Goal: Information Seeking & Learning: Learn about a topic

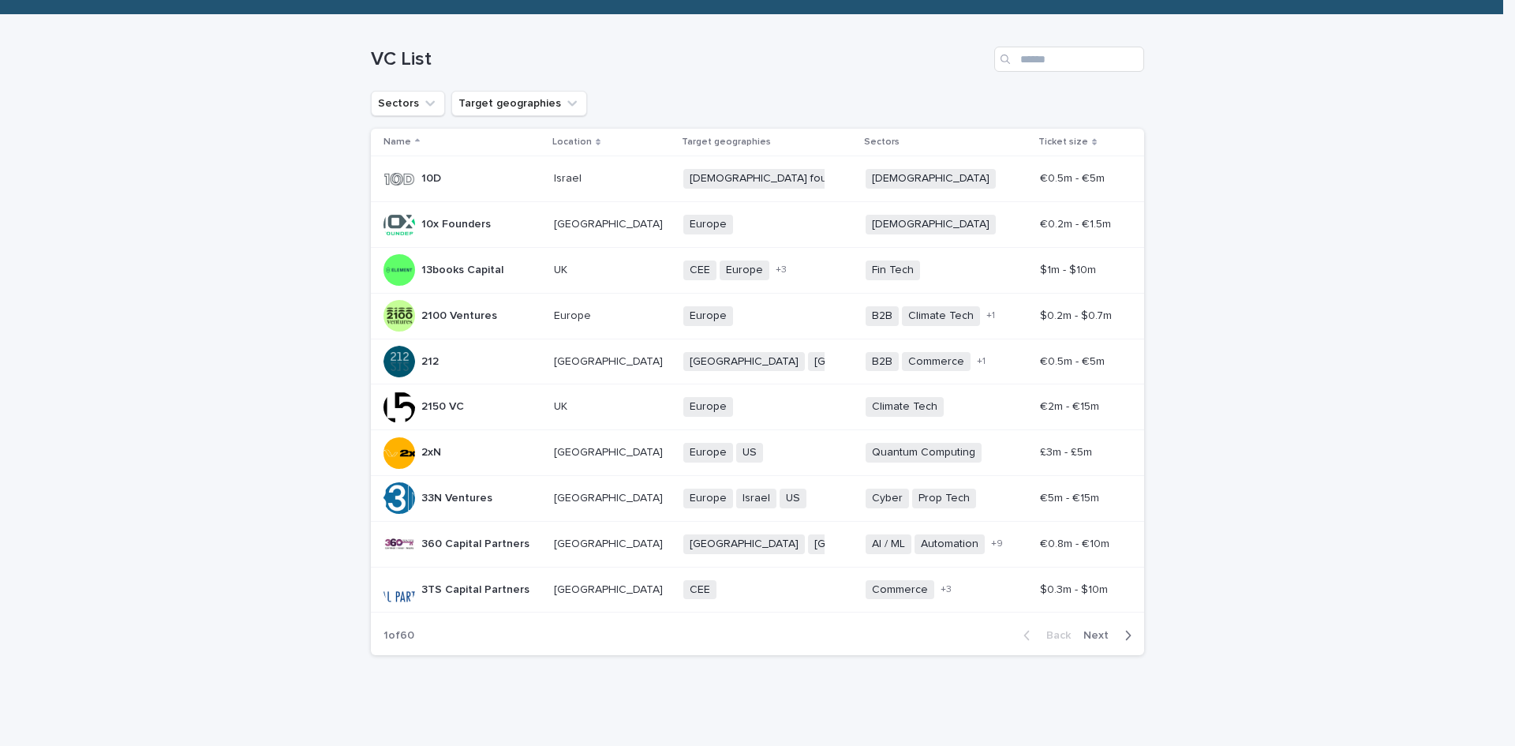
scroll to position [194, 0]
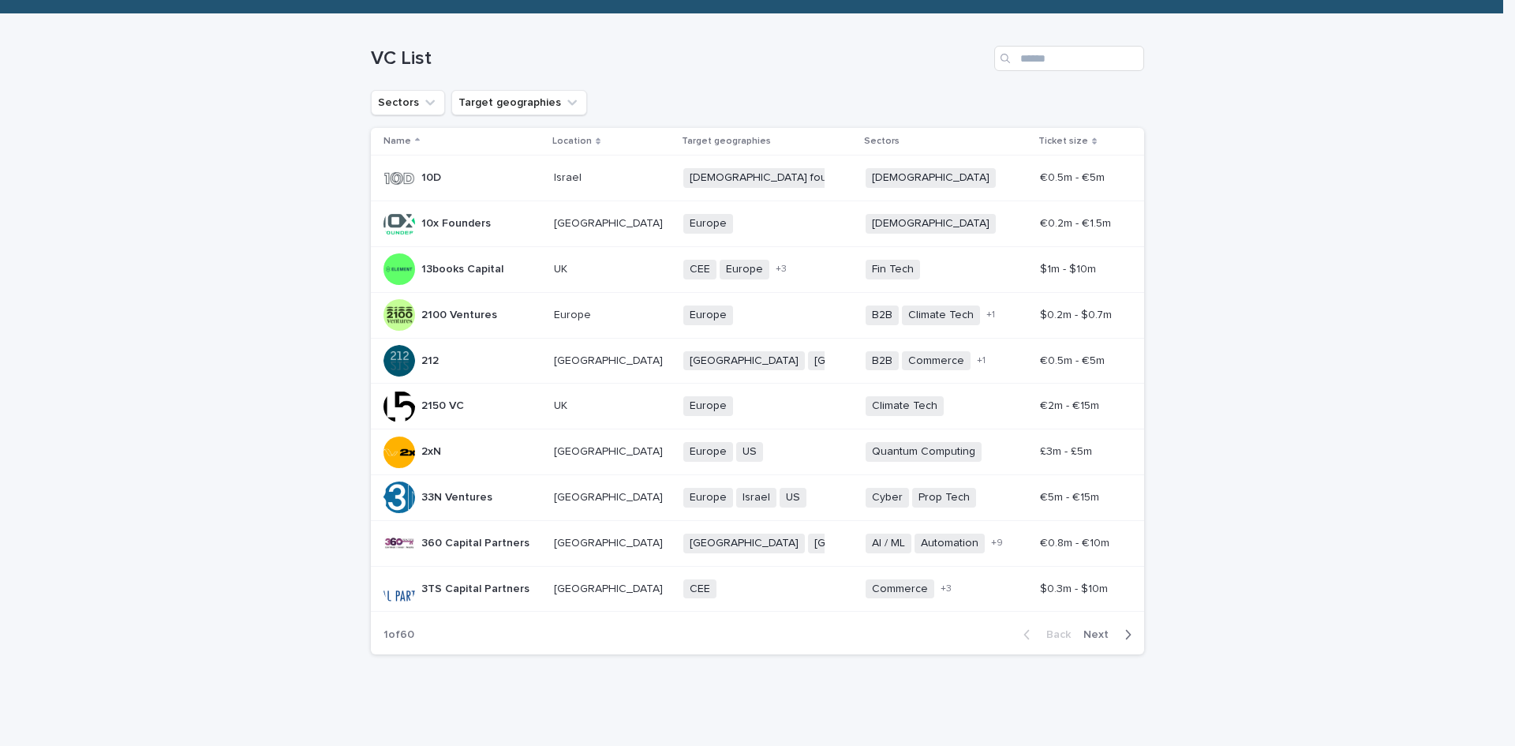
click at [1091, 633] on span "Next" at bounding box center [1101, 634] width 35 height 11
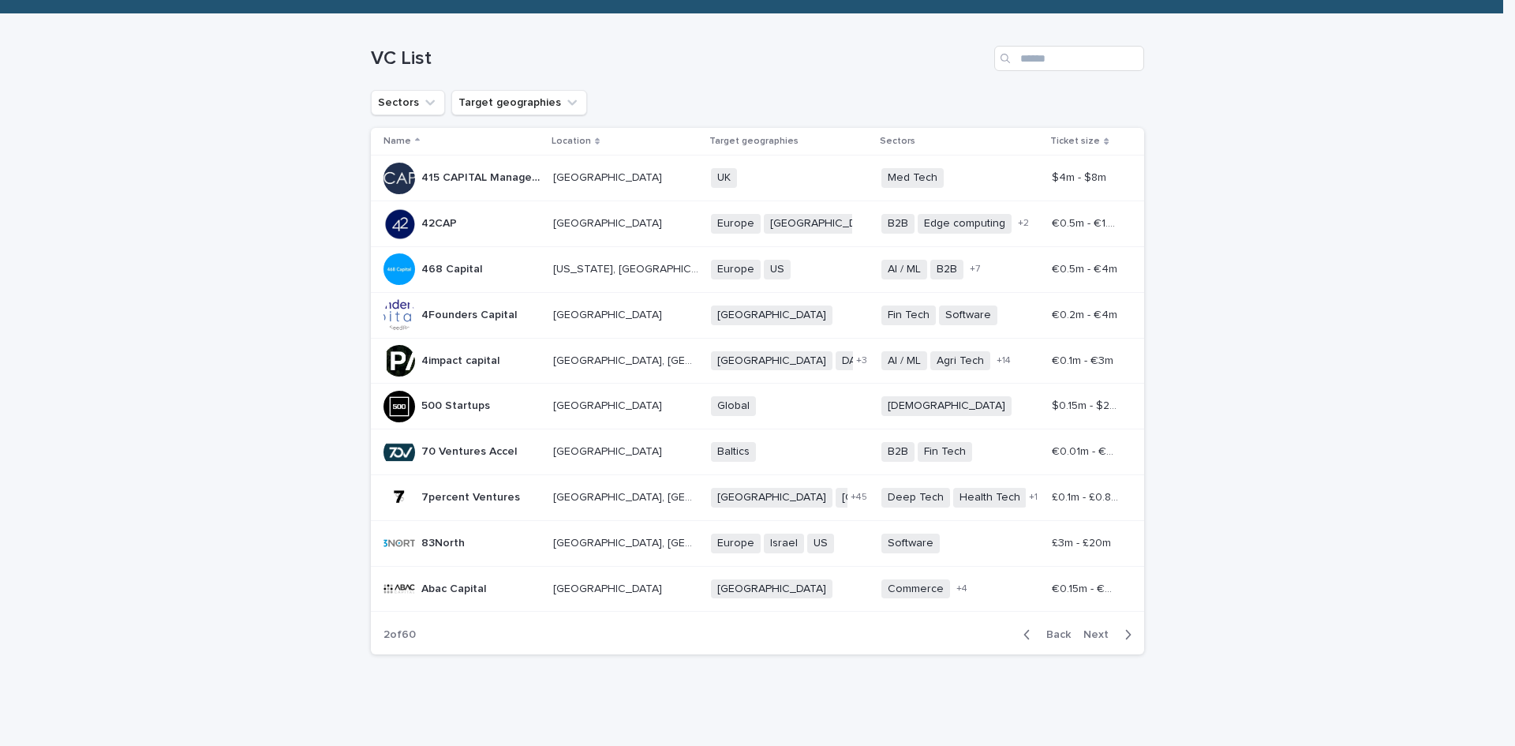
click at [1089, 634] on span "Next" at bounding box center [1101, 634] width 35 height 11
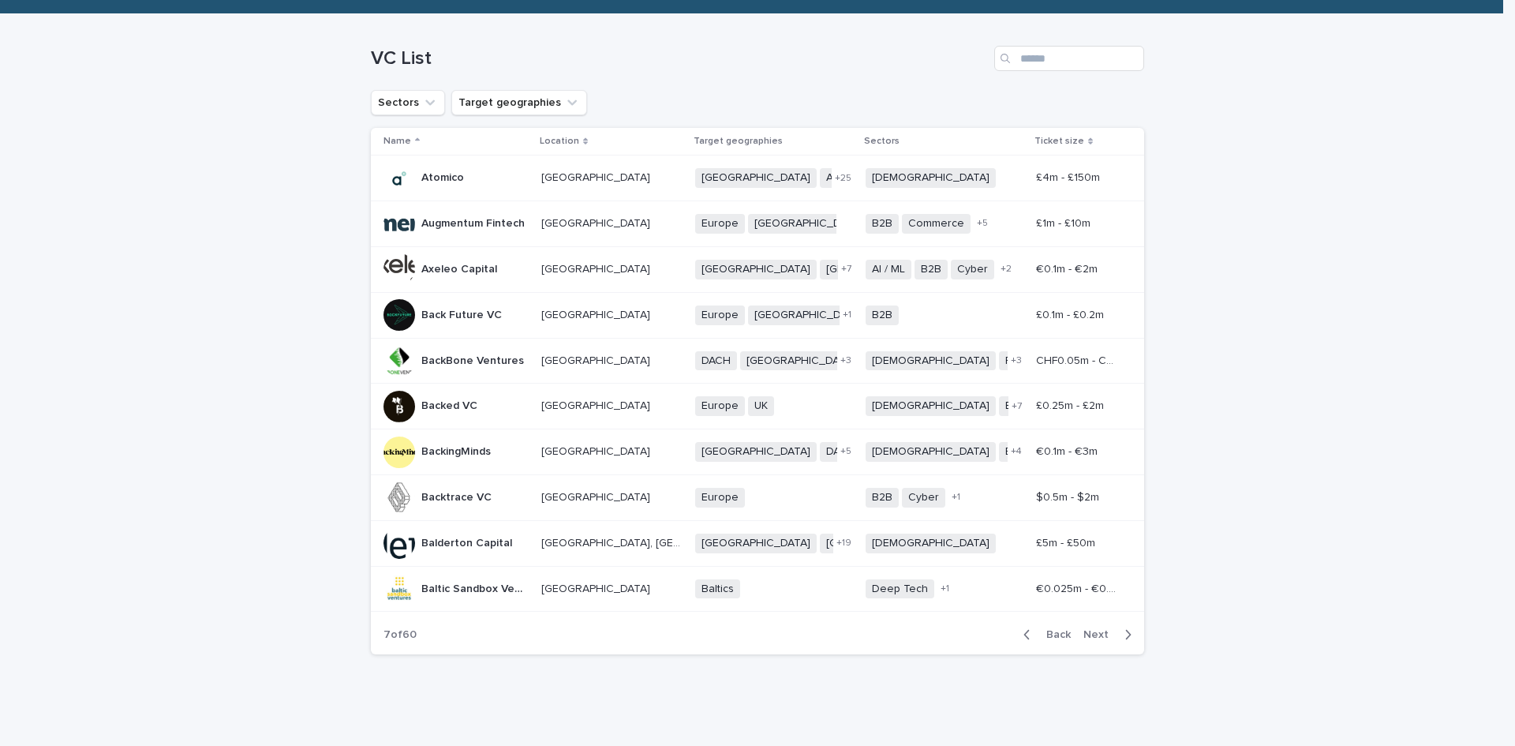
click at [460, 269] on p "Axeleo Capital" at bounding box center [460, 268] width 79 height 17
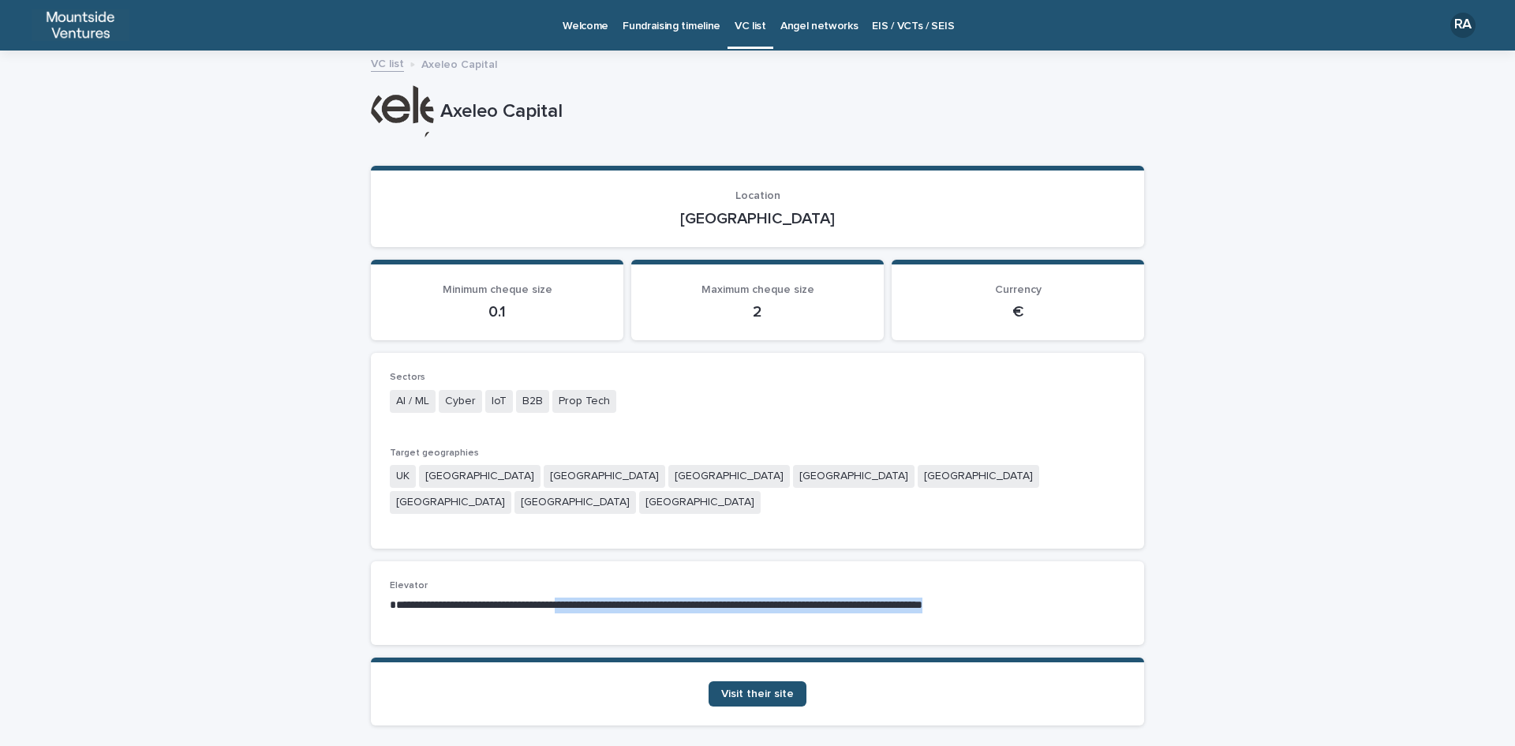
drag, startPoint x: 575, startPoint y: 577, endPoint x: 1031, endPoint y: 616, distance: 457.8
click at [1031, 616] on div "**********" at bounding box center [757, 603] width 773 height 84
copy p "**********"
click at [773, 688] on span "Visit their site" at bounding box center [757, 693] width 73 height 11
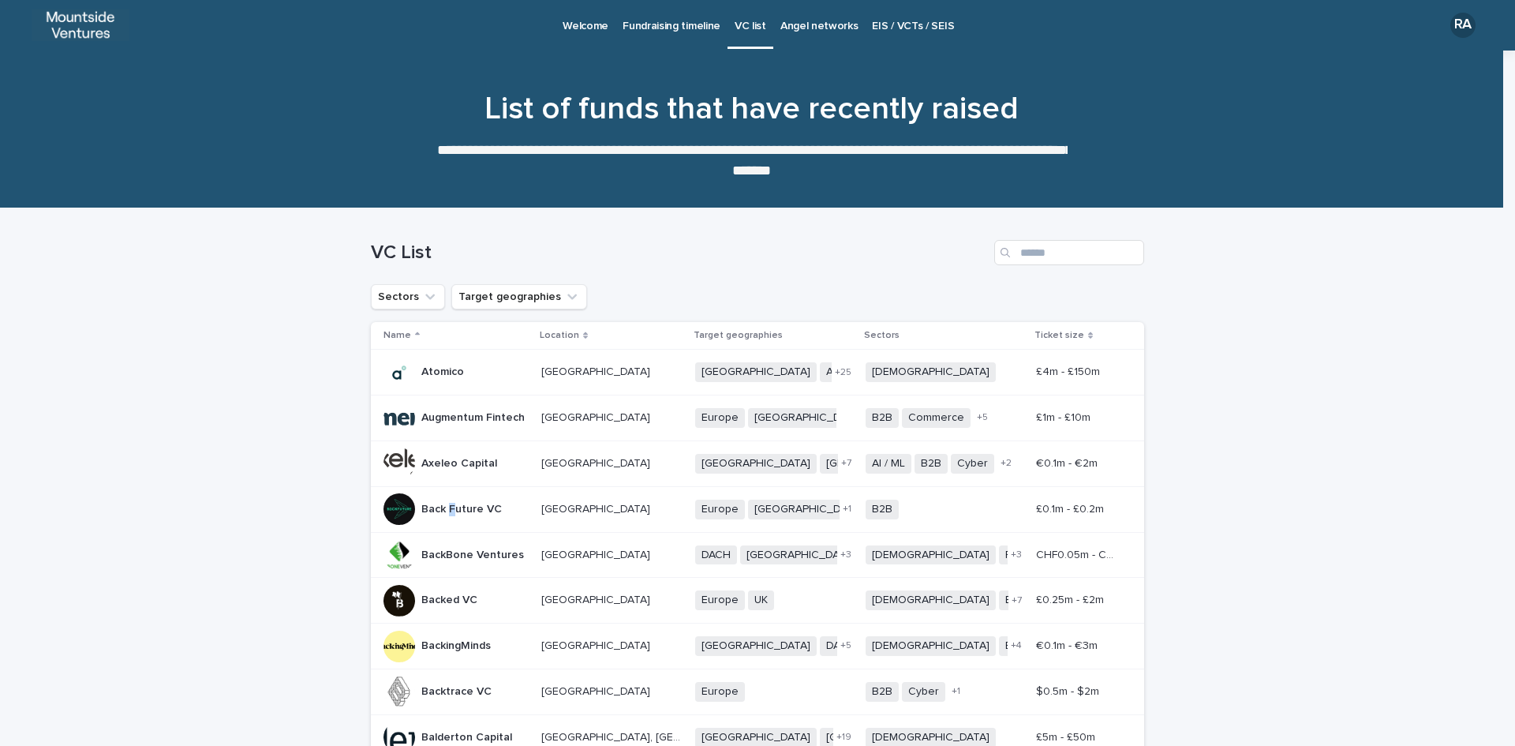
click at [447, 511] on p "Back Future VC" at bounding box center [463, 508] width 84 height 17
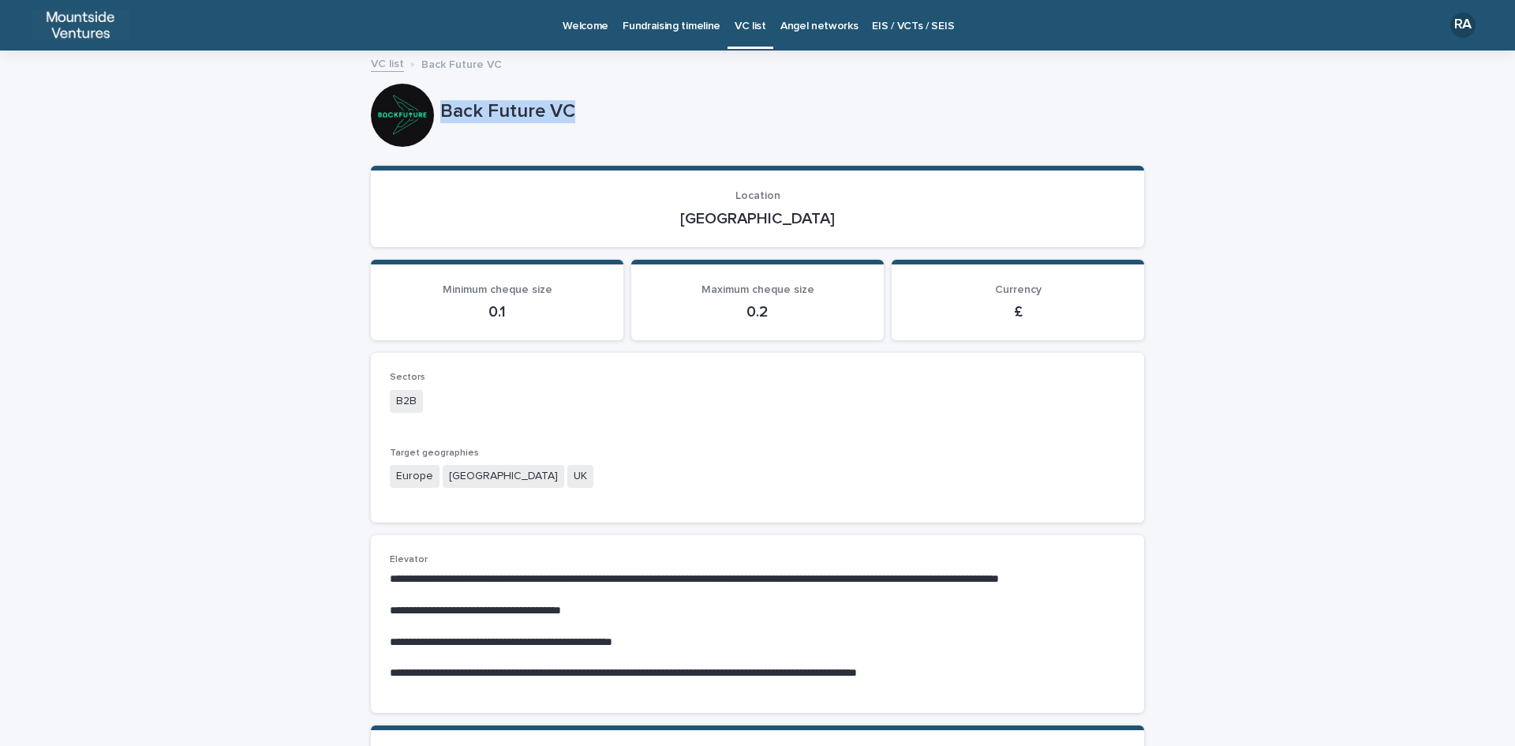
drag, startPoint x: 433, startPoint y: 107, endPoint x: 578, endPoint y: 106, distance: 144.4
click at [578, 106] on div "Back Future VC" at bounding box center [757, 115] width 773 height 63
copy div "Back Future VC"
drag, startPoint x: 724, startPoint y: 216, endPoint x: 816, endPoint y: 215, distance: 92.3
click at [816, 215] on p "[GEOGRAPHIC_DATA]" at bounding box center [758, 218] width 736 height 19
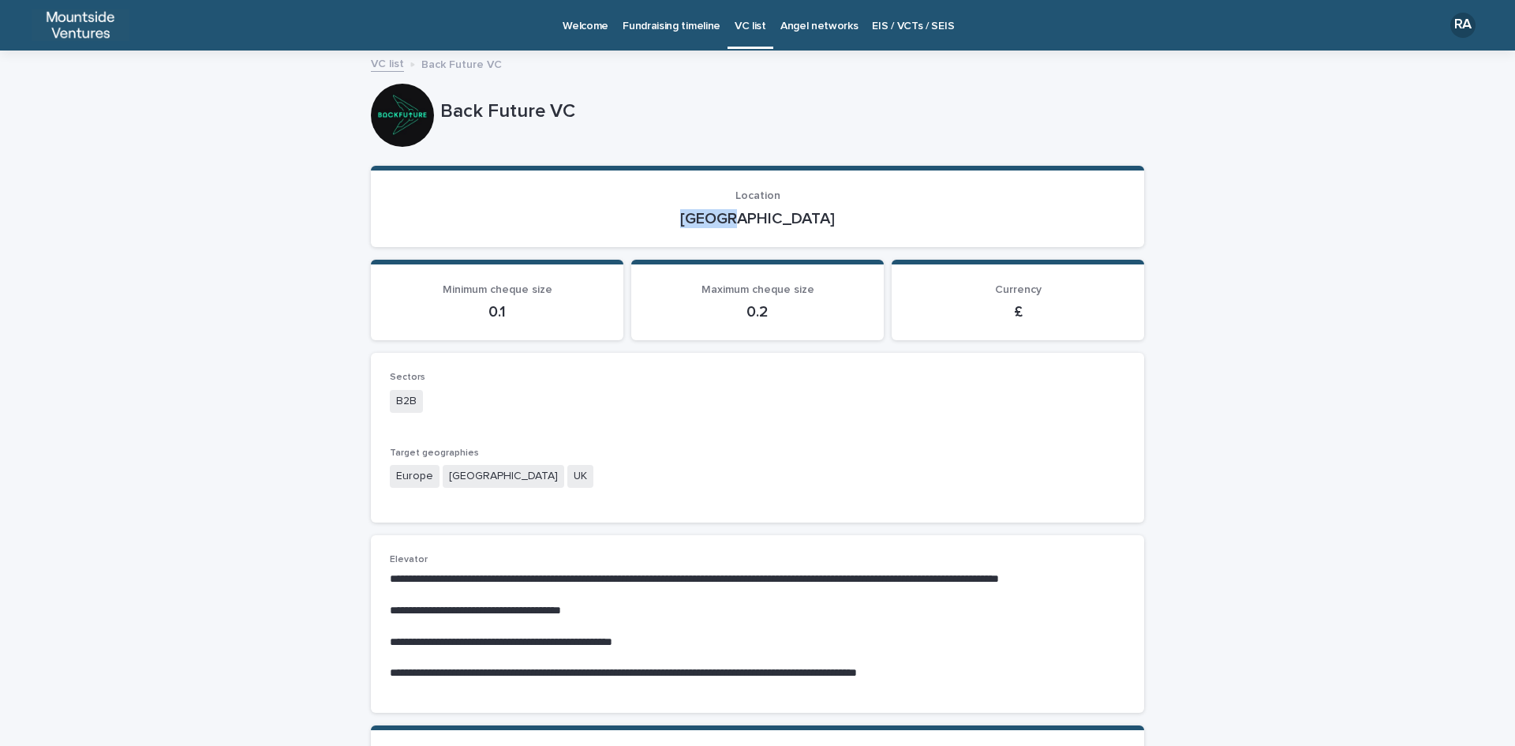
copy p "[GEOGRAPHIC_DATA]"
drag, startPoint x: 390, startPoint y: 399, endPoint x: 423, endPoint y: 399, distance: 33.2
click at [423, 399] on div "B2B" at bounding box center [758, 403] width 736 height 26
copy span "B2B"
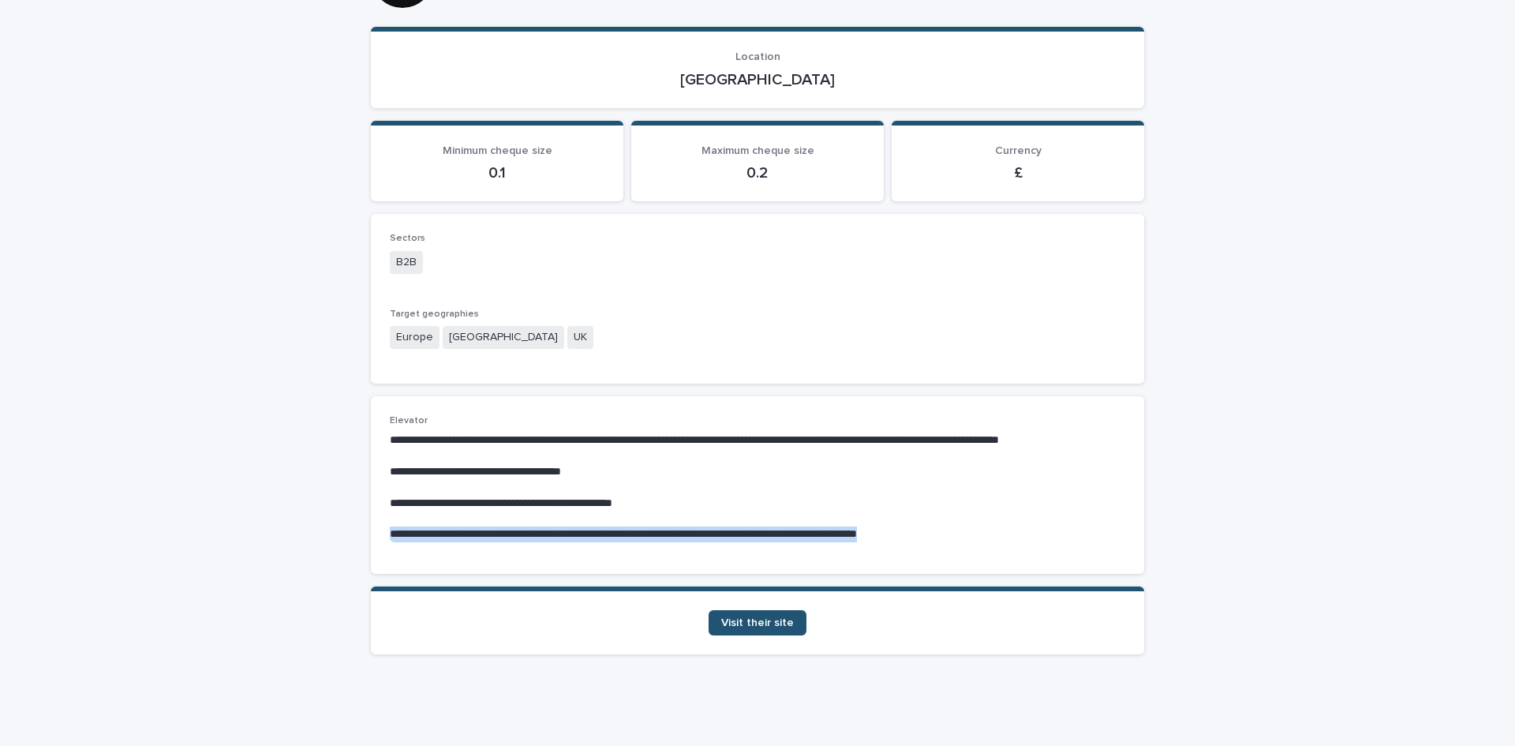
drag, startPoint x: 379, startPoint y: 533, endPoint x: 1107, endPoint y: 533, distance: 728.4
click at [1113, 534] on div "**********" at bounding box center [757, 485] width 773 height 178
copy p "**********"
click at [773, 626] on span "Visit their site" at bounding box center [757, 622] width 73 height 11
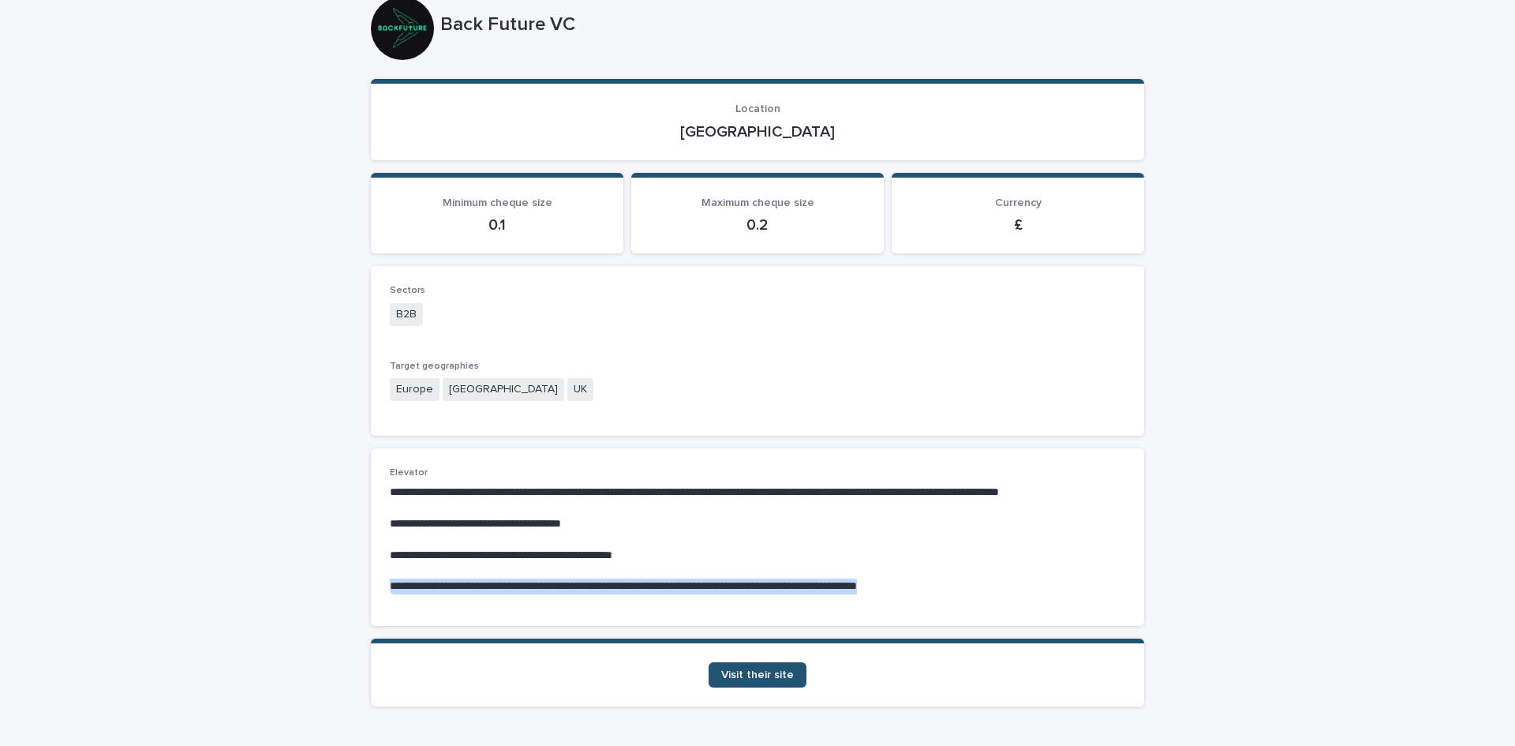
scroll to position [0, 0]
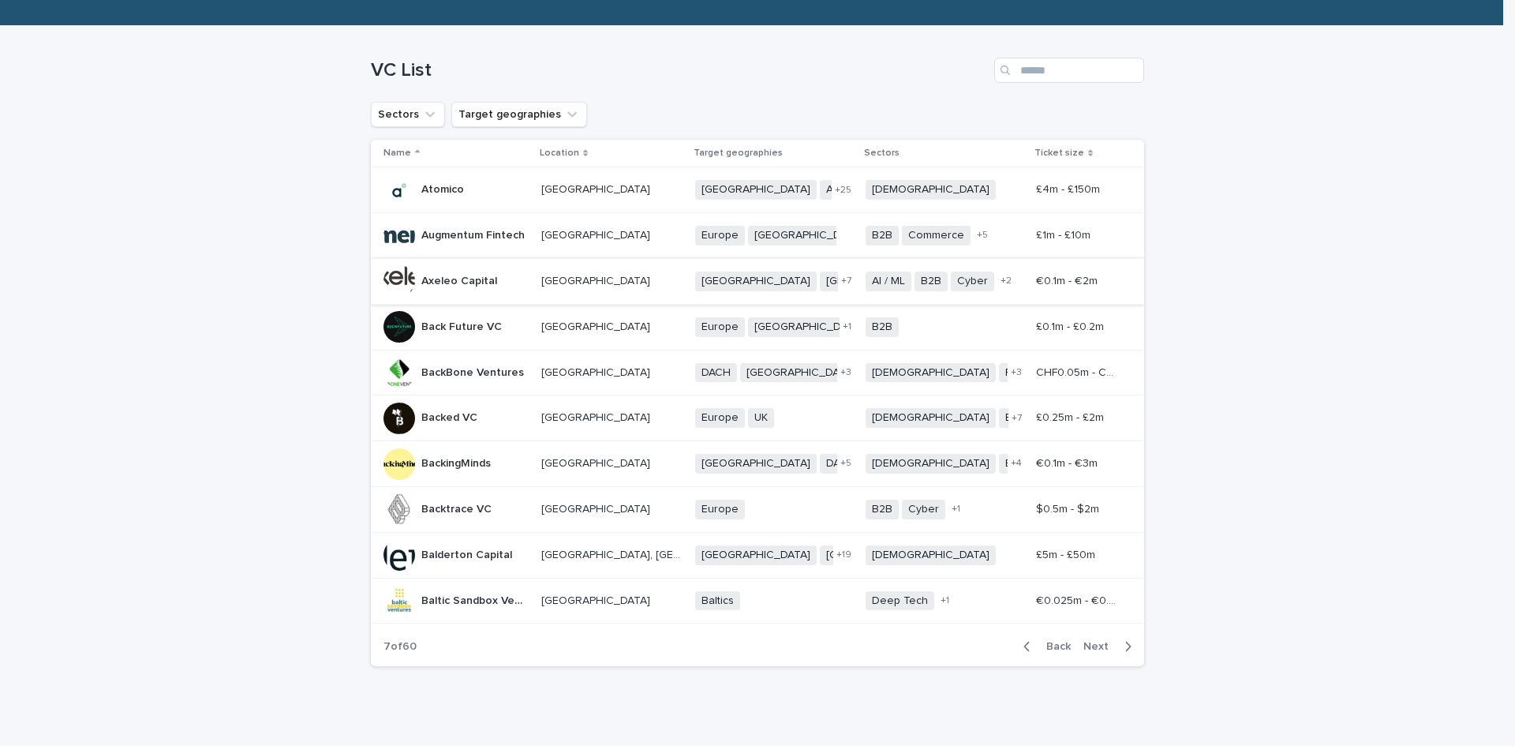
scroll to position [194, 0]
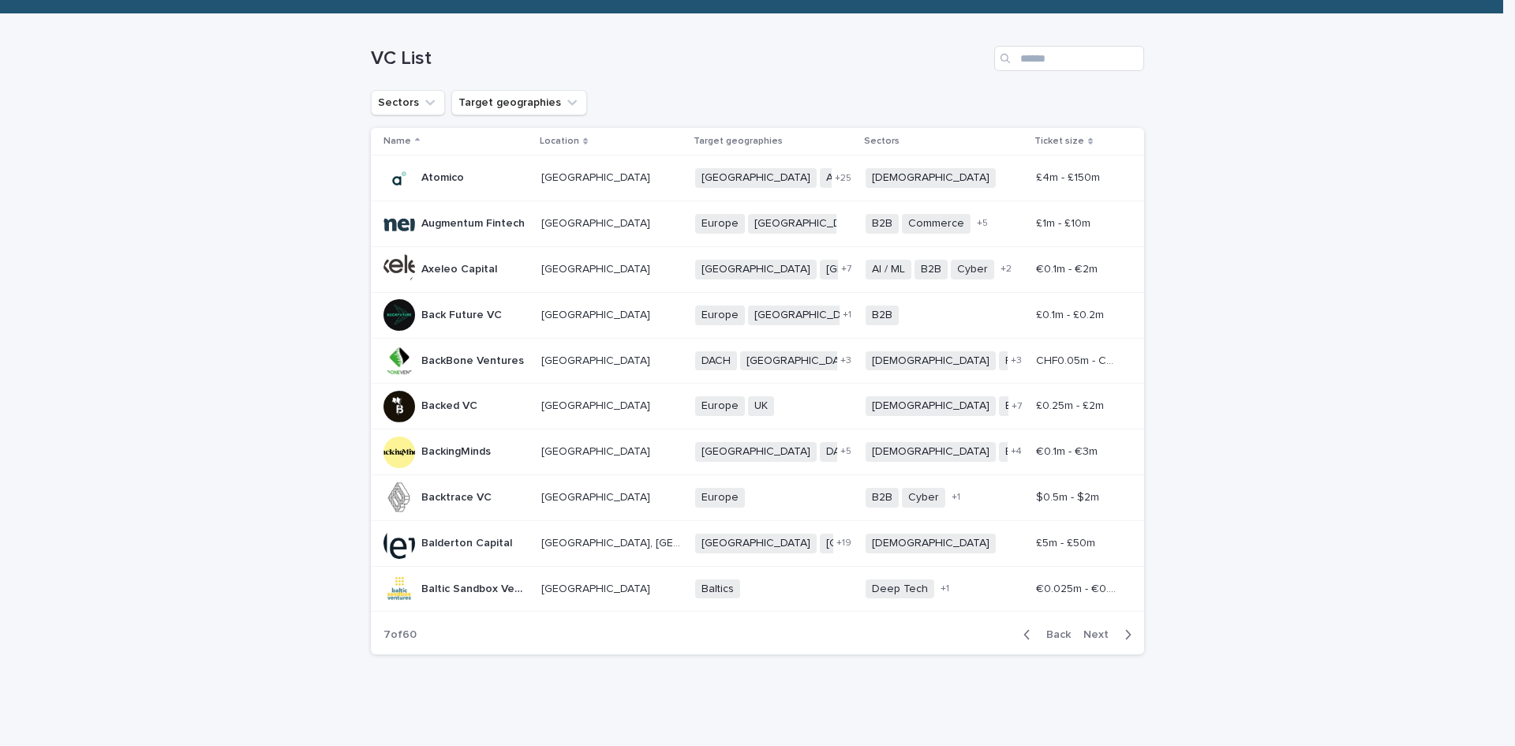
click at [471, 364] on p "BackBone Ventures" at bounding box center [474, 359] width 106 height 17
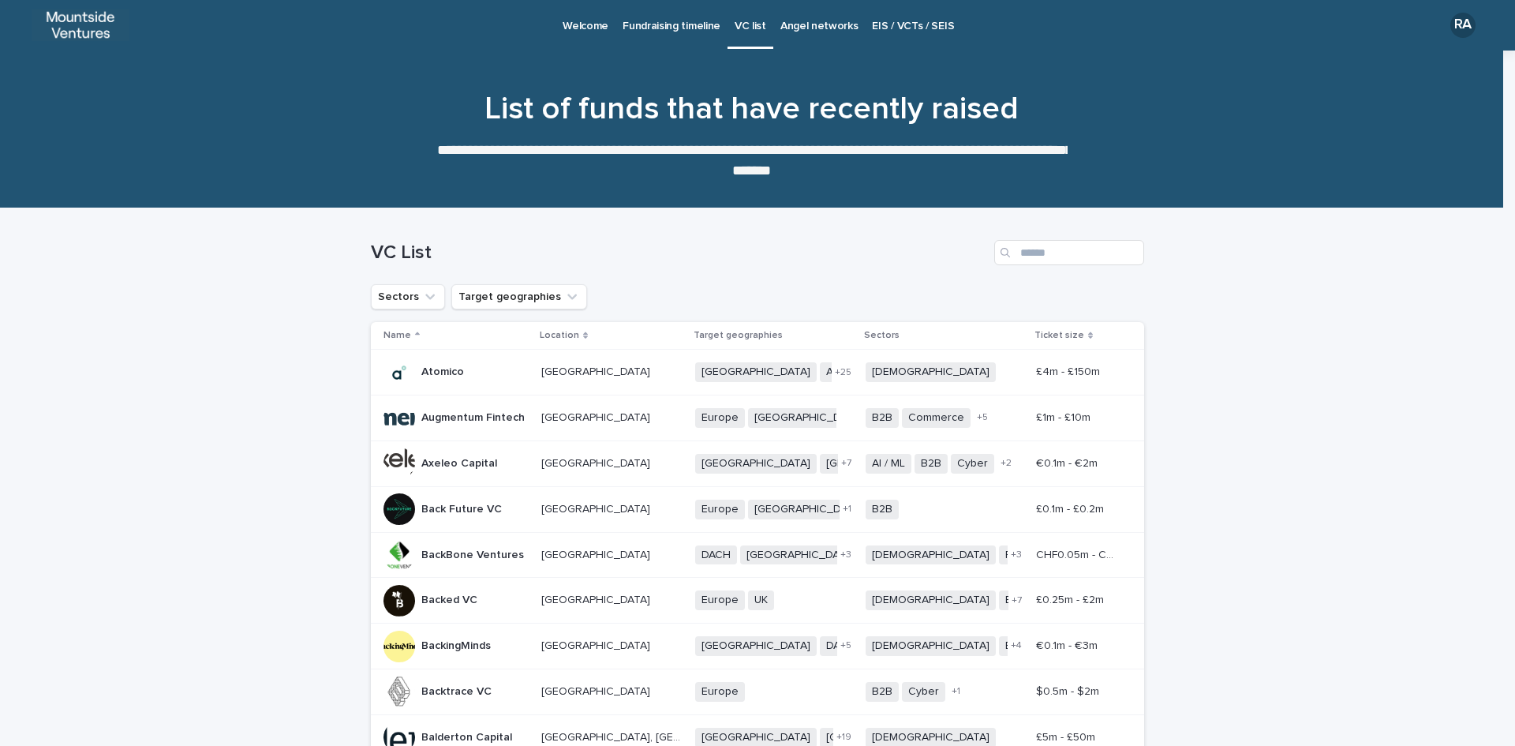
click at [436, 560] on p "BackBone Ventures" at bounding box center [474, 553] width 106 height 17
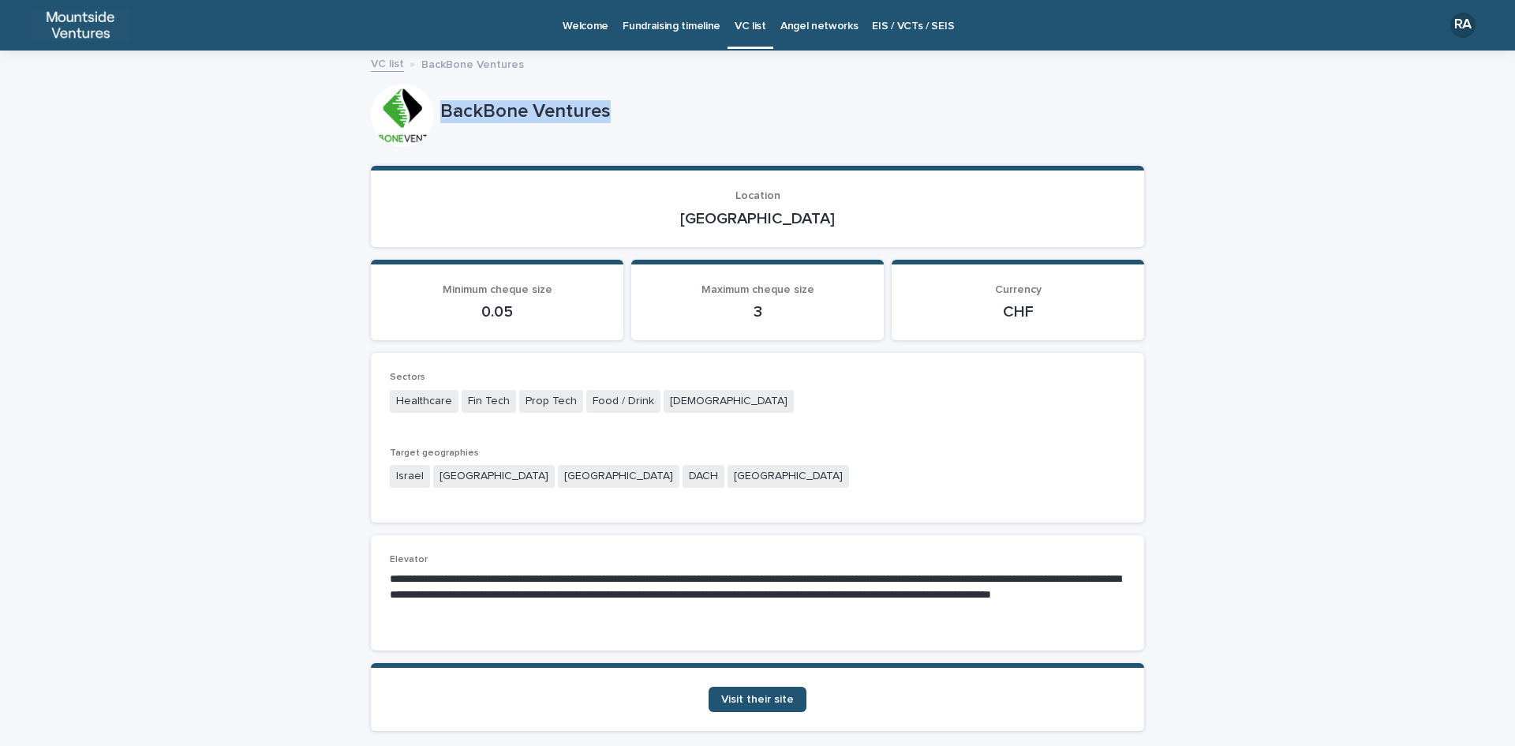
drag, startPoint x: 438, startPoint y: 108, endPoint x: 634, endPoint y: 108, distance: 195.7
click at [634, 108] on p "BackBone Ventures" at bounding box center [789, 111] width 698 height 23
copy p "BackBone Ventures"
drag, startPoint x: 710, startPoint y: 216, endPoint x: 819, endPoint y: 213, distance: 109.0
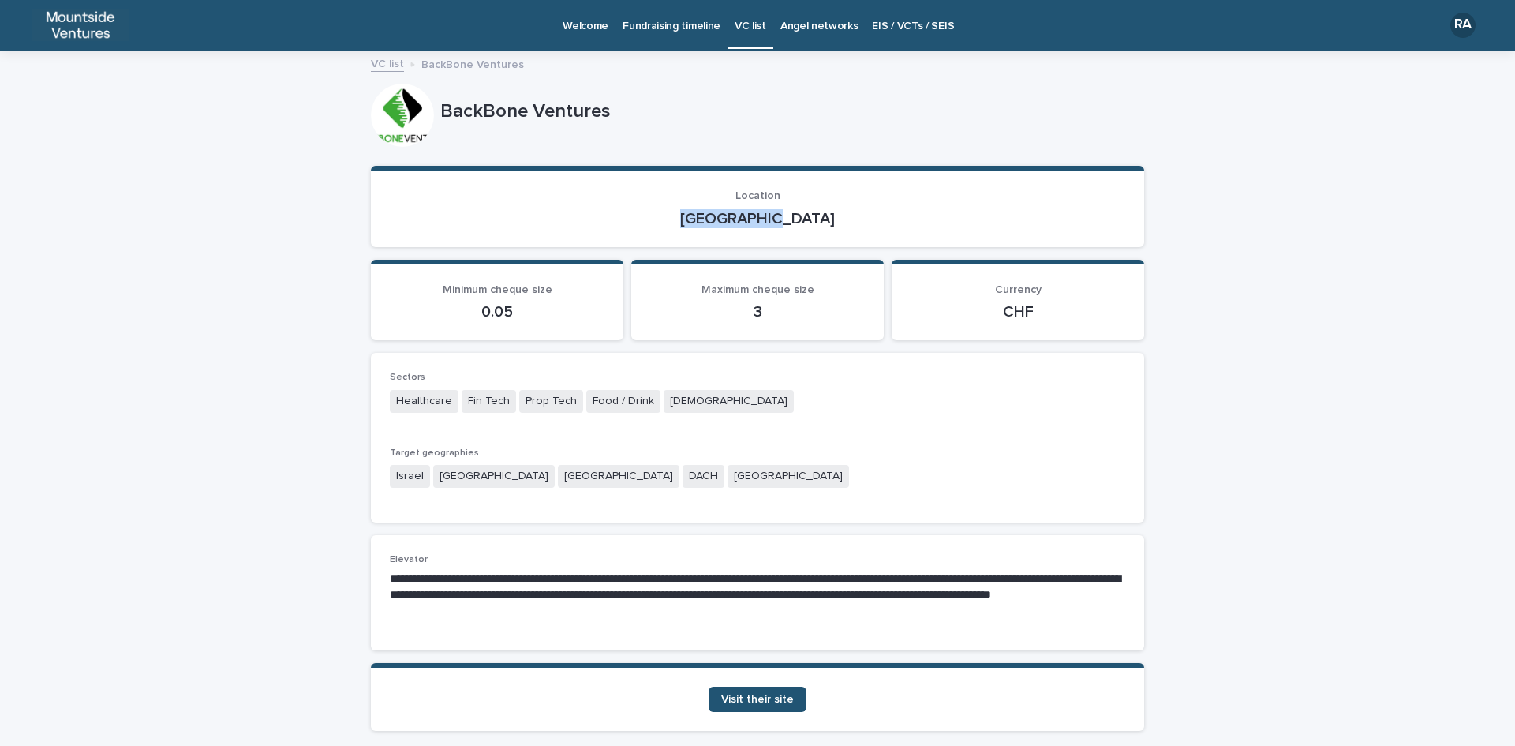
click at [819, 213] on p "[GEOGRAPHIC_DATA]" at bounding box center [758, 218] width 736 height 19
copy p "[GEOGRAPHIC_DATA]"
drag, startPoint x: 387, startPoint y: 395, endPoint x: 707, endPoint y: 390, distance: 320.5
click at [707, 390] on div "Healthcare Fin Tech Prop Tech Food / Drink Agnostic" at bounding box center [758, 403] width 736 height 26
copy div "Healthcare Fin Tech Prop Tech Food / Drink Agnostic"
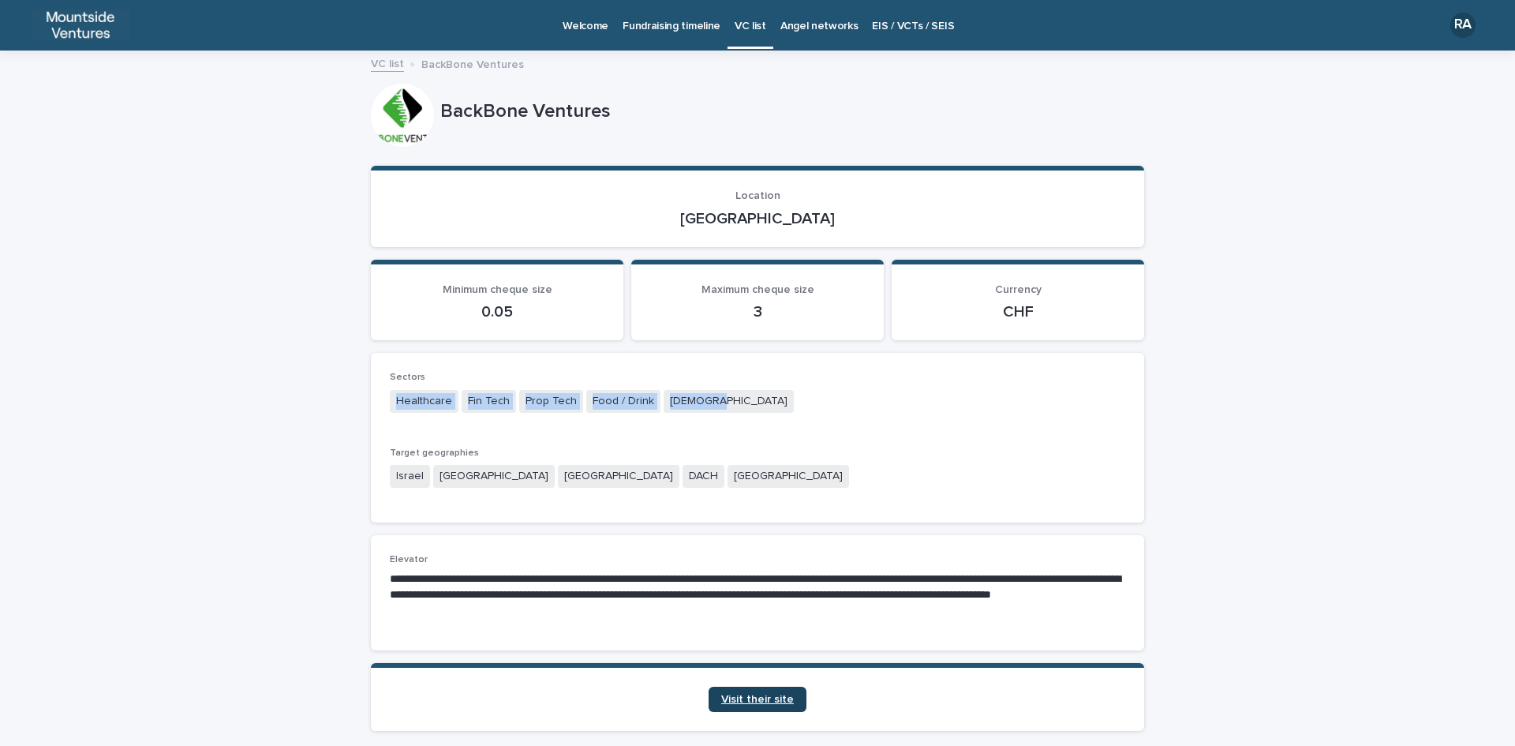
click at [757, 696] on span "Visit their site" at bounding box center [757, 699] width 73 height 11
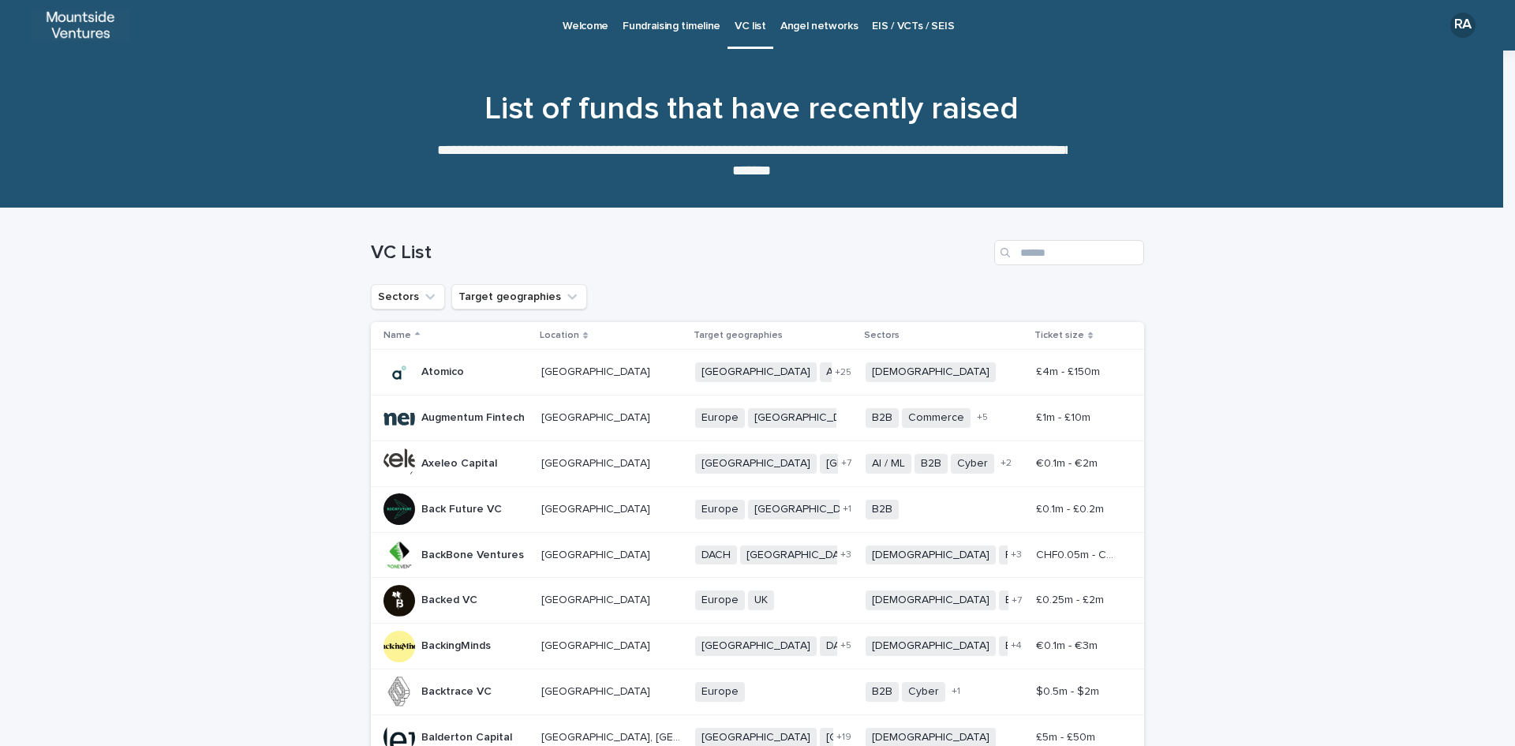
click at [437, 603] on p "Backed VC" at bounding box center [450, 598] width 59 height 17
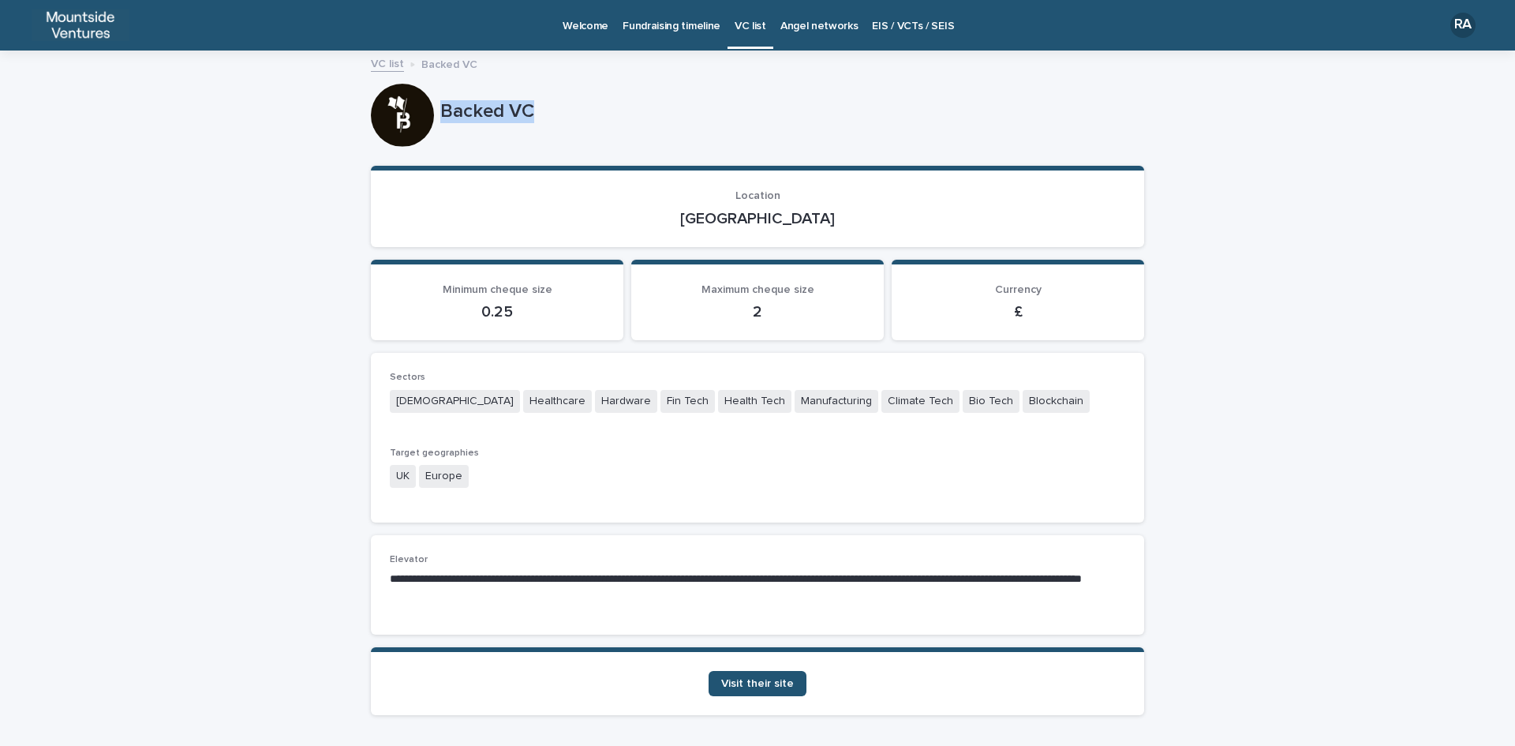
drag, startPoint x: 435, startPoint y: 109, endPoint x: 574, endPoint y: 108, distance: 138.9
click at [574, 108] on p "Backed VC" at bounding box center [789, 111] width 698 height 23
copy p "Backed VC"
drag, startPoint x: 724, startPoint y: 217, endPoint x: 803, endPoint y: 230, distance: 80.1
click at [803, 230] on section "Location [GEOGRAPHIC_DATA]" at bounding box center [757, 206] width 773 height 81
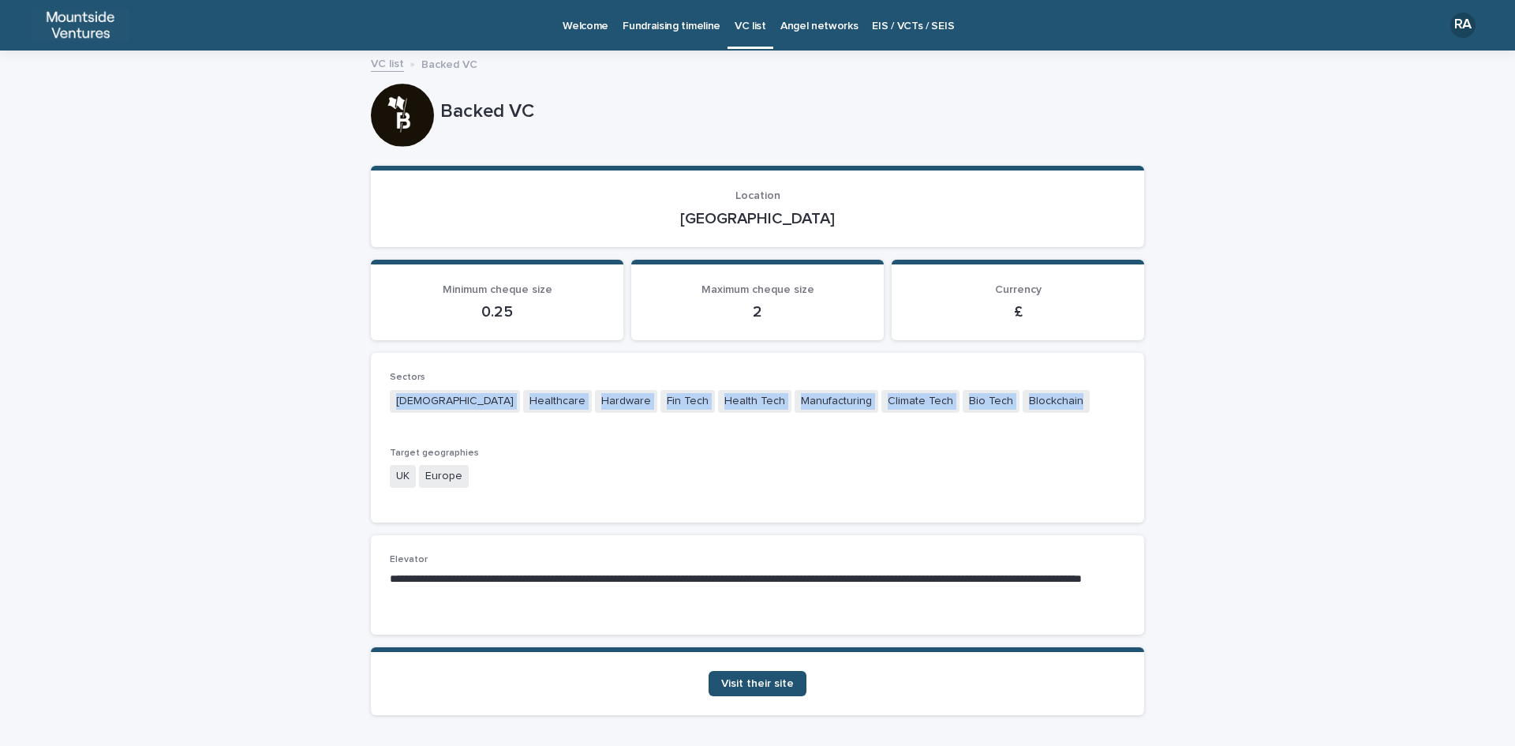
drag, startPoint x: 391, startPoint y: 399, endPoint x: 1088, endPoint y: 405, distance: 696.9
click at [1088, 405] on div "Agnostic Healthcare Hardware Fin Tech Health Tech Manufacturing Climate Tech Bi…" at bounding box center [758, 403] width 736 height 26
click at [735, 683] on span "Visit their site" at bounding box center [757, 683] width 73 height 11
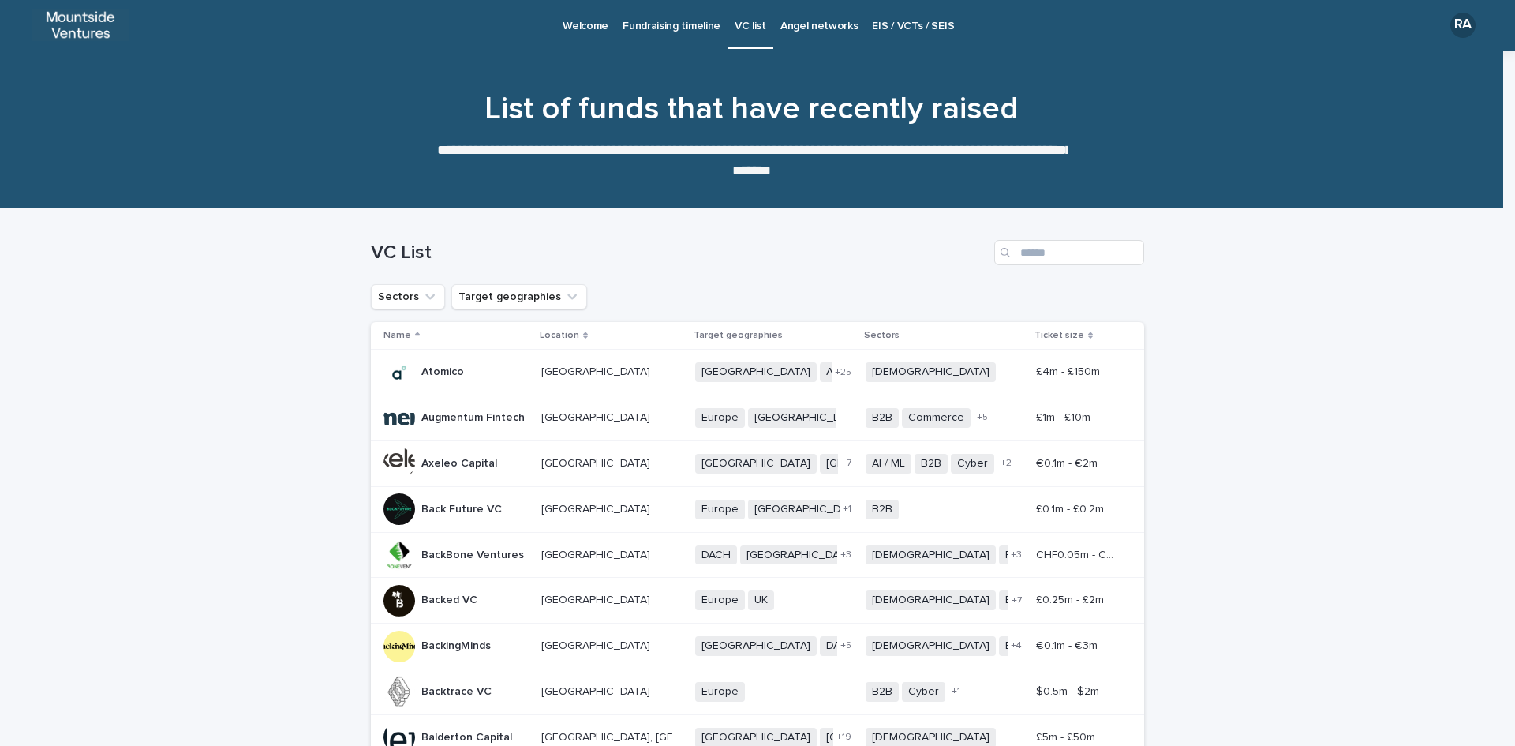
click at [447, 644] on p "BackingMinds" at bounding box center [457, 644] width 73 height 17
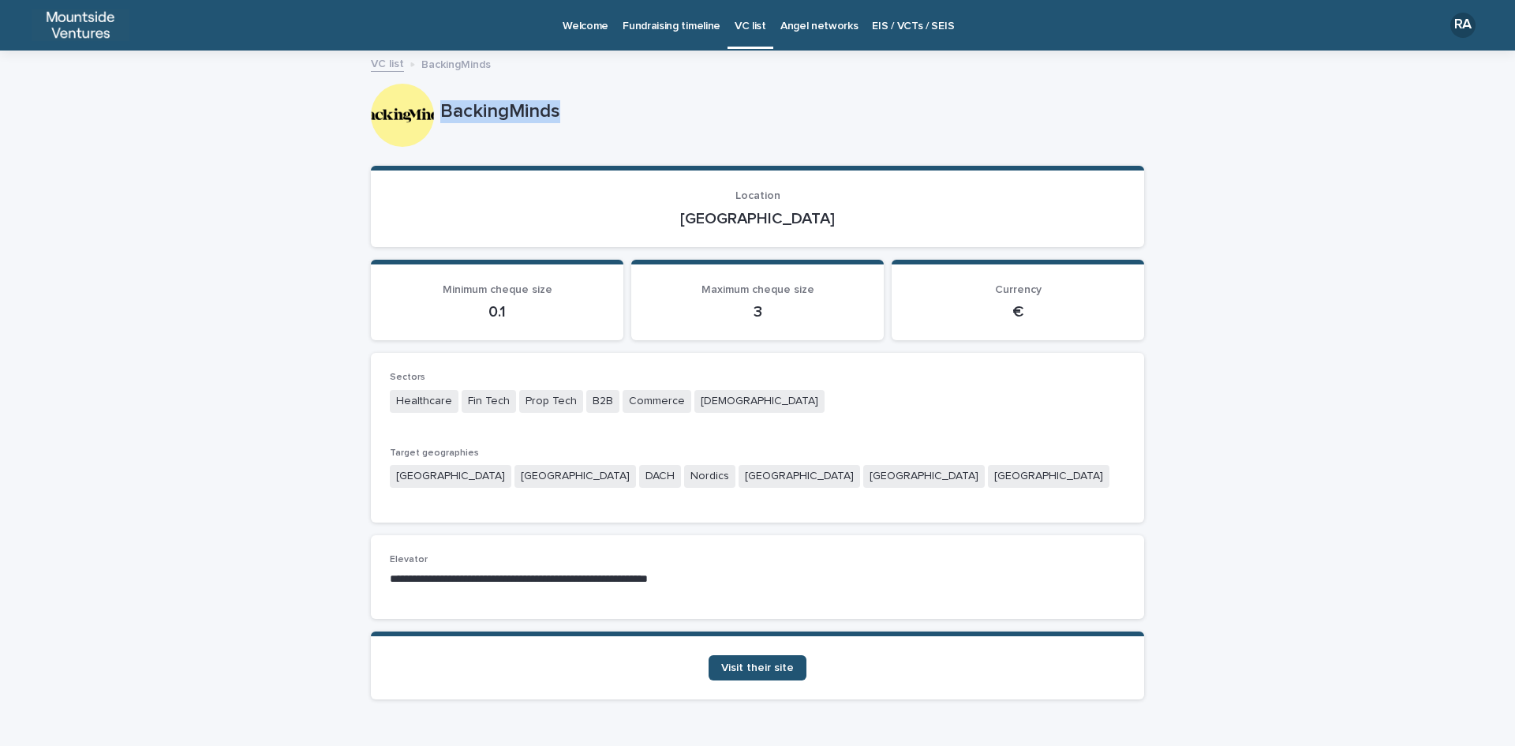
drag, startPoint x: 436, startPoint y: 108, endPoint x: 566, endPoint y: 102, distance: 129.6
click at [566, 102] on p "BackingMinds" at bounding box center [789, 111] width 698 height 23
drag, startPoint x: 724, startPoint y: 216, endPoint x: 809, endPoint y: 216, distance: 85.2
click at [809, 216] on p "[GEOGRAPHIC_DATA]" at bounding box center [758, 218] width 736 height 19
drag, startPoint x: 389, startPoint y: 399, endPoint x: 747, endPoint y: 405, distance: 358.3
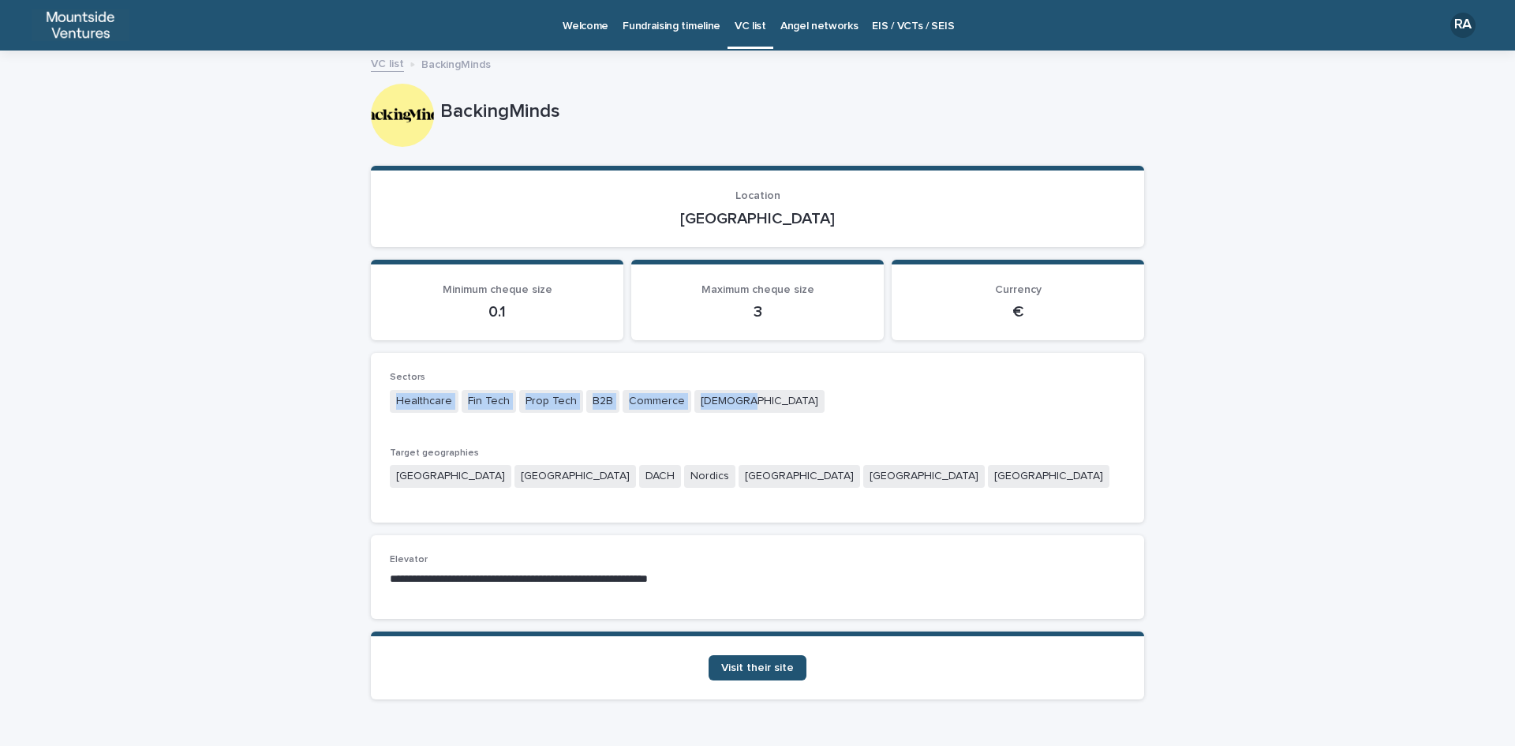
click at [747, 405] on div "Healthcare Fin Tech Prop Tech B2B Commerce Agnostic" at bounding box center [758, 403] width 736 height 26
click at [753, 669] on span "Visit their site" at bounding box center [757, 667] width 73 height 11
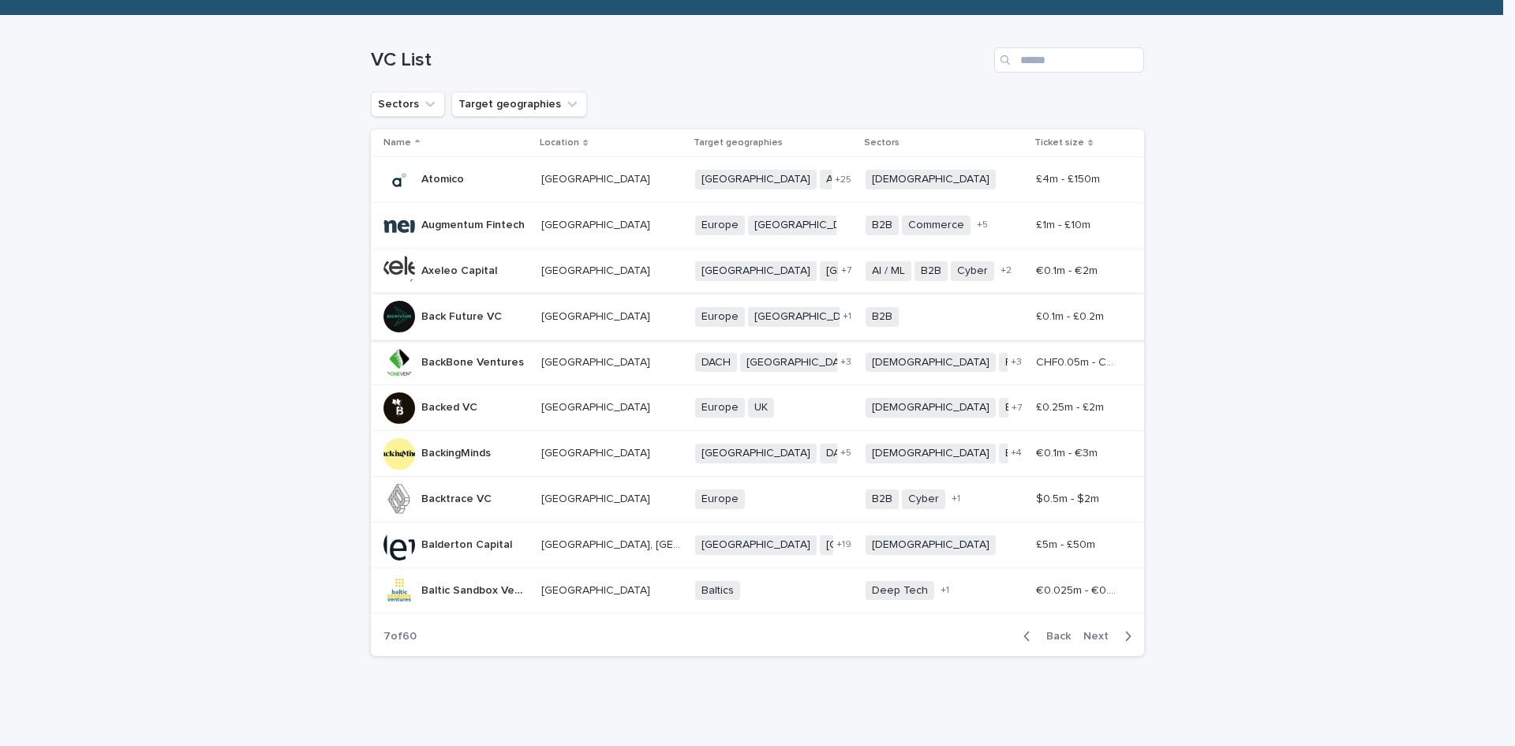
scroll to position [194, 0]
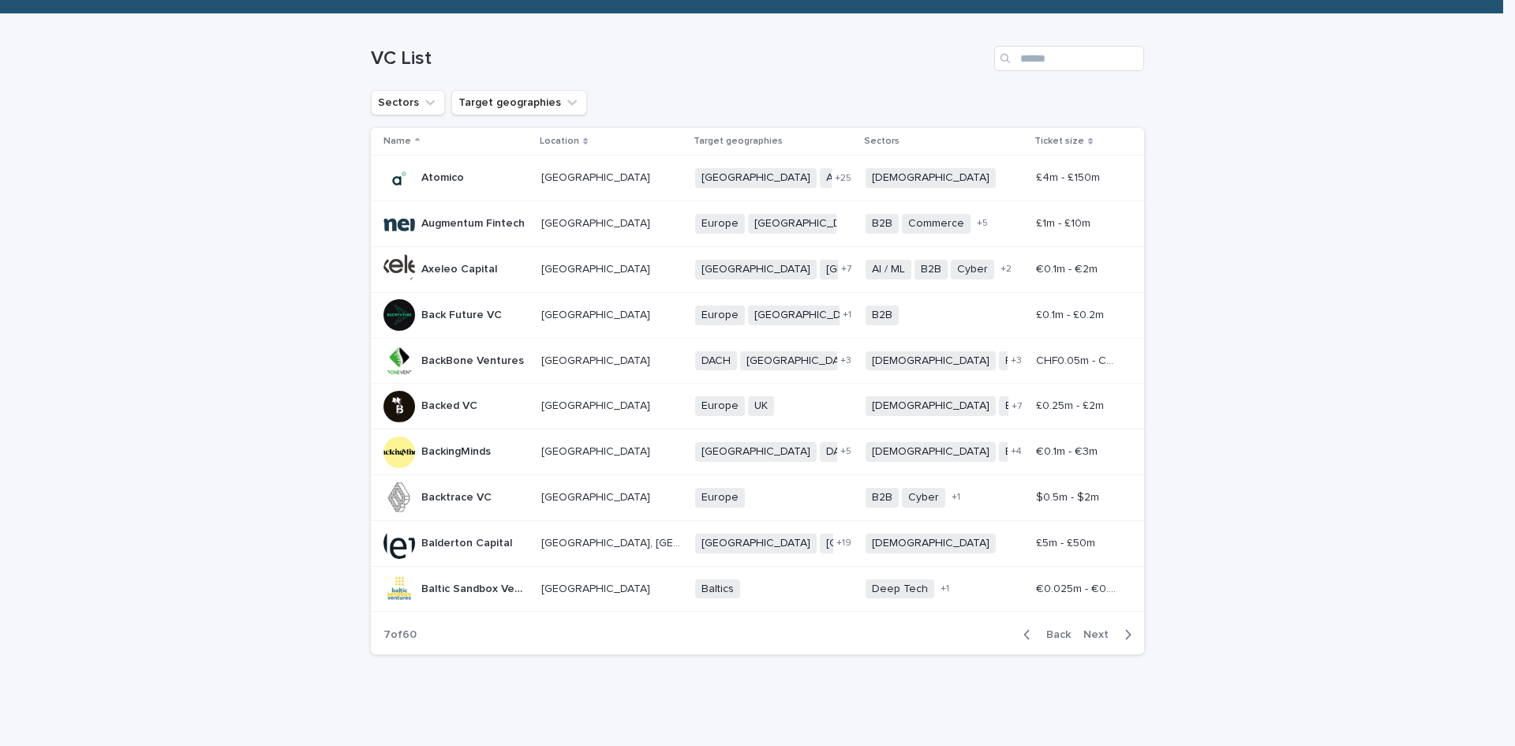
click at [443, 500] on p "Backtrace VC" at bounding box center [457, 496] width 73 height 17
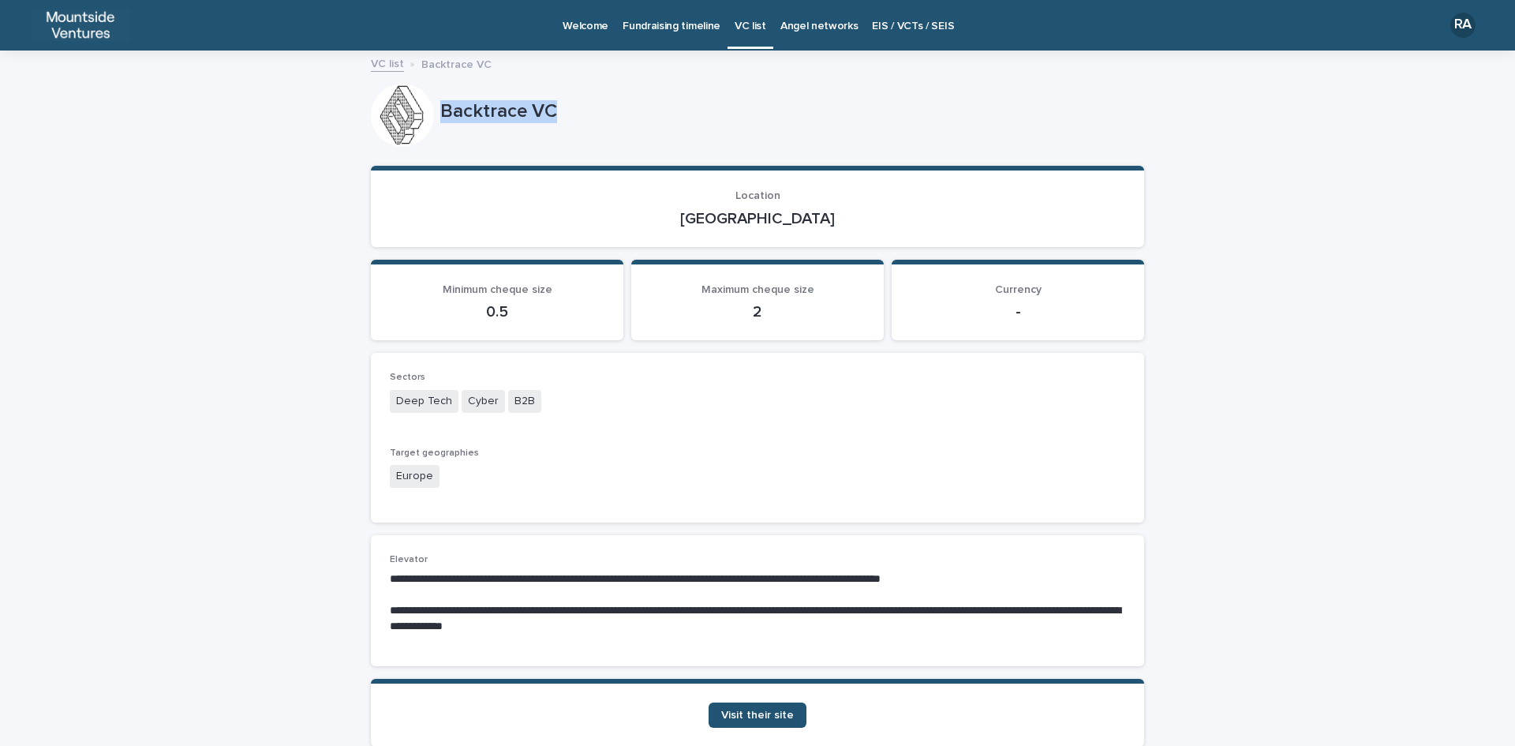
drag, startPoint x: 432, startPoint y: 106, endPoint x: 572, endPoint y: 106, distance: 140.5
click at [572, 106] on div "Backtrace VC" at bounding box center [757, 115] width 773 height 63
drag, startPoint x: 727, startPoint y: 218, endPoint x: 822, endPoint y: 219, distance: 95.5
click at [822, 219] on p "[GEOGRAPHIC_DATA]" at bounding box center [758, 218] width 736 height 19
drag, startPoint x: 390, startPoint y: 399, endPoint x: 534, endPoint y: 405, distance: 144.5
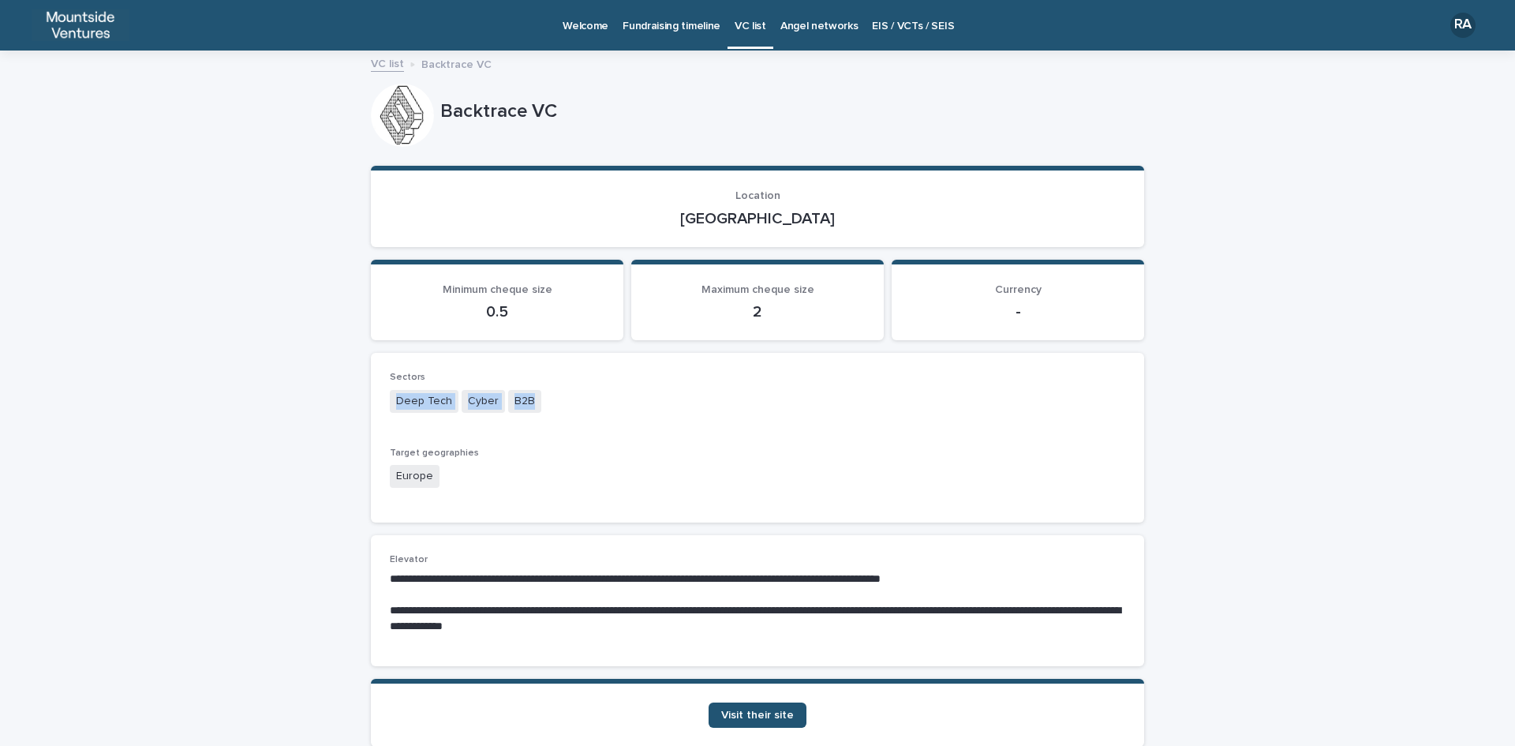
click at [534, 405] on div "Deep Tech Cyber B2B" at bounding box center [758, 403] width 736 height 26
click at [774, 715] on span "Visit their site" at bounding box center [757, 714] width 73 height 11
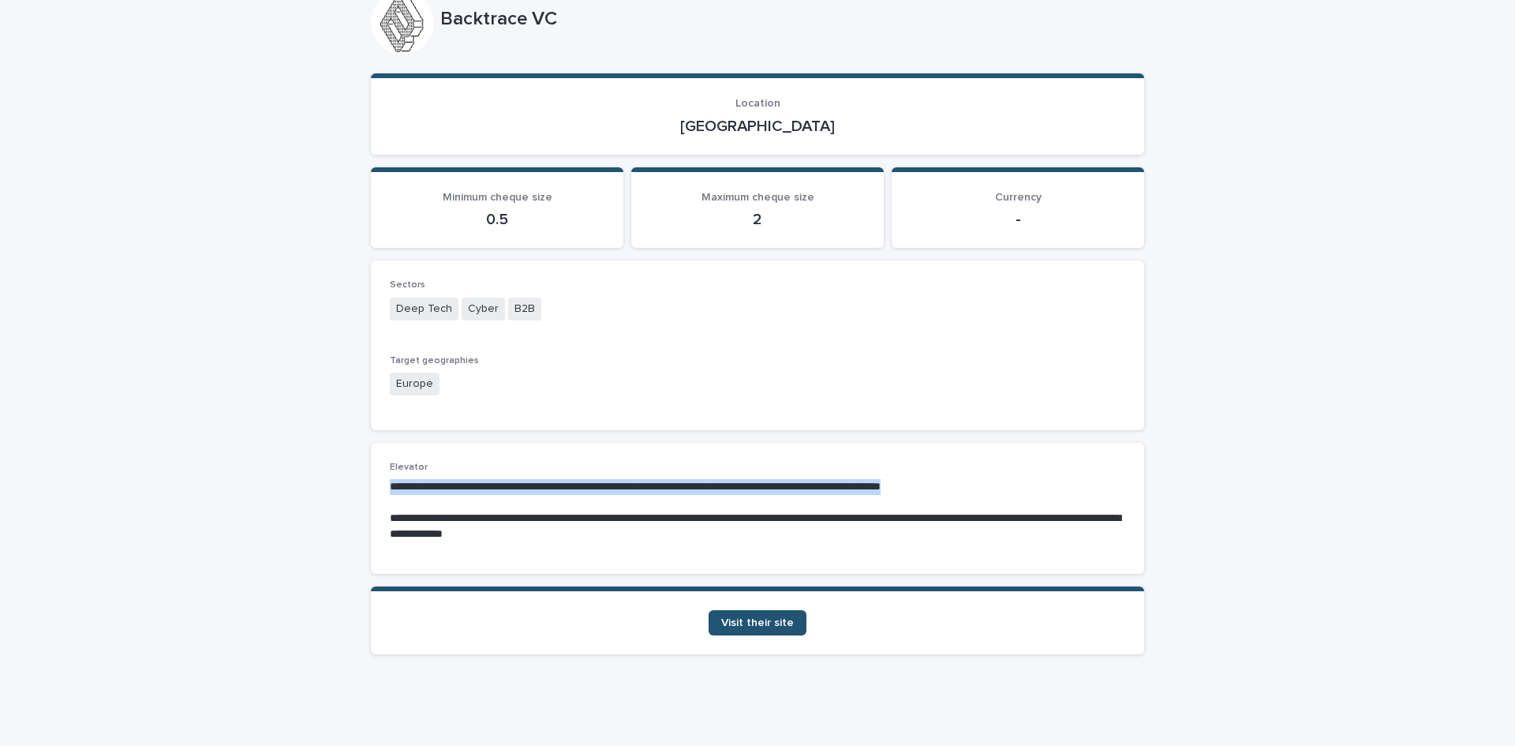
drag, startPoint x: 379, startPoint y: 487, endPoint x: 998, endPoint y: 485, distance: 619.5
click at [998, 485] on div "**********" at bounding box center [757, 508] width 773 height 131
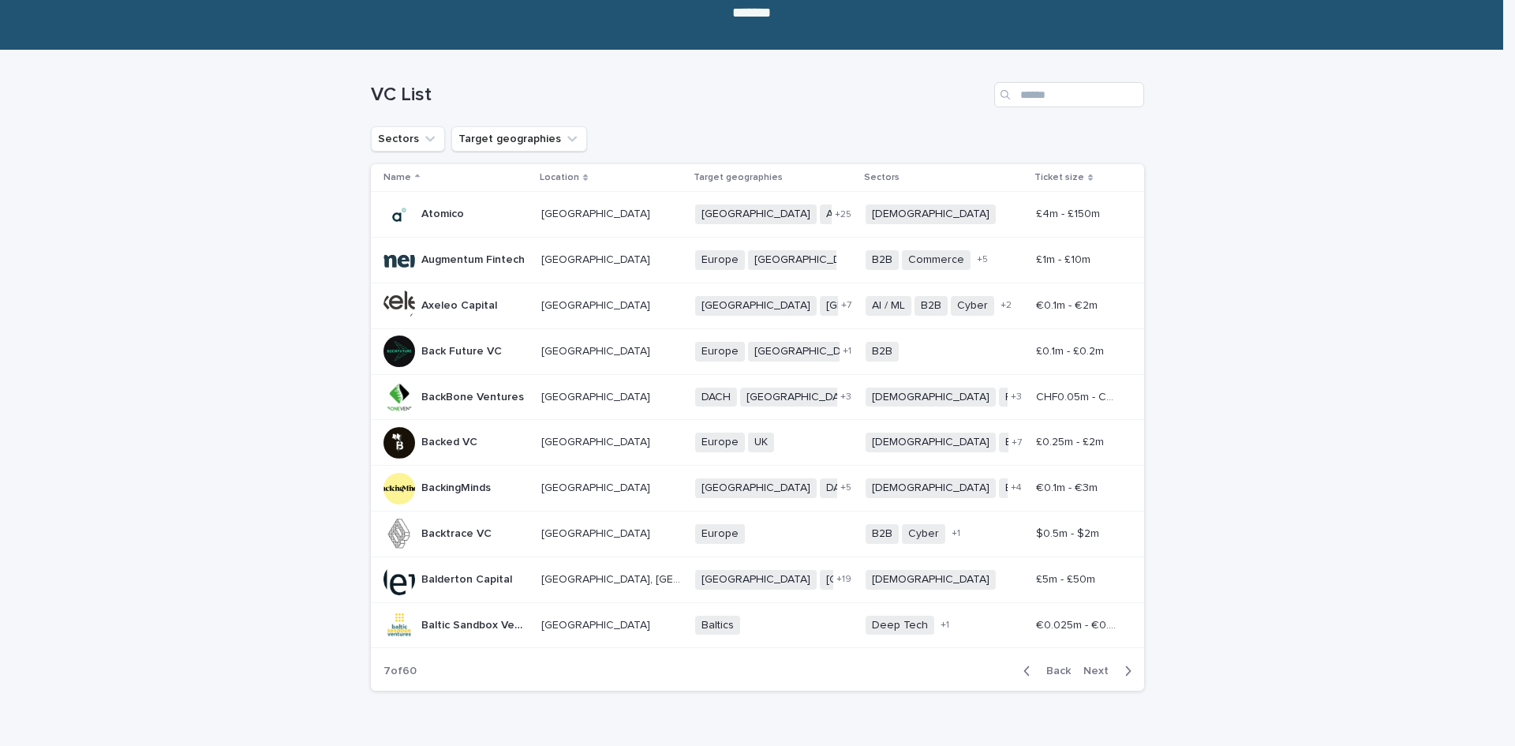
scroll to position [194, 0]
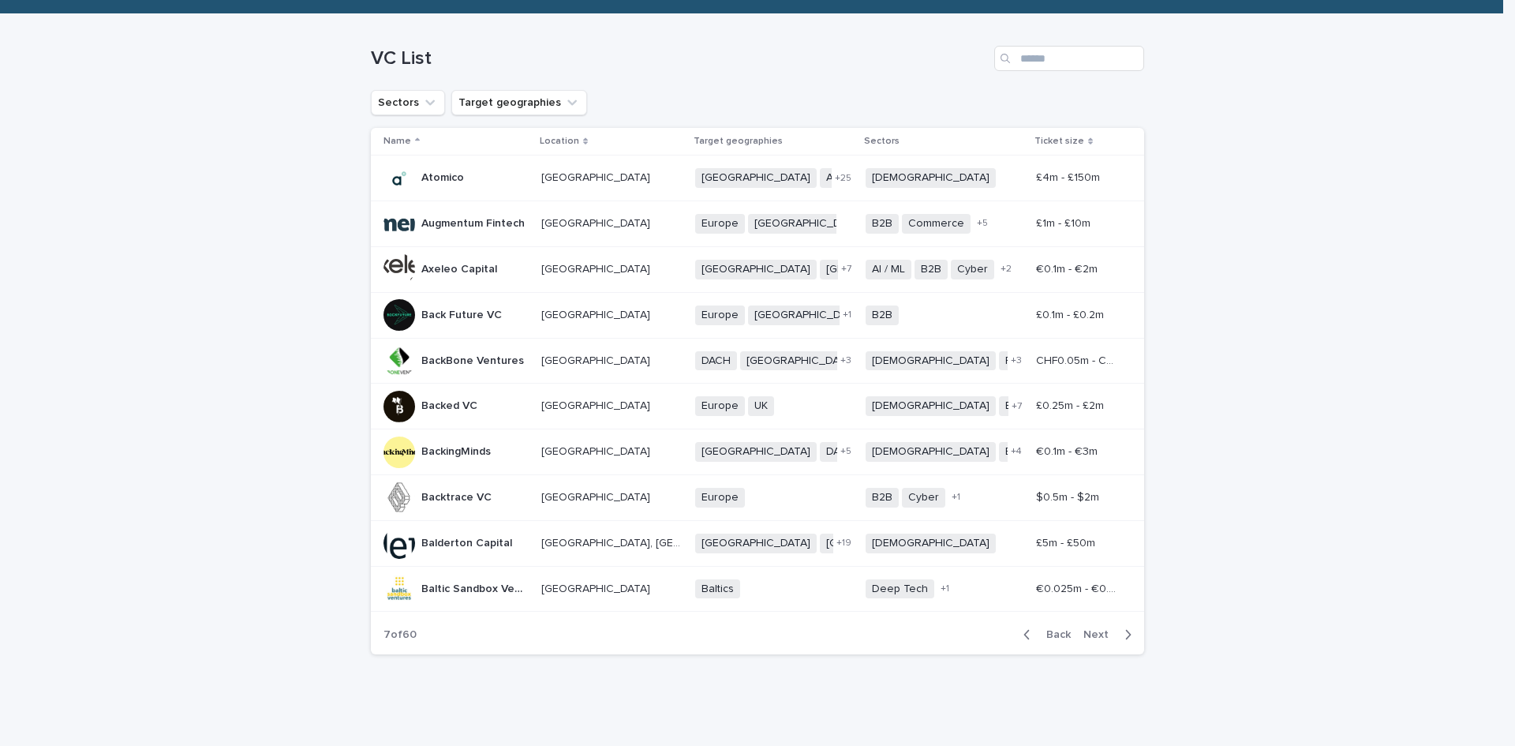
click at [459, 542] on p "Balderton Capital" at bounding box center [468, 541] width 94 height 17
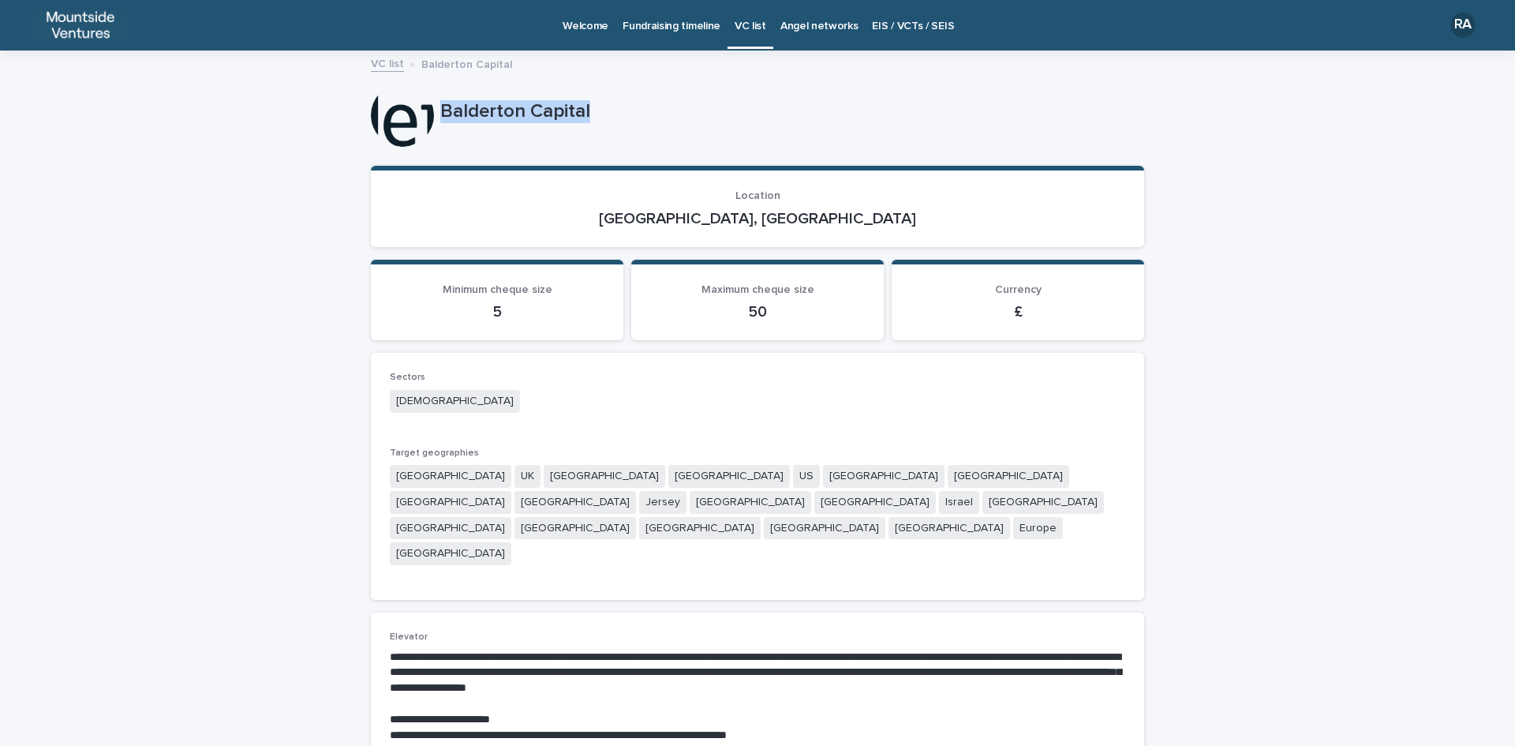
drag, startPoint x: 437, startPoint y: 108, endPoint x: 595, endPoint y: 106, distance: 157.9
click at [595, 106] on p "Balderton Capital" at bounding box center [789, 111] width 698 height 23
drag, startPoint x: 659, startPoint y: 215, endPoint x: 846, endPoint y: 216, distance: 187.0
click at [846, 216] on p "[GEOGRAPHIC_DATA], [GEOGRAPHIC_DATA]" at bounding box center [758, 218] width 736 height 19
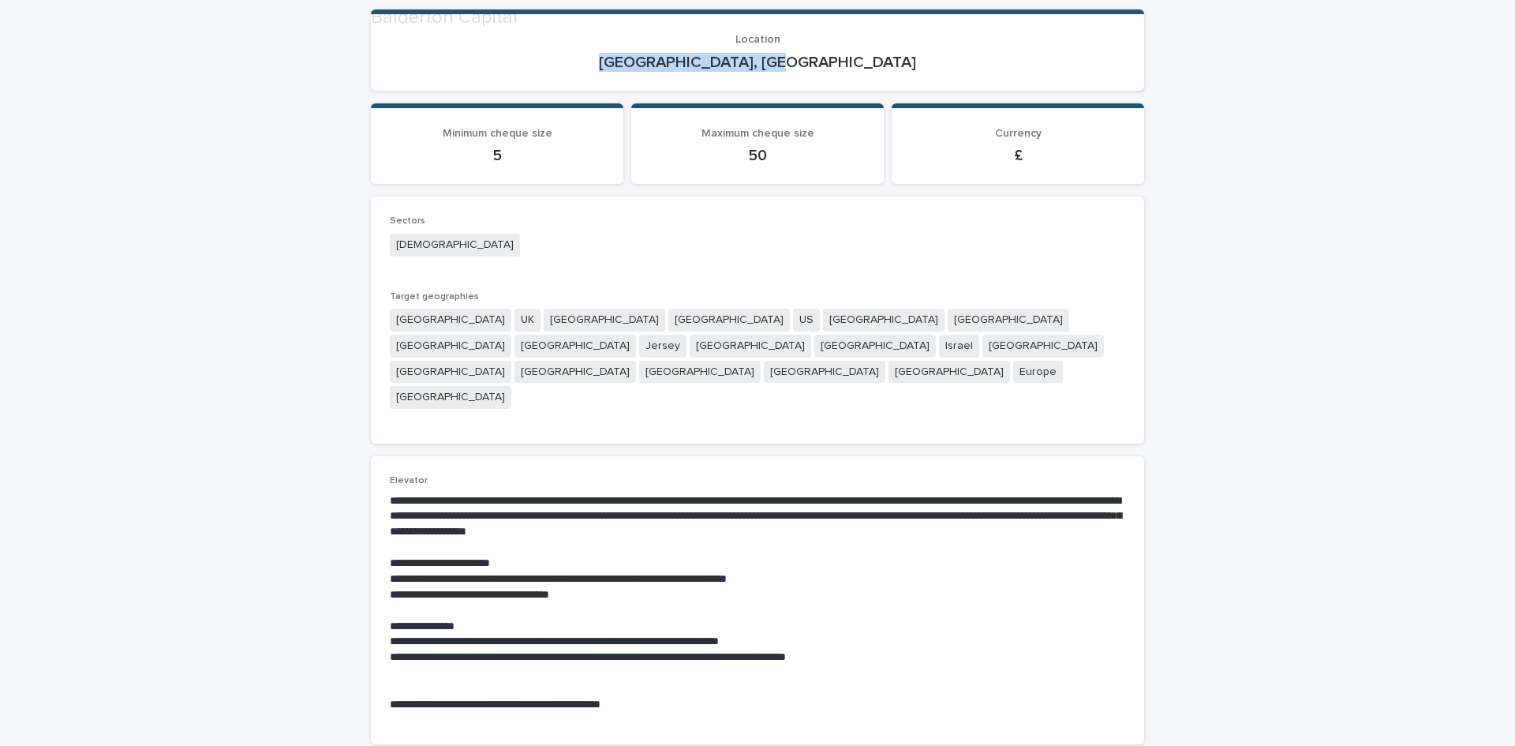
scroll to position [158, 0]
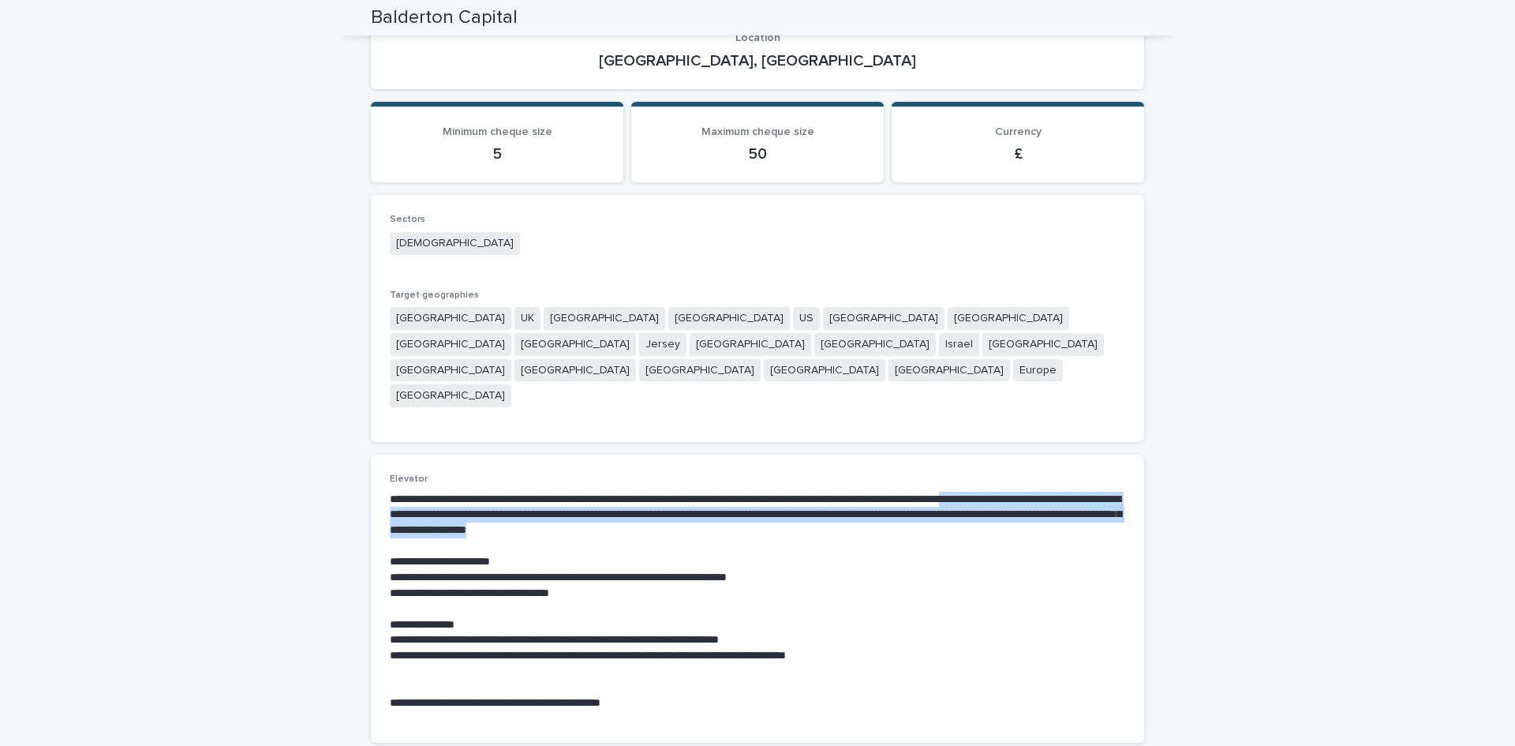
drag, startPoint x: 1050, startPoint y: 442, endPoint x: 1115, endPoint y: 477, distance: 74.1
click at [1115, 492] on p "**********" at bounding box center [758, 515] width 736 height 47
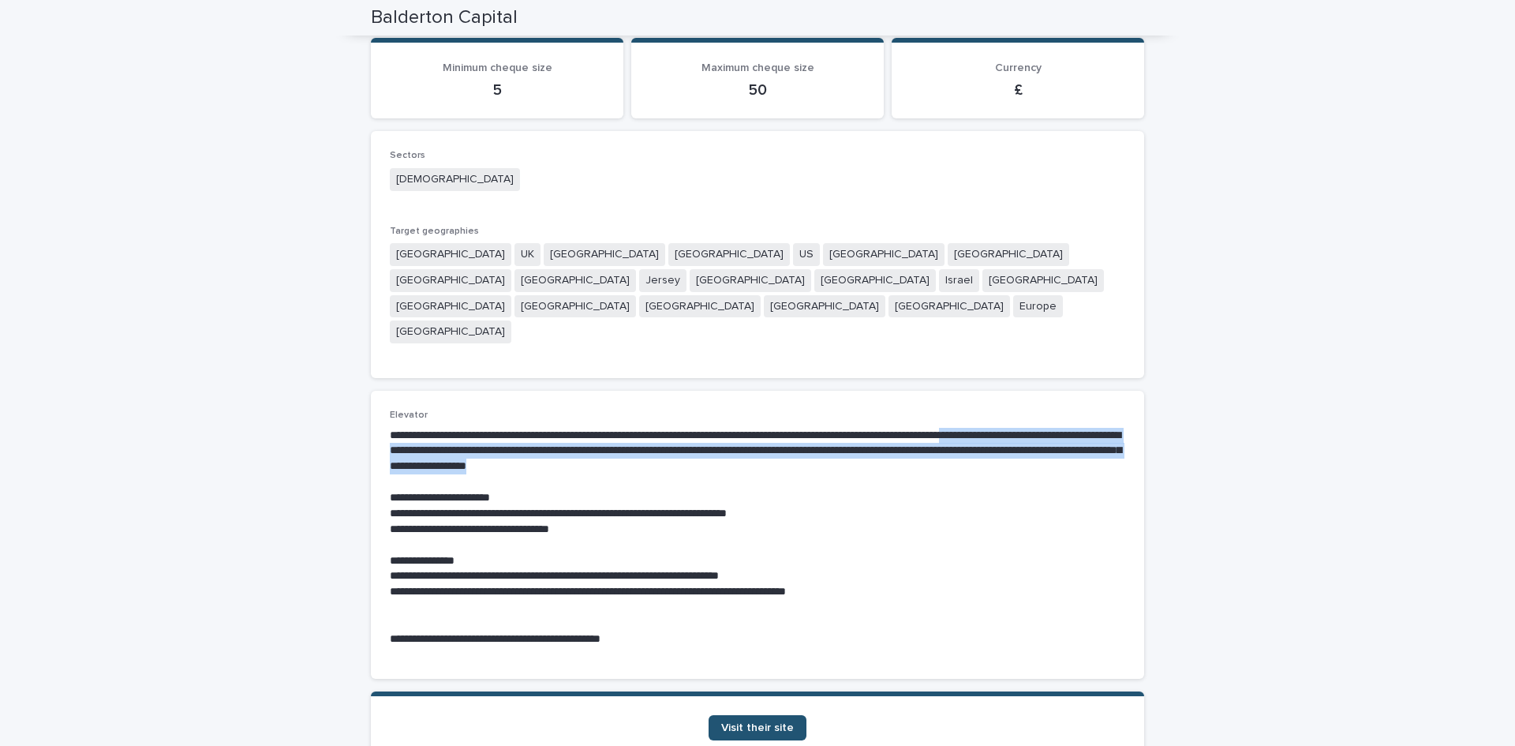
scroll to position [275, 0]
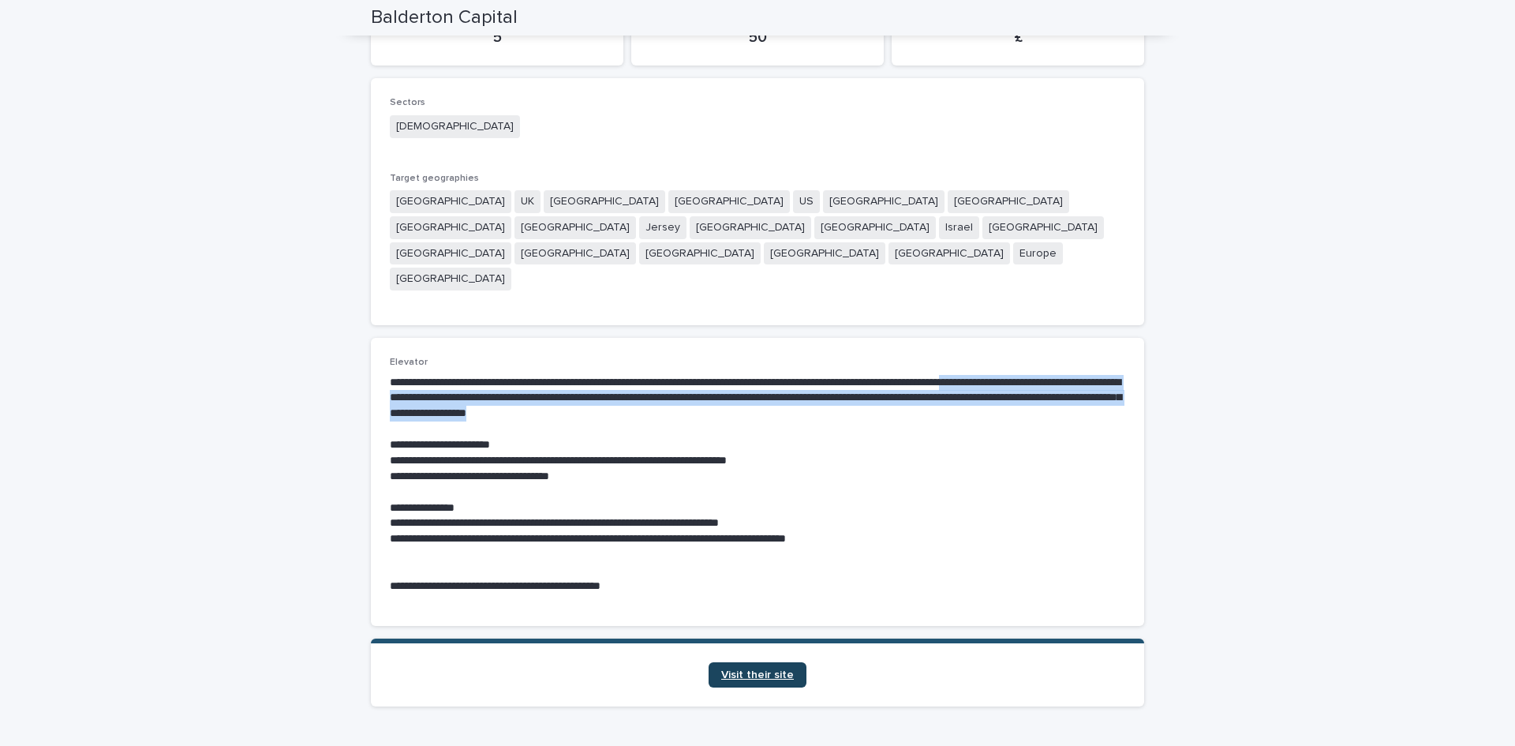
click at [764, 669] on span "Visit their site" at bounding box center [757, 674] width 73 height 11
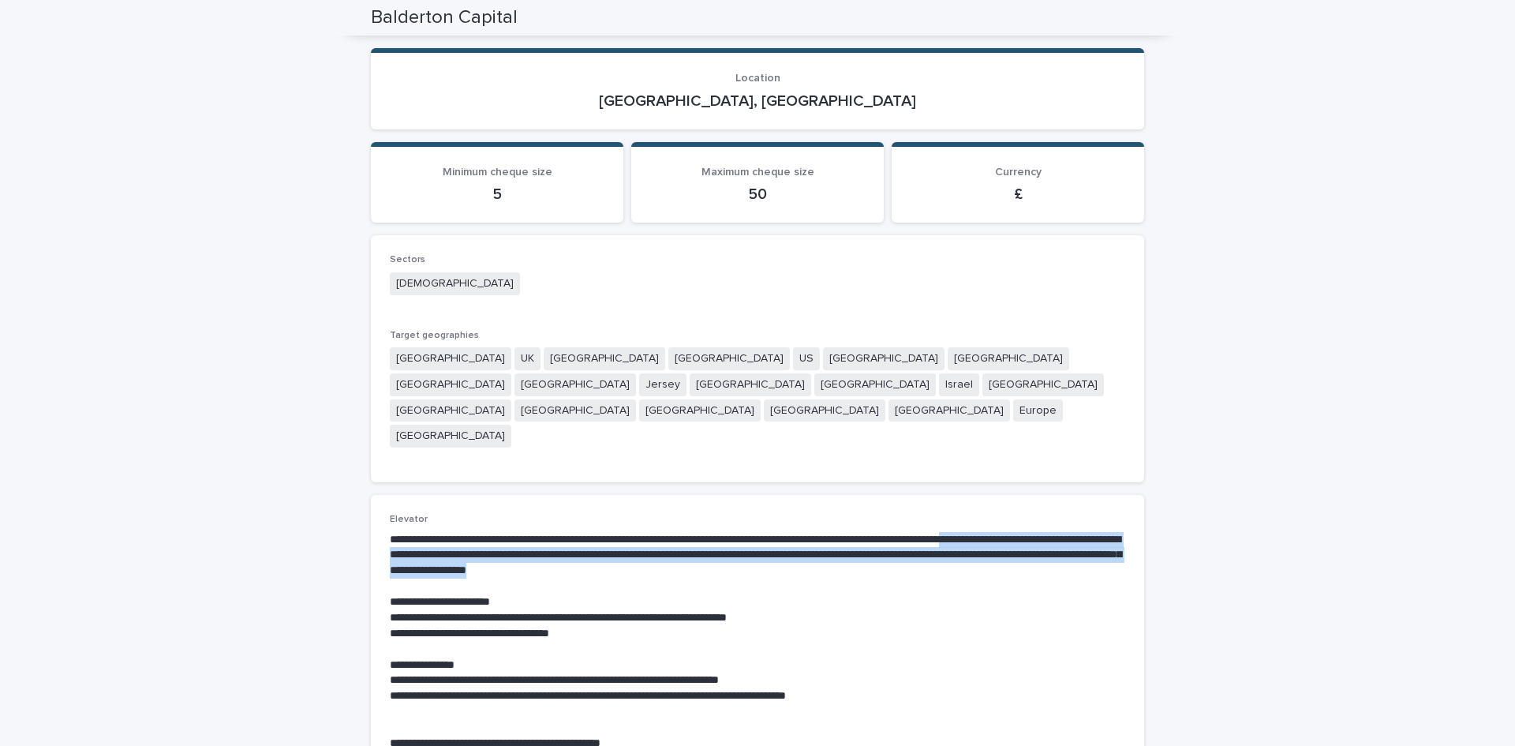
scroll to position [0, 0]
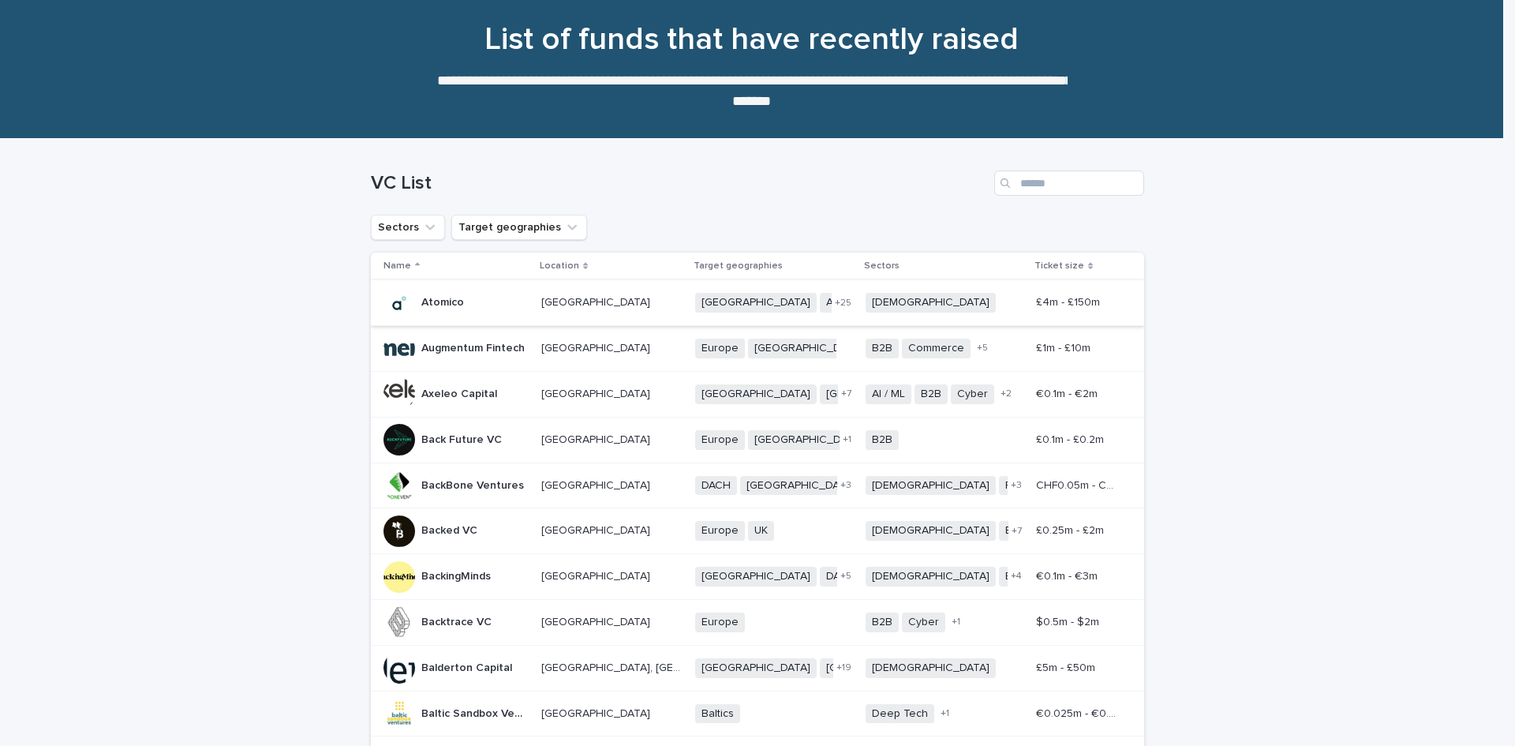
scroll to position [194, 0]
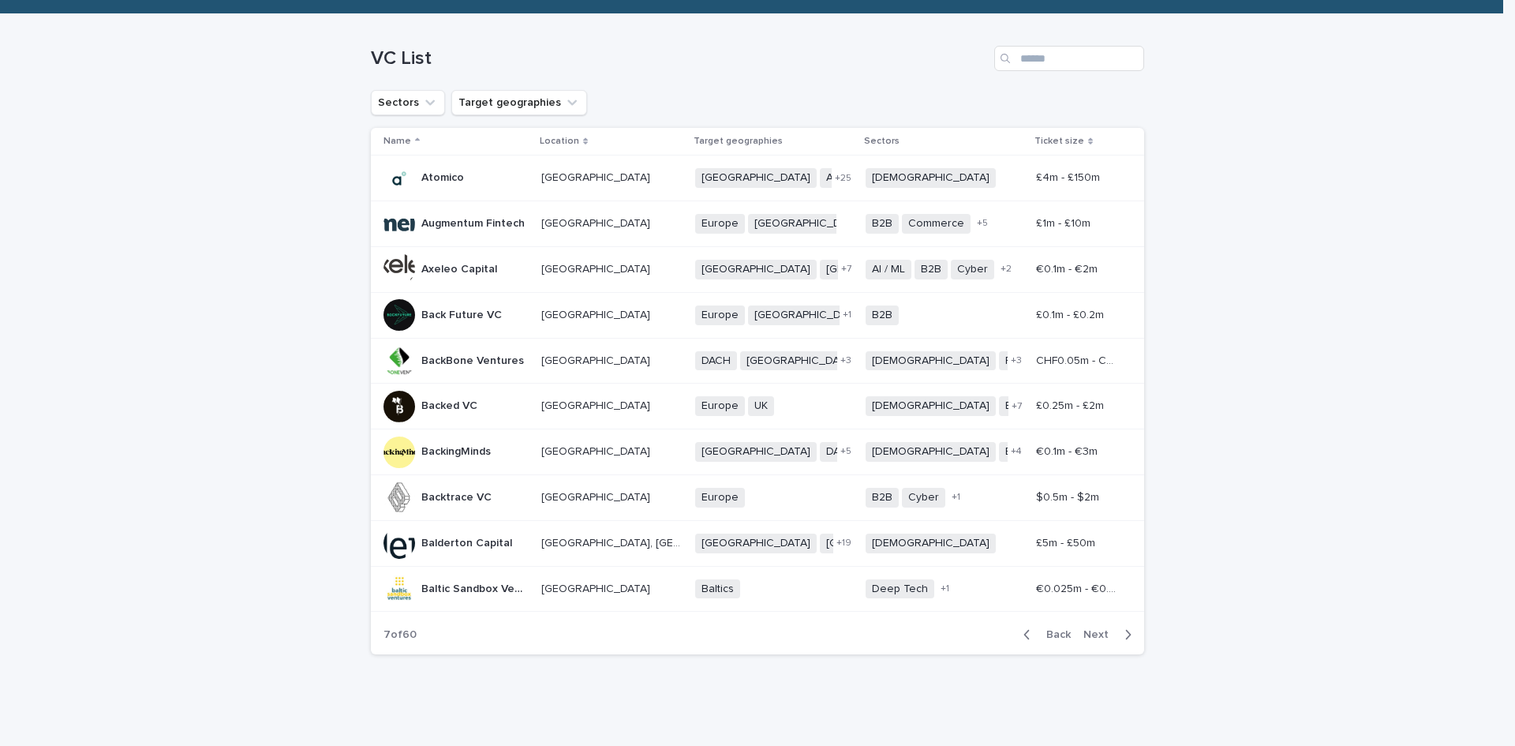
click at [486, 590] on p "Baltic Sandbox Ventures" at bounding box center [476, 587] width 110 height 17
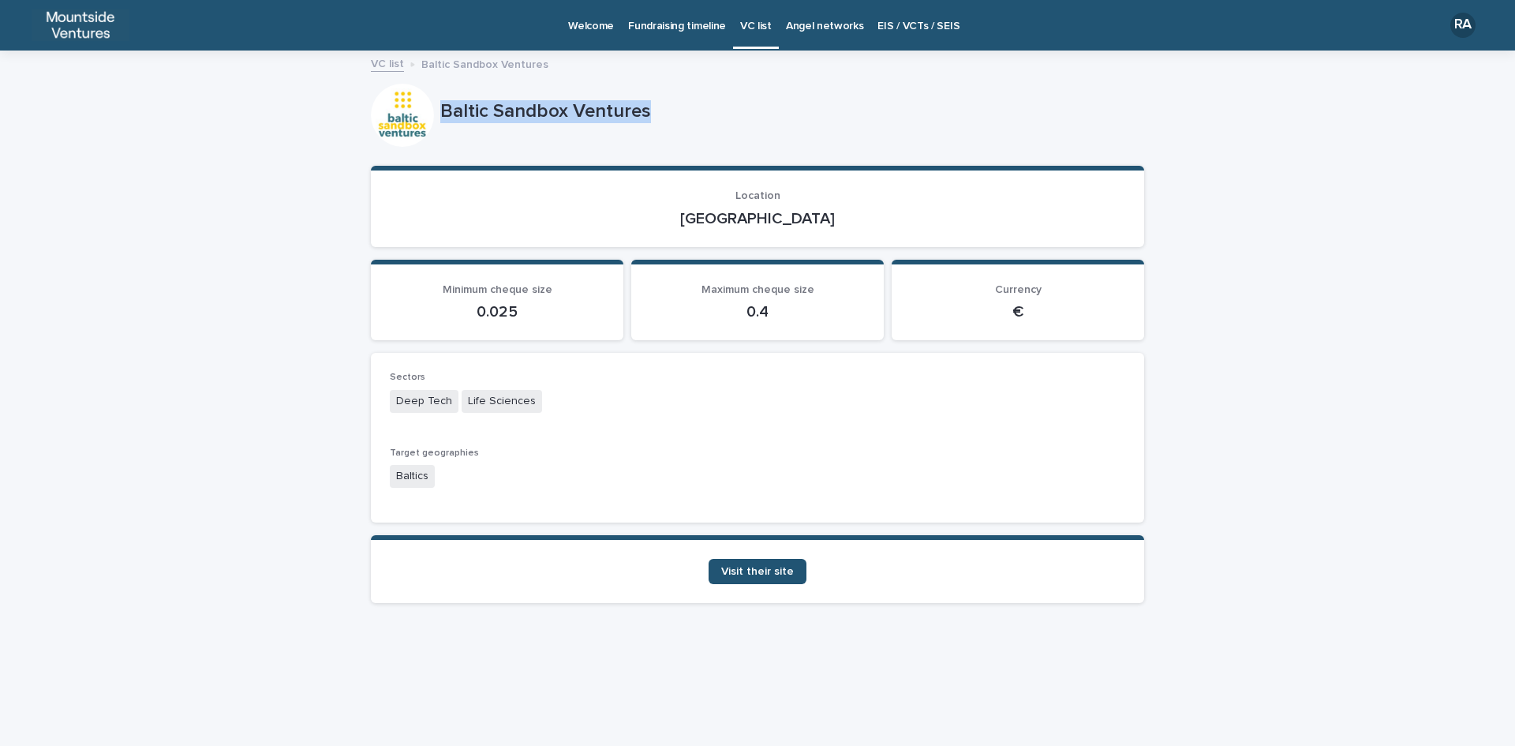
drag, startPoint x: 442, startPoint y: 108, endPoint x: 666, endPoint y: 103, distance: 224.2
click at [666, 103] on p "Baltic Sandbox Ventures" at bounding box center [789, 111] width 698 height 23
drag, startPoint x: 732, startPoint y: 215, endPoint x: 806, endPoint y: 216, distance: 73.4
click at [806, 216] on p "[GEOGRAPHIC_DATA]" at bounding box center [758, 218] width 736 height 19
drag, startPoint x: 395, startPoint y: 399, endPoint x: 543, endPoint y: 399, distance: 148.4
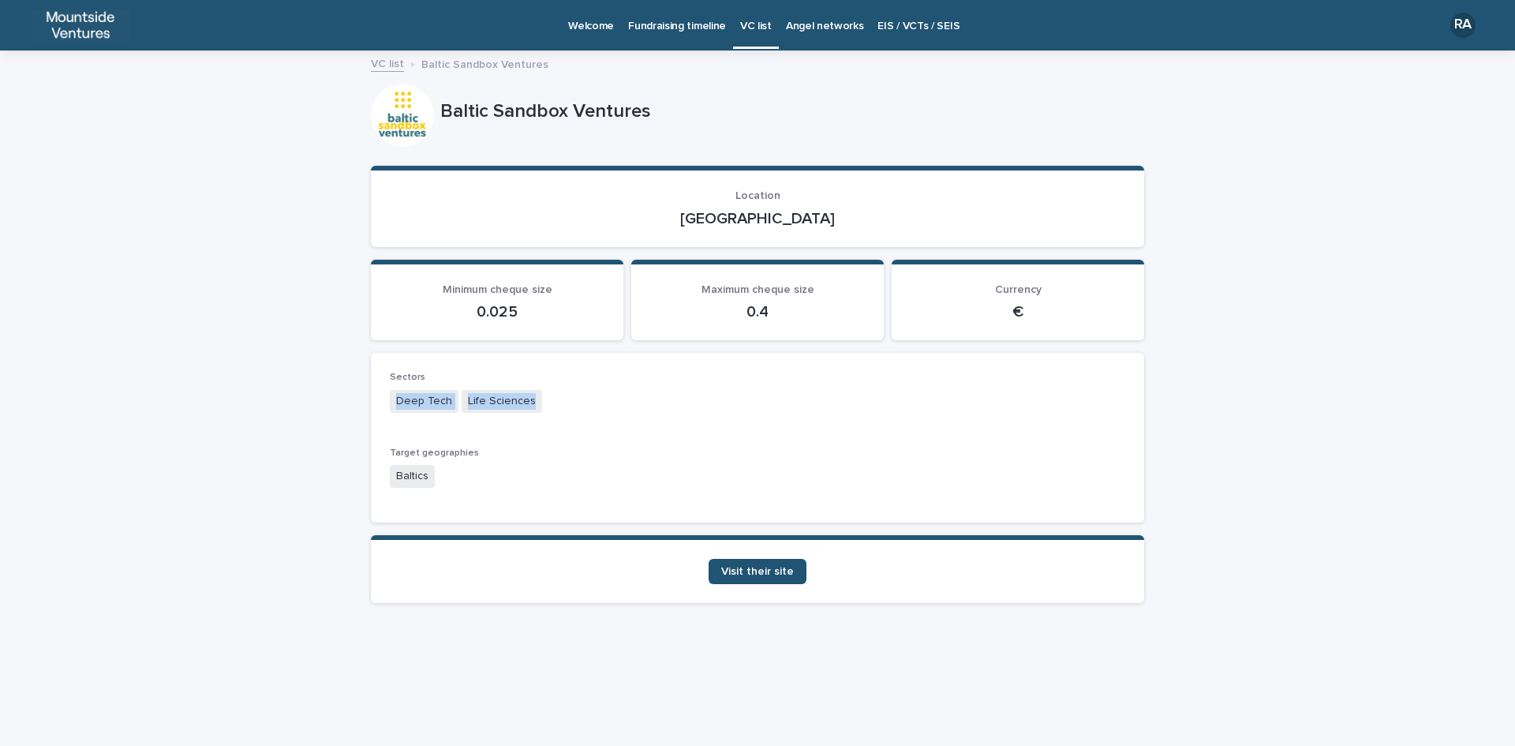
click at [543, 399] on div "Deep Tech Life Sciences" at bounding box center [758, 403] width 736 height 26
click at [759, 578] on link "Visit their site" at bounding box center [758, 571] width 98 height 25
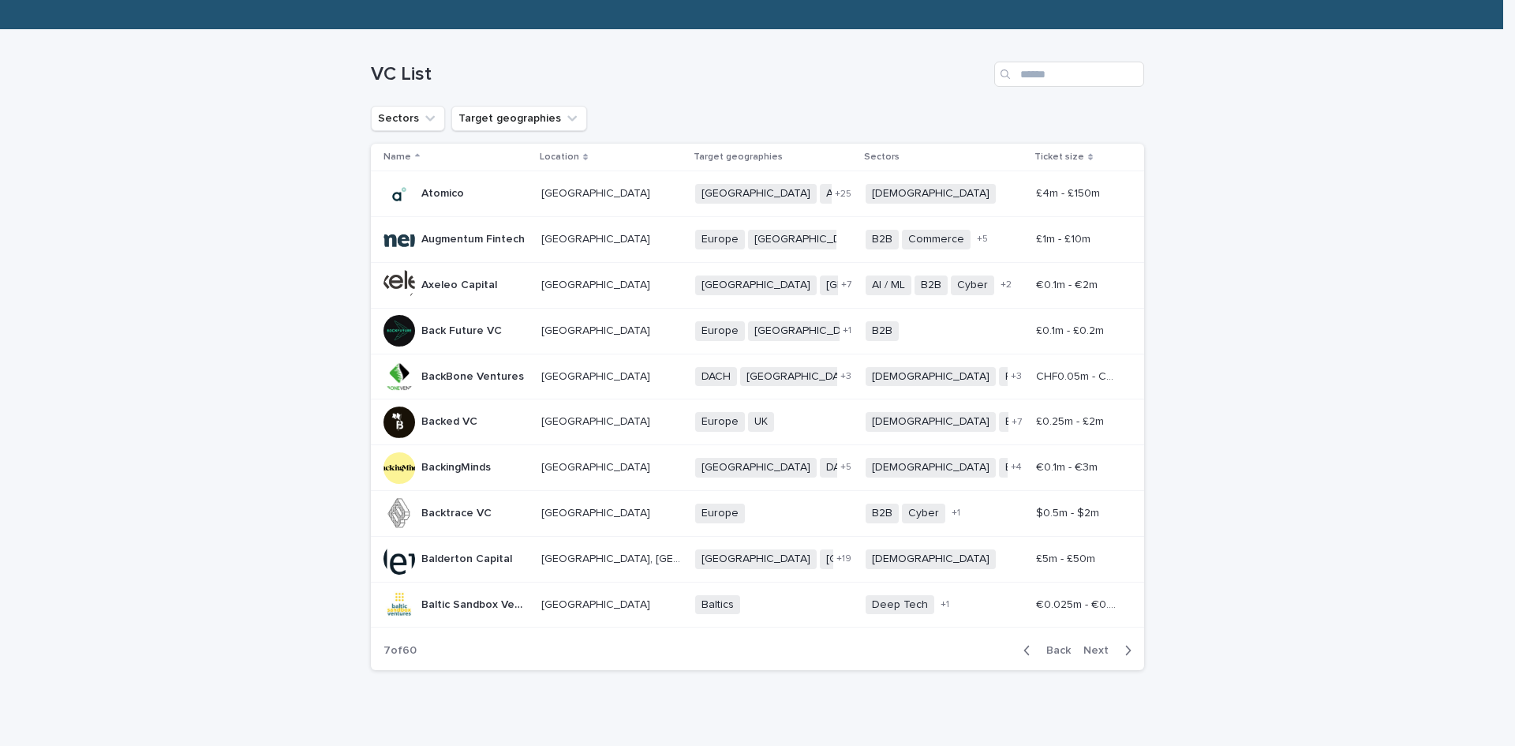
scroll to position [194, 0]
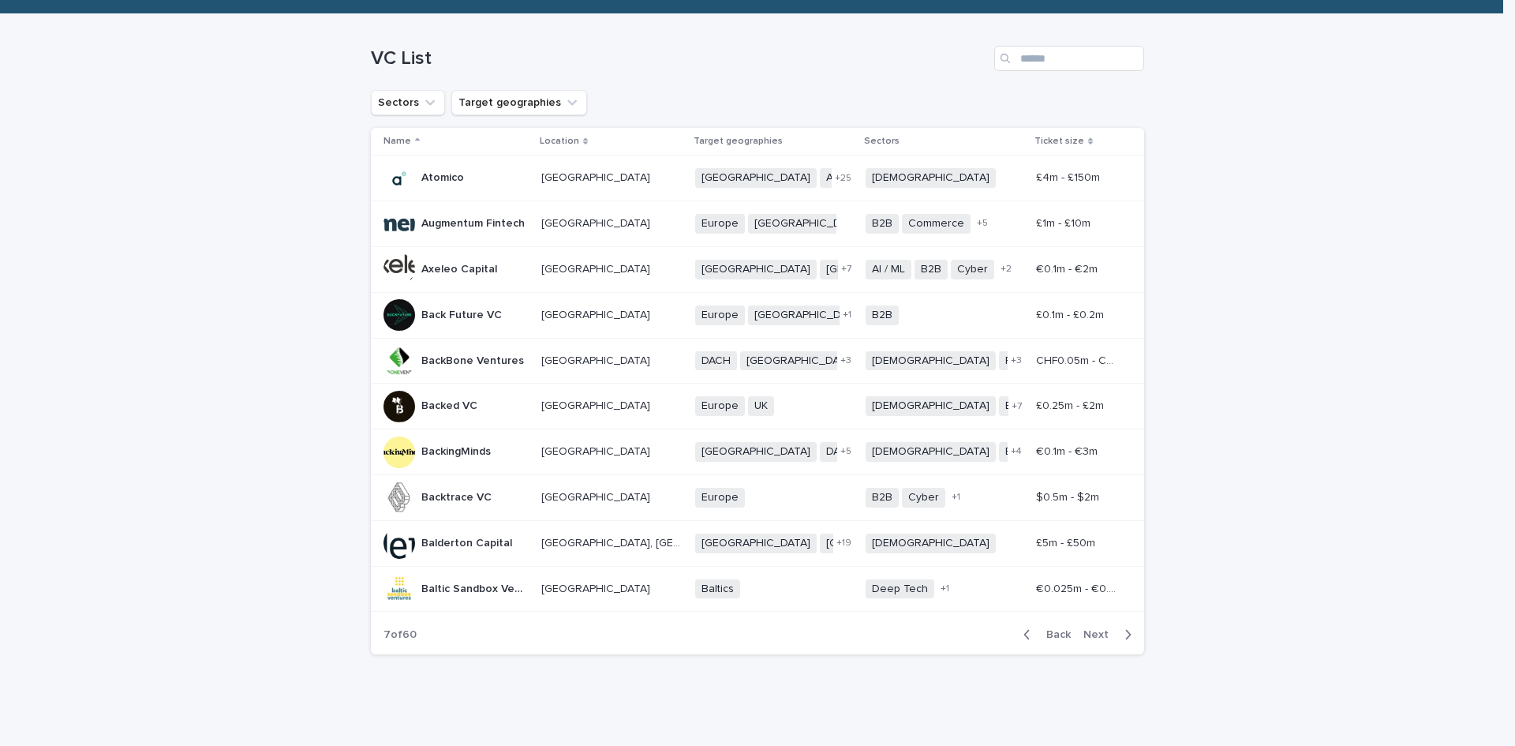
click at [477, 586] on p "Baltic Sandbox Ventures" at bounding box center [476, 587] width 110 height 17
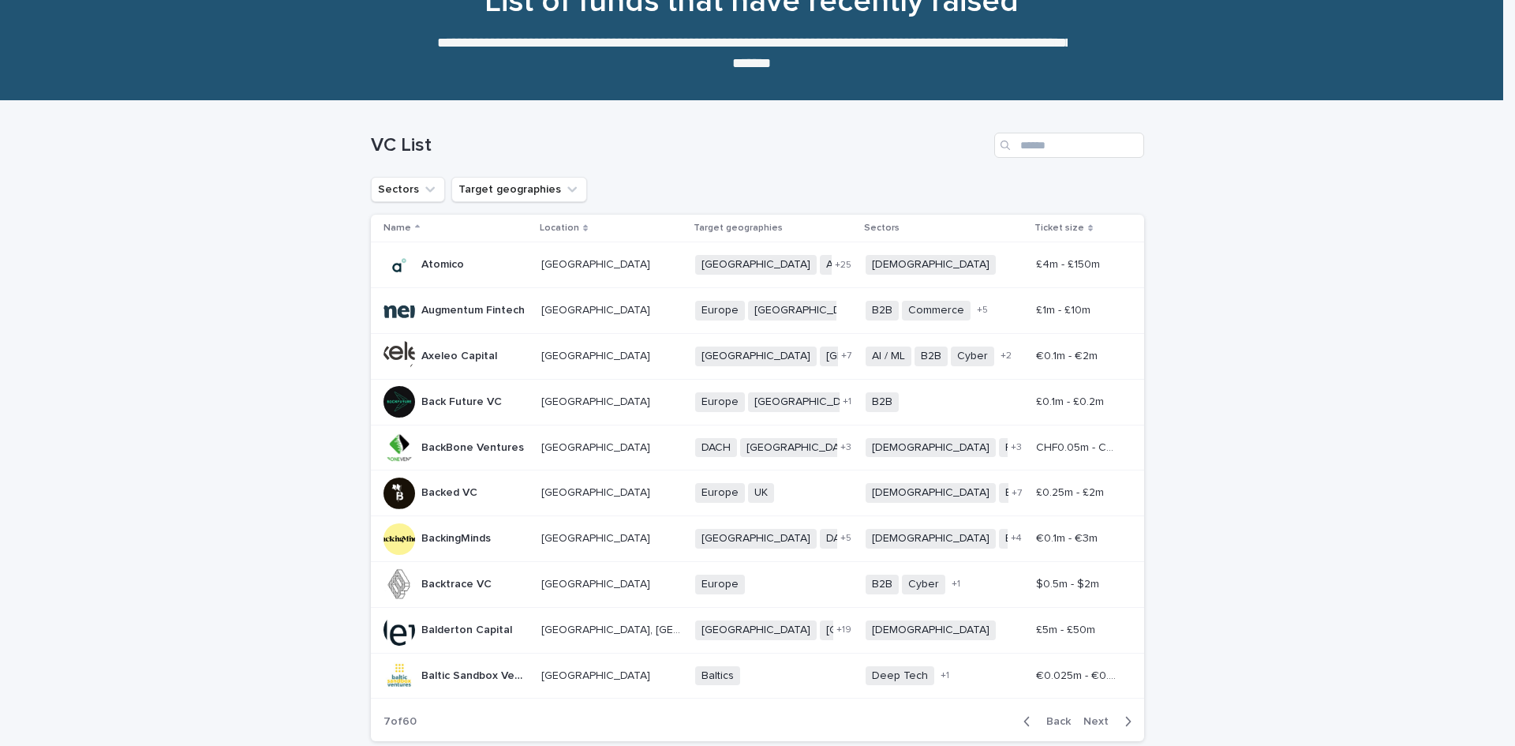
scroll to position [194, 0]
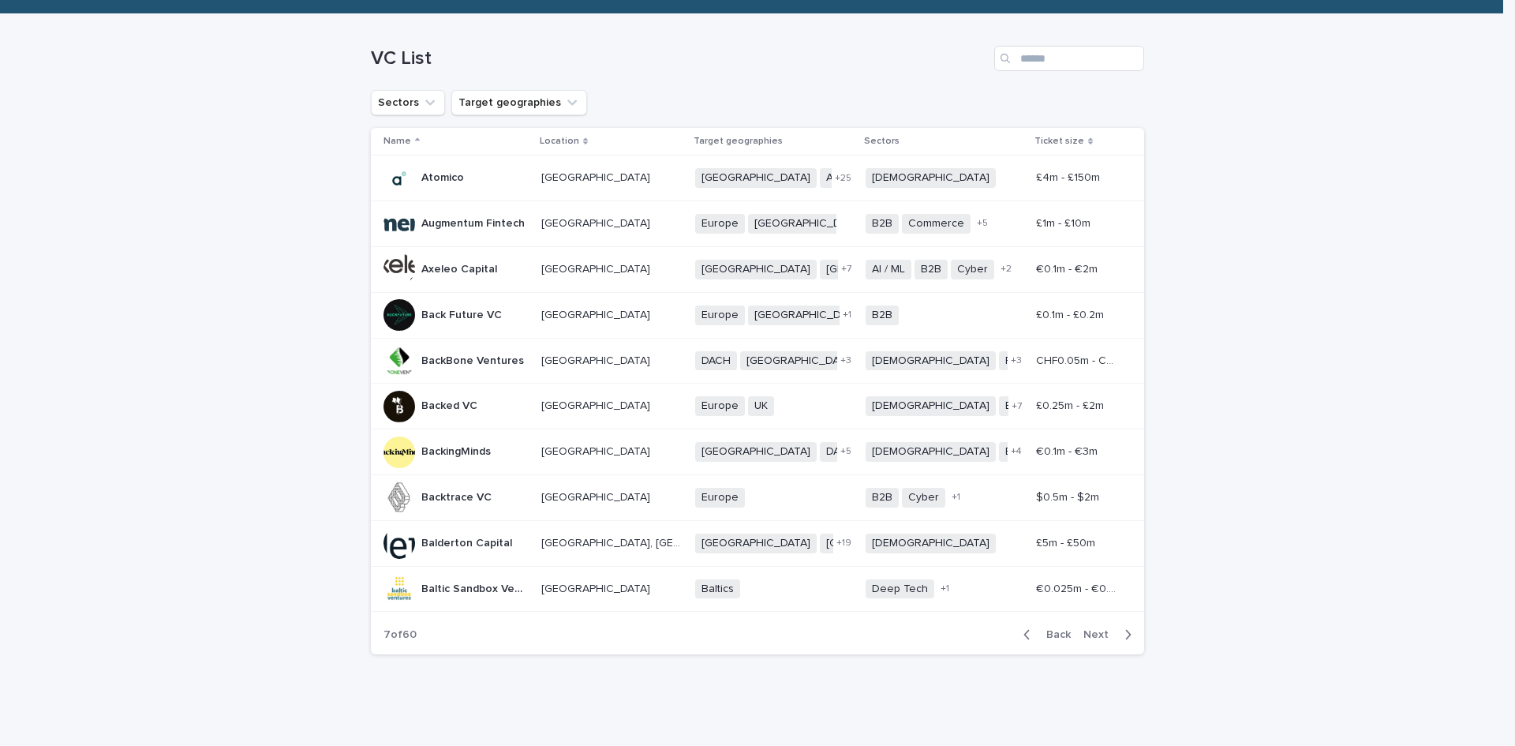
click at [477, 590] on p "Baltic Sandbox Ventures" at bounding box center [476, 587] width 110 height 17
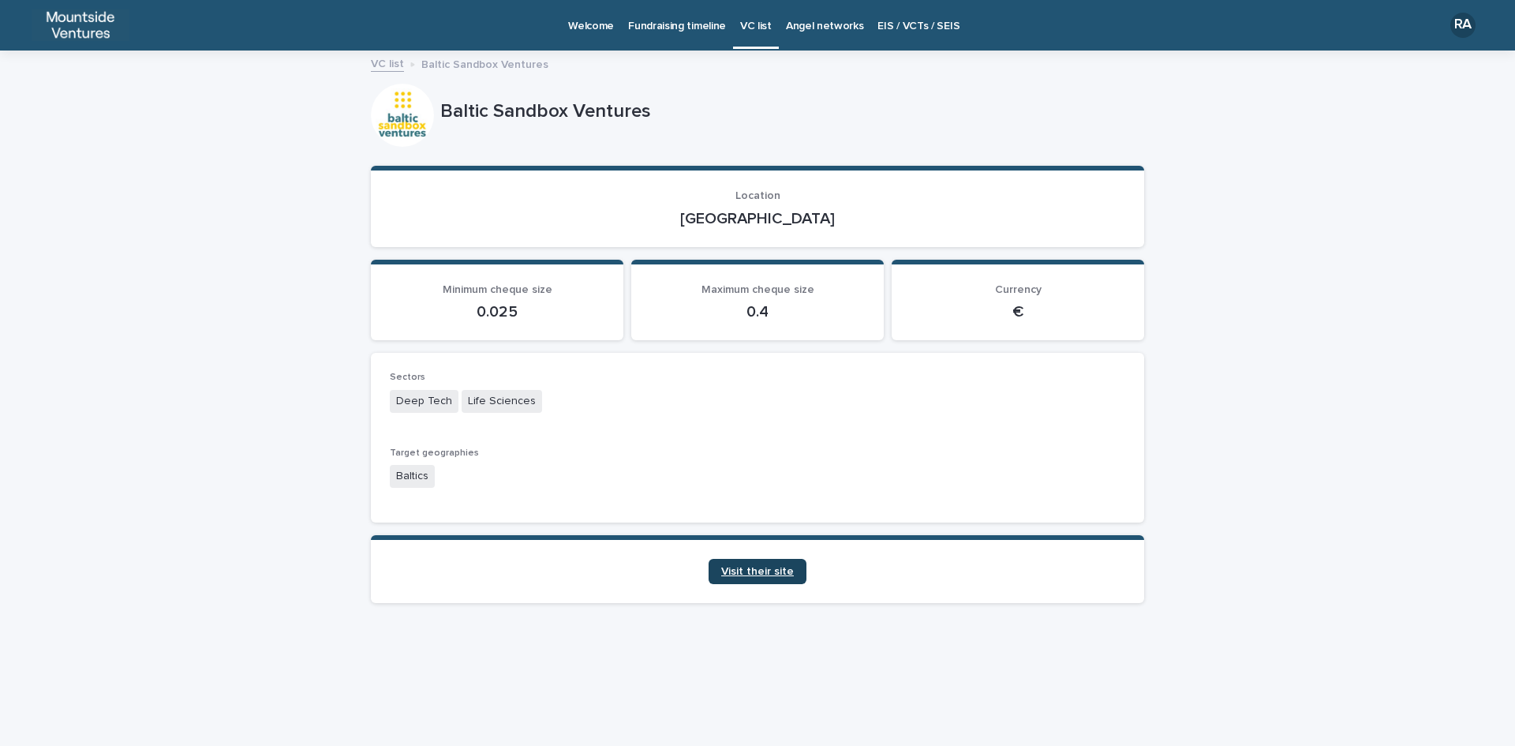
click at [759, 567] on span "Visit their site" at bounding box center [757, 571] width 73 height 11
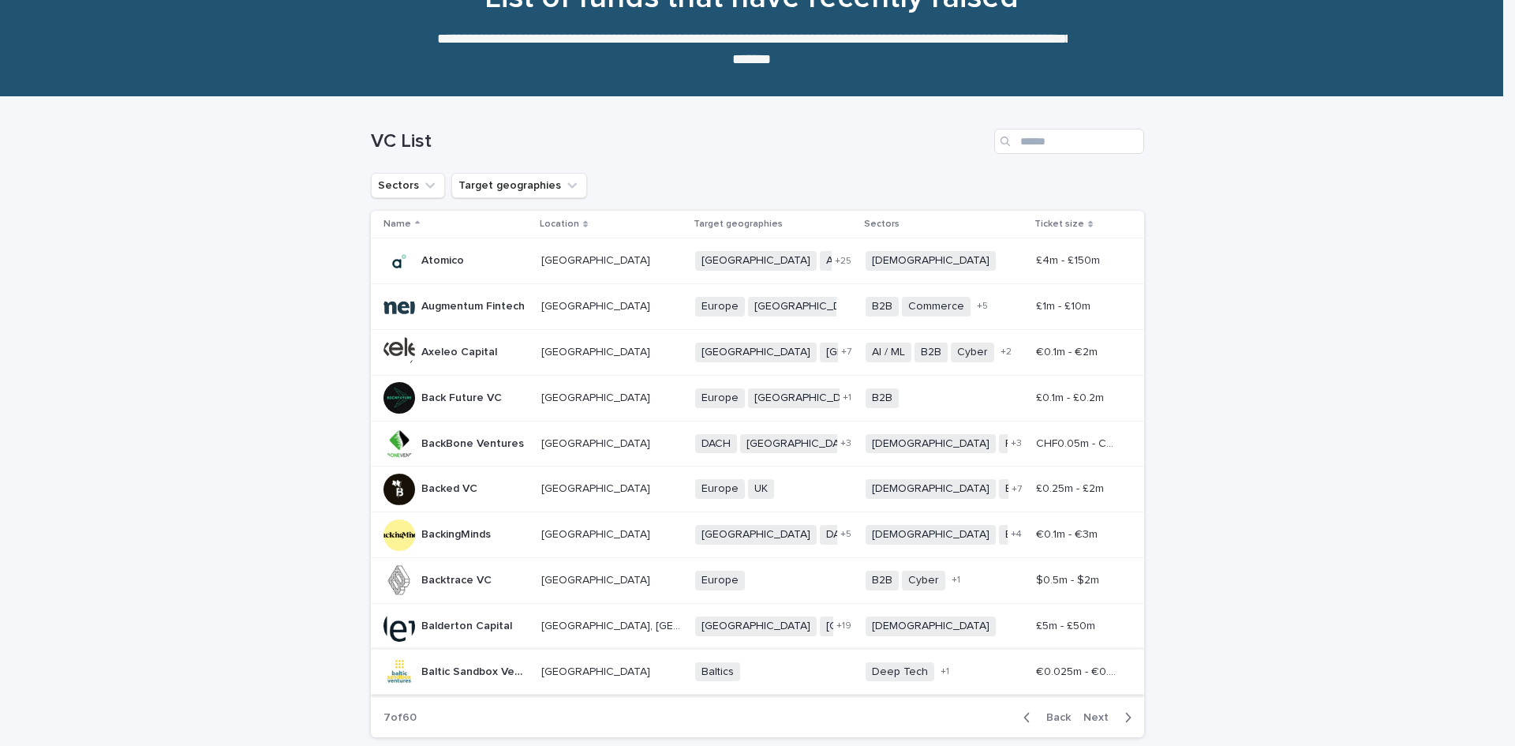
scroll to position [194, 0]
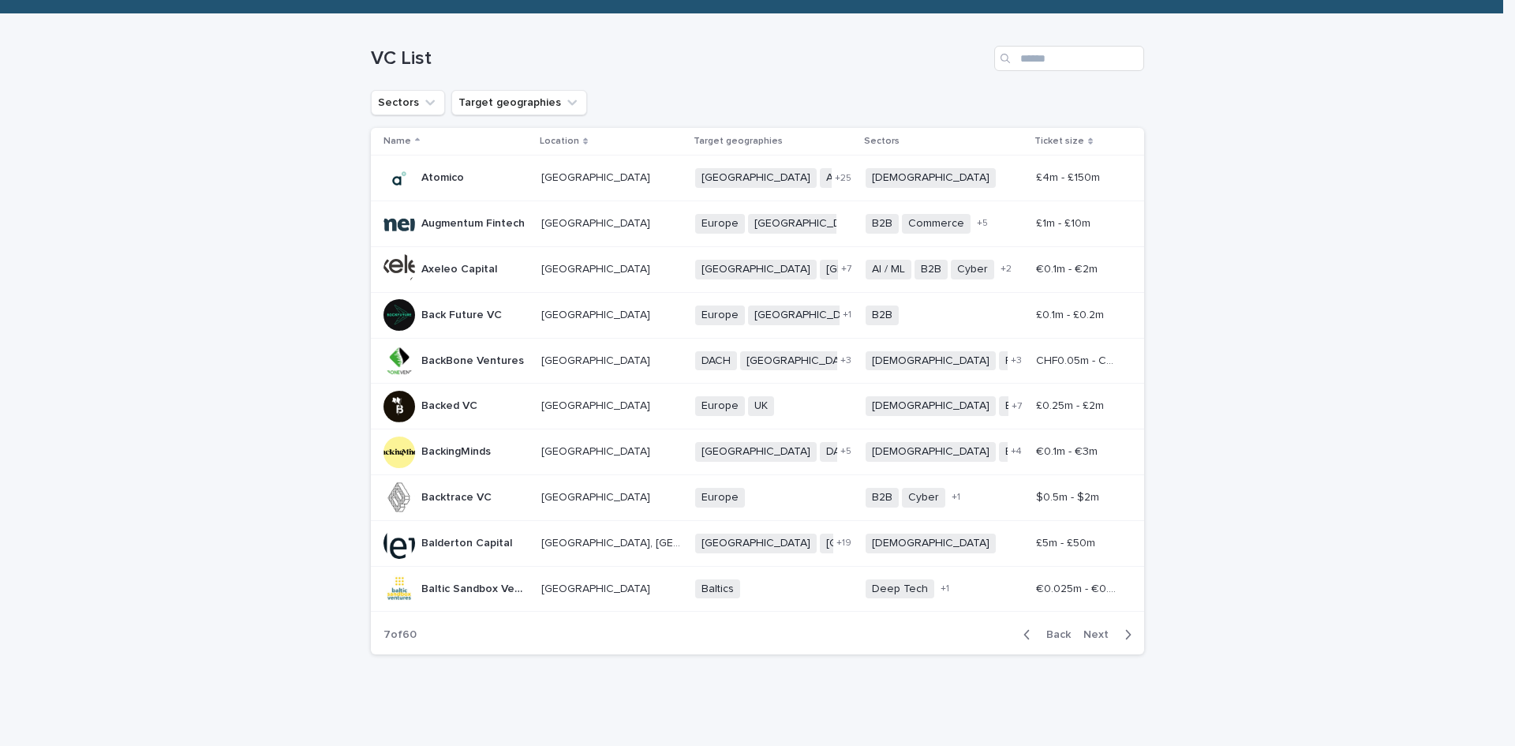
click at [1088, 631] on span "Next" at bounding box center [1101, 634] width 35 height 11
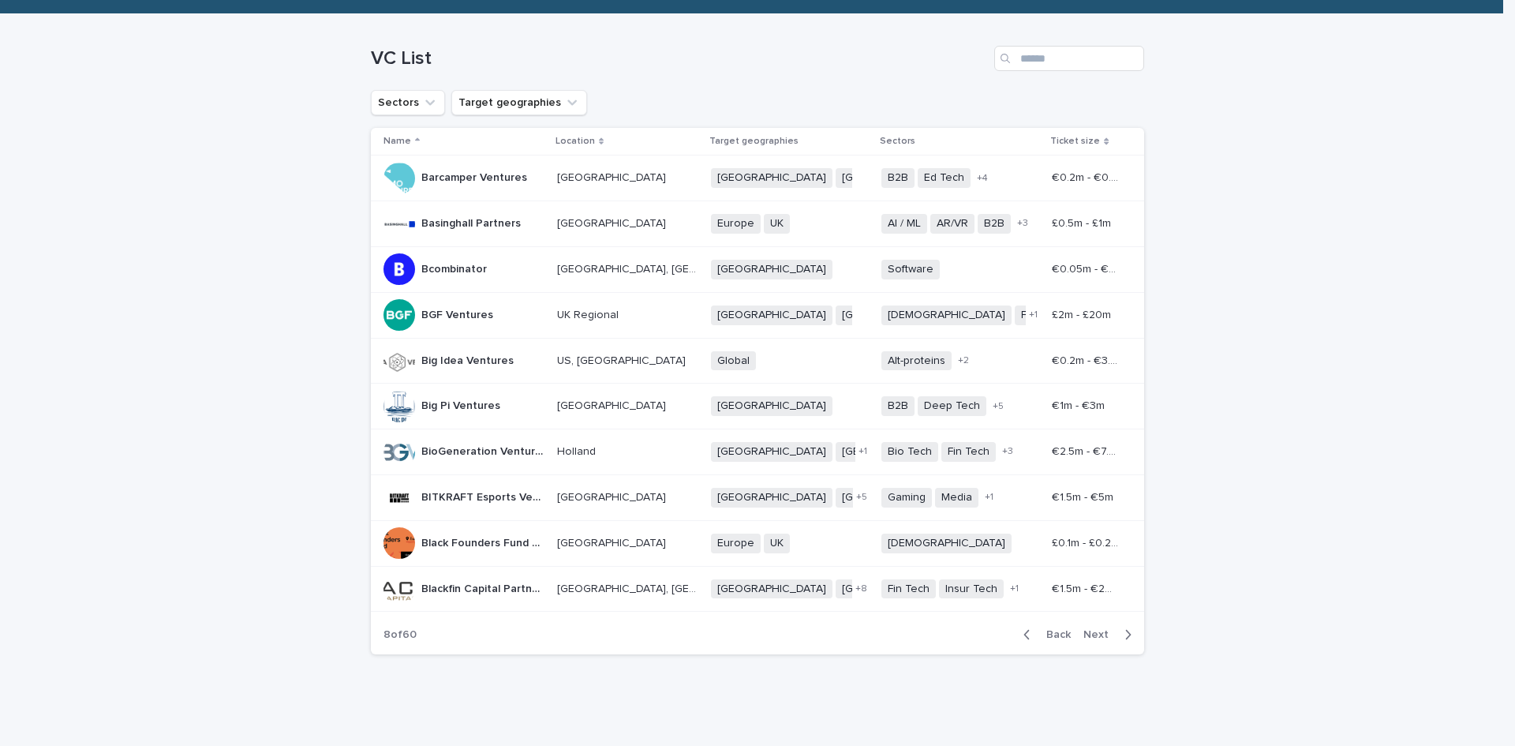
click at [488, 180] on p "Barcamper Ventures" at bounding box center [475, 176] width 109 height 17
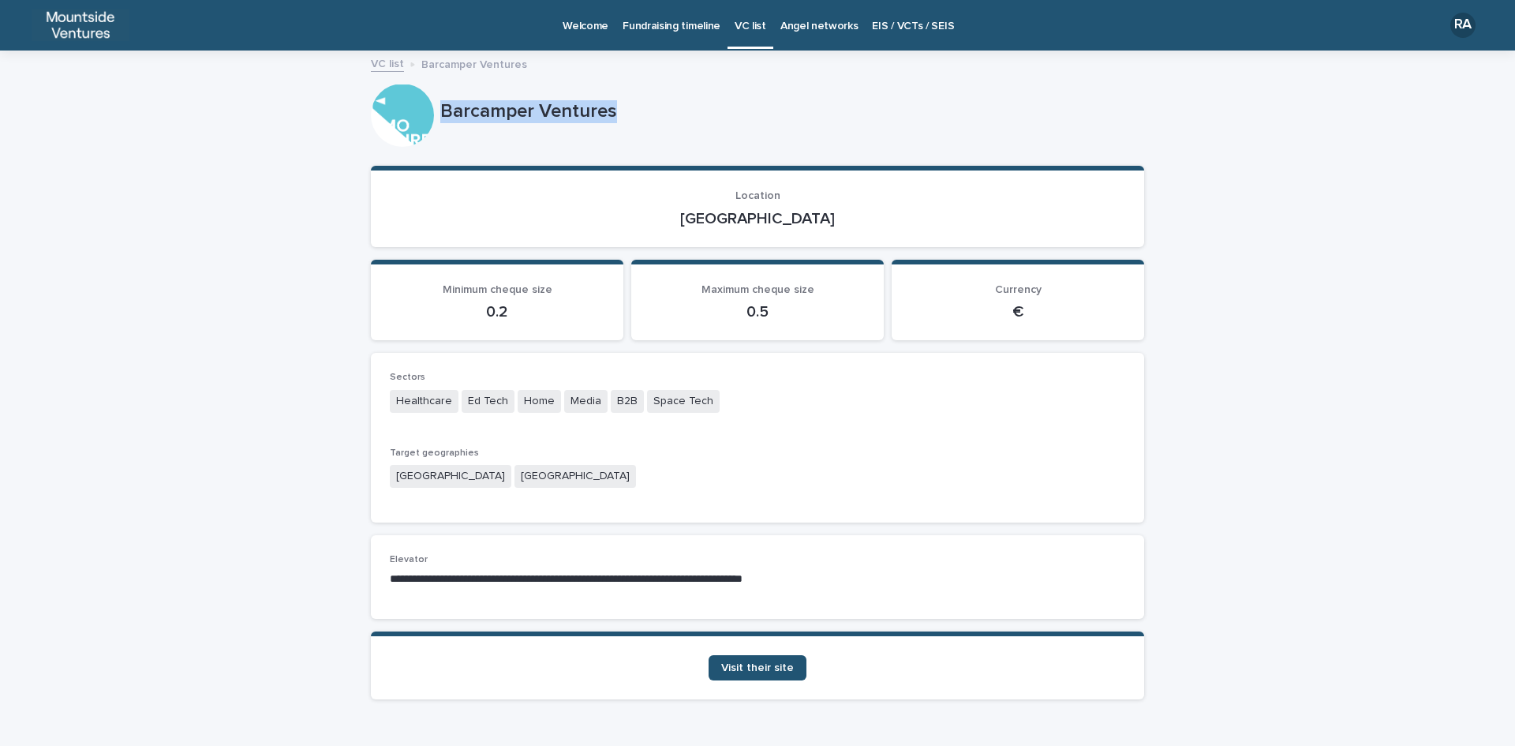
drag, startPoint x: 432, startPoint y: 107, endPoint x: 616, endPoint y: 109, distance: 183.1
click at [616, 109] on div "Barcamper Ventures" at bounding box center [757, 115] width 773 height 63
drag, startPoint x: 735, startPoint y: 219, endPoint x: 788, endPoint y: 219, distance: 52.9
click at [788, 219] on p "[GEOGRAPHIC_DATA]" at bounding box center [758, 218] width 736 height 19
drag, startPoint x: 389, startPoint y: 398, endPoint x: 715, endPoint y: 387, distance: 326.1
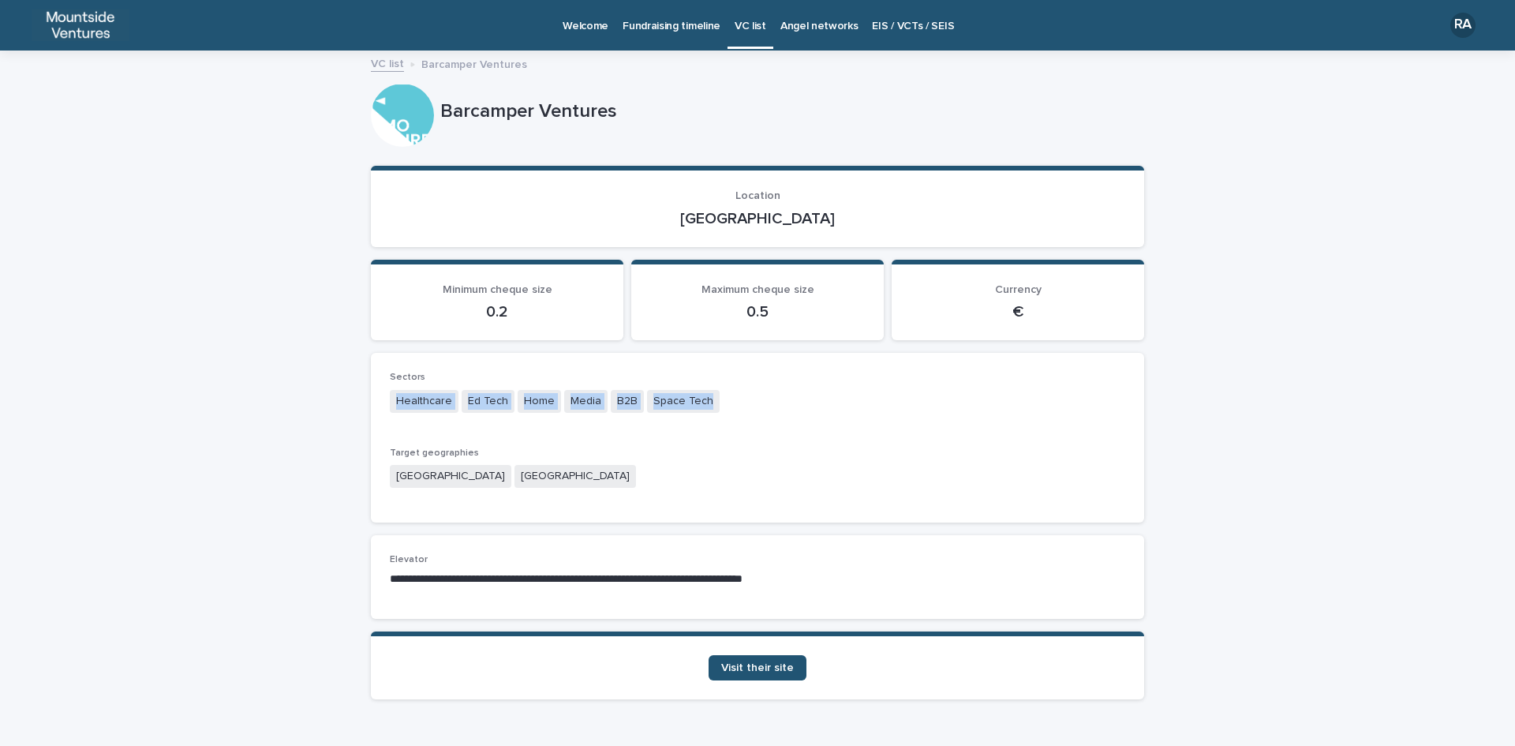
click at [715, 387] on div "Sectors Healthcare Ed Tech Home Media B2B Space Tech" at bounding box center [758, 400] width 736 height 56
click at [743, 672] on span "Visit their site" at bounding box center [757, 667] width 73 height 11
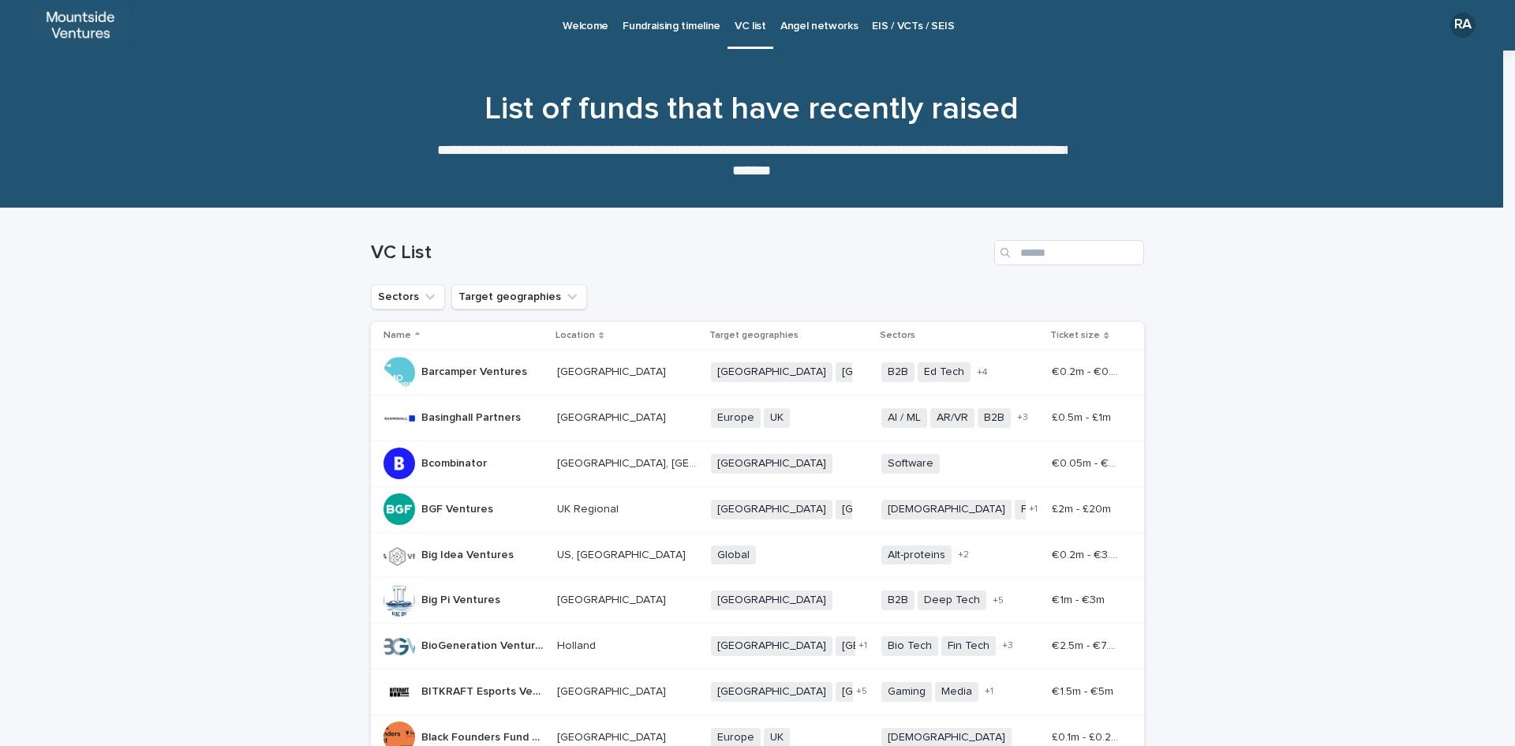
click at [452, 421] on p "Basinghall Partners" at bounding box center [472, 416] width 103 height 17
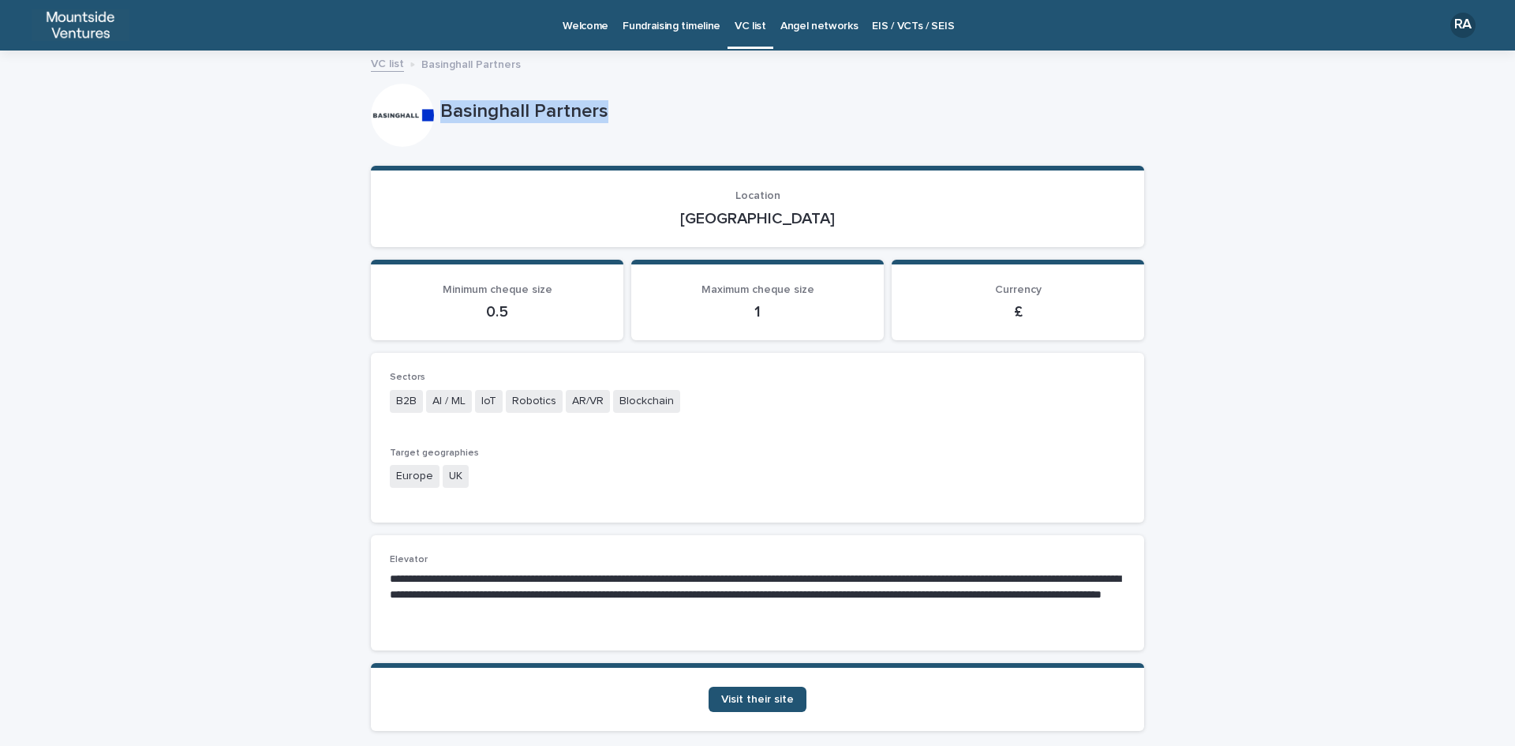
drag, startPoint x: 436, startPoint y: 112, endPoint x: 611, endPoint y: 131, distance: 176.2
click at [611, 131] on div "Basinghall Partners" at bounding box center [757, 115] width 773 height 63
drag, startPoint x: 724, startPoint y: 219, endPoint x: 829, endPoint y: 220, distance: 105.8
click at [829, 220] on p "[GEOGRAPHIC_DATA]" at bounding box center [758, 218] width 736 height 19
drag, startPoint x: 387, startPoint y: 397, endPoint x: 690, endPoint y: 424, distance: 303.5
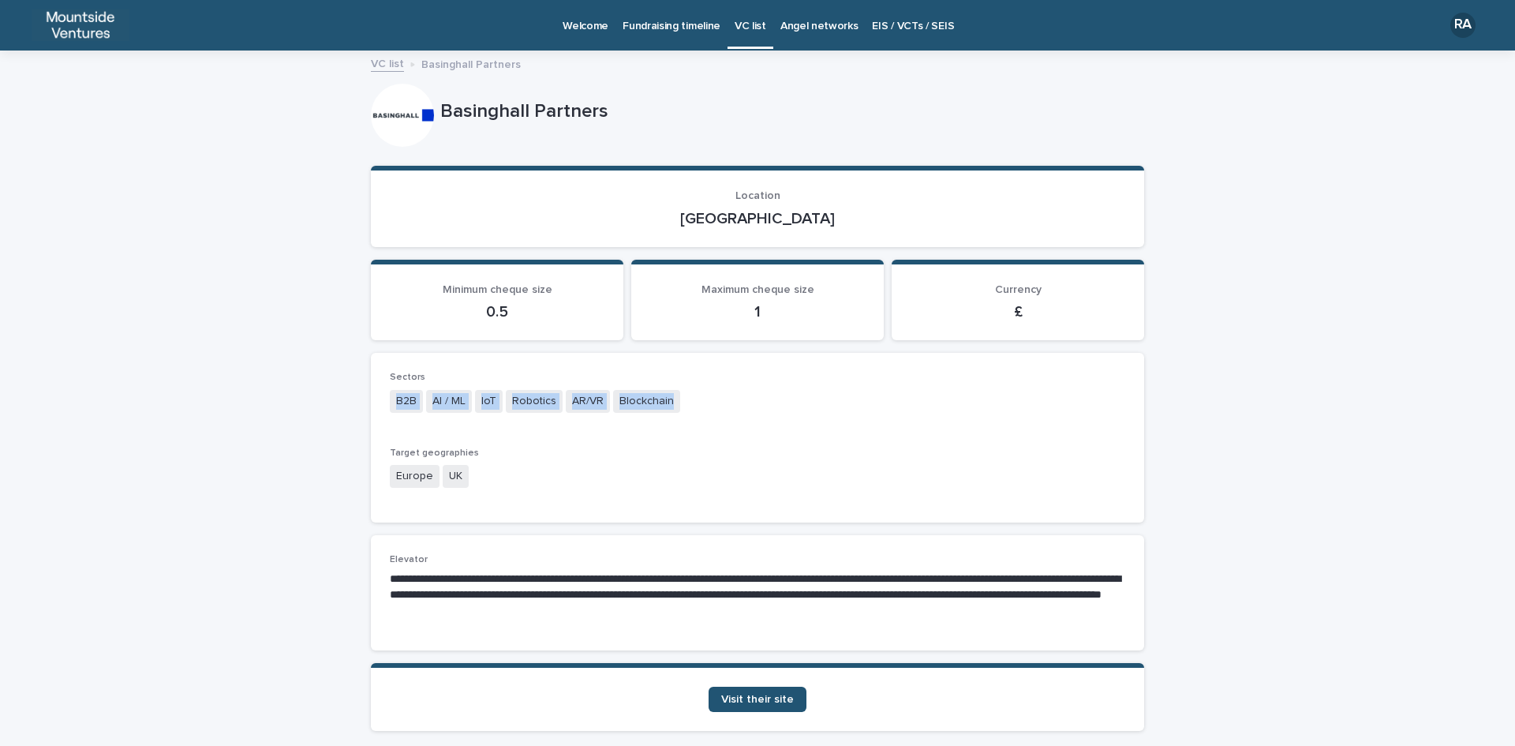
click at [690, 424] on div "Sectors B2B AI / ML IoT Robotics AR/VR Blockchain" at bounding box center [758, 400] width 736 height 56
click at [744, 703] on span "Visit their site" at bounding box center [757, 699] width 73 height 11
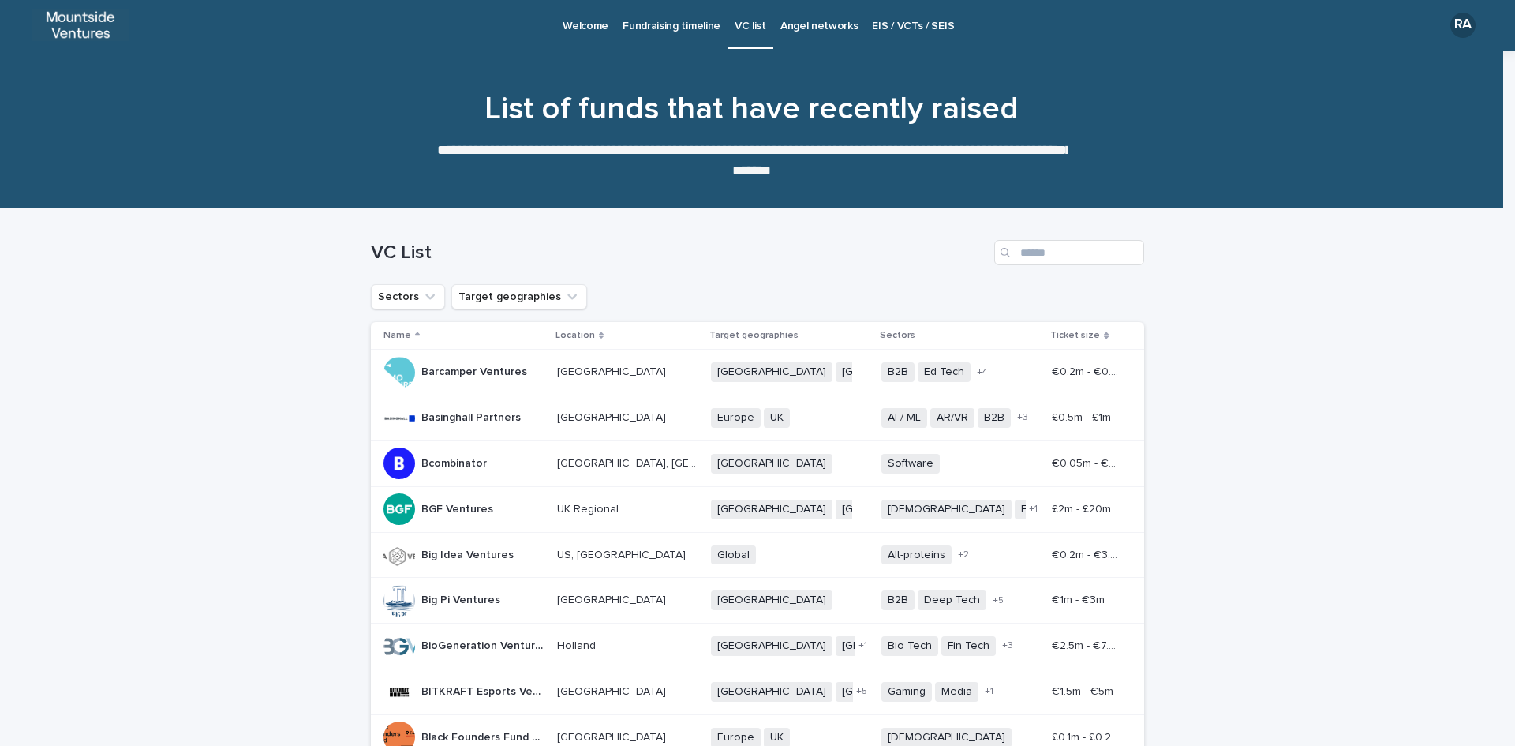
click at [431, 461] on p "Bcombinator" at bounding box center [455, 462] width 69 height 17
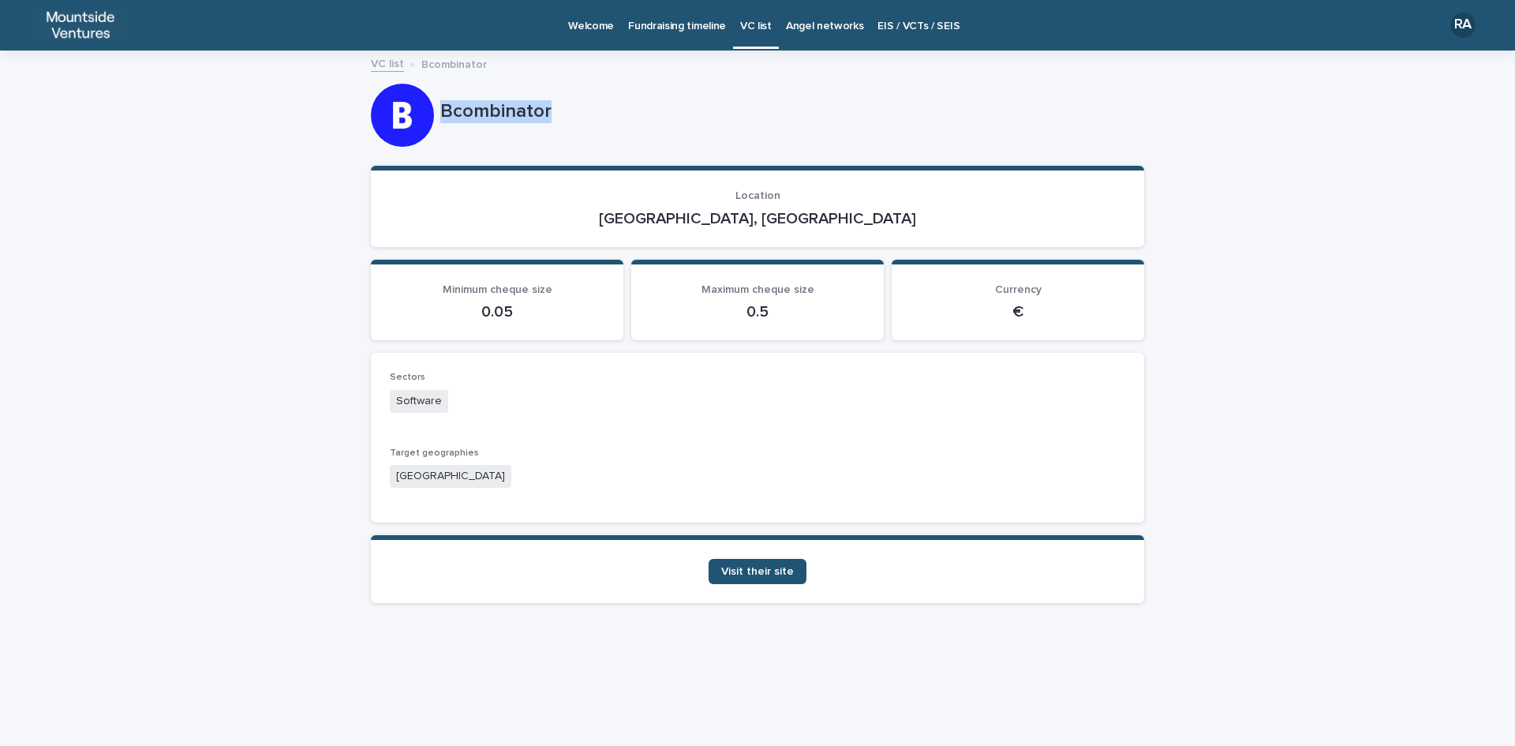
drag, startPoint x: 441, startPoint y: 107, endPoint x: 566, endPoint y: 104, distance: 124.7
click at [566, 104] on p "Bcombinator" at bounding box center [789, 111] width 698 height 23
drag, startPoint x: 698, startPoint y: 215, endPoint x: 855, endPoint y: 259, distance: 162.2
click at [854, 259] on div "Loading... Saving… Location [GEOGRAPHIC_DATA], [GEOGRAPHIC_DATA] Loading... Sav…" at bounding box center [757, 391] width 773 height 450
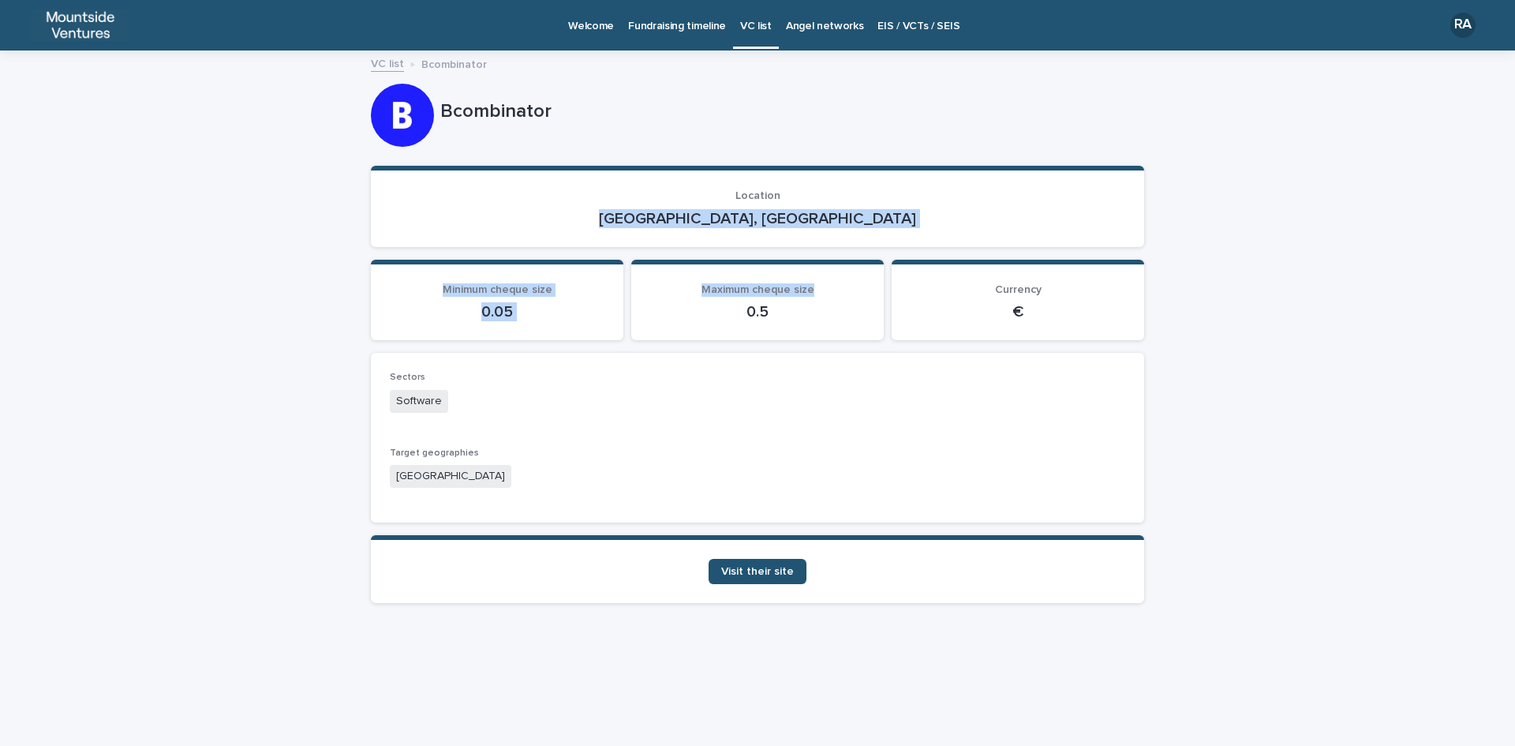
click at [900, 226] on p "[GEOGRAPHIC_DATA], [GEOGRAPHIC_DATA]" at bounding box center [758, 218] width 736 height 19
drag, startPoint x: 700, startPoint y: 212, endPoint x: 865, endPoint y: 234, distance: 166.5
click at [865, 234] on section "Location [GEOGRAPHIC_DATA], [GEOGRAPHIC_DATA]" at bounding box center [757, 206] width 773 height 81
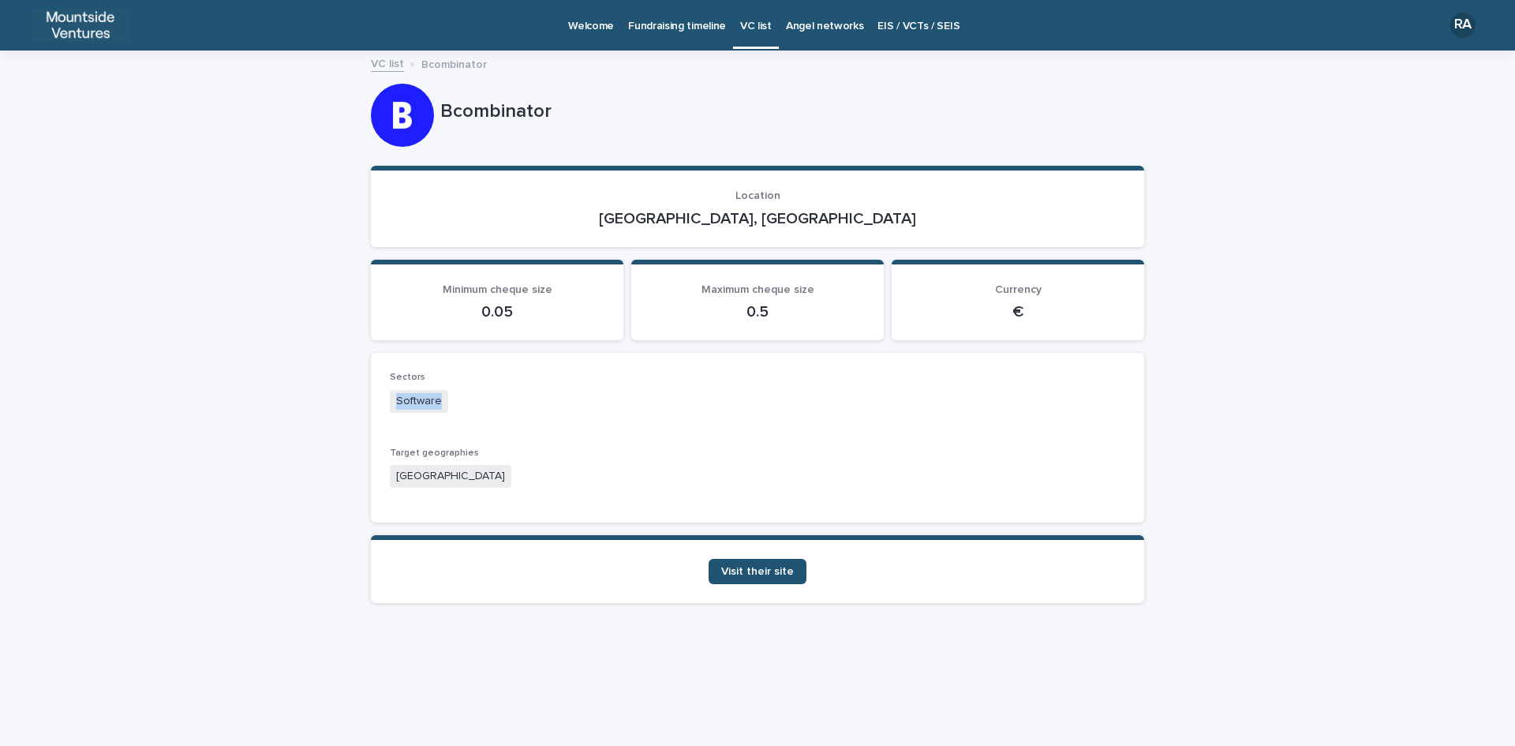
drag, startPoint x: 396, startPoint y: 399, endPoint x: 465, endPoint y: 399, distance: 68.7
click at [465, 399] on div "Software" at bounding box center [758, 403] width 736 height 26
click at [780, 573] on span "Visit their site" at bounding box center [757, 571] width 73 height 11
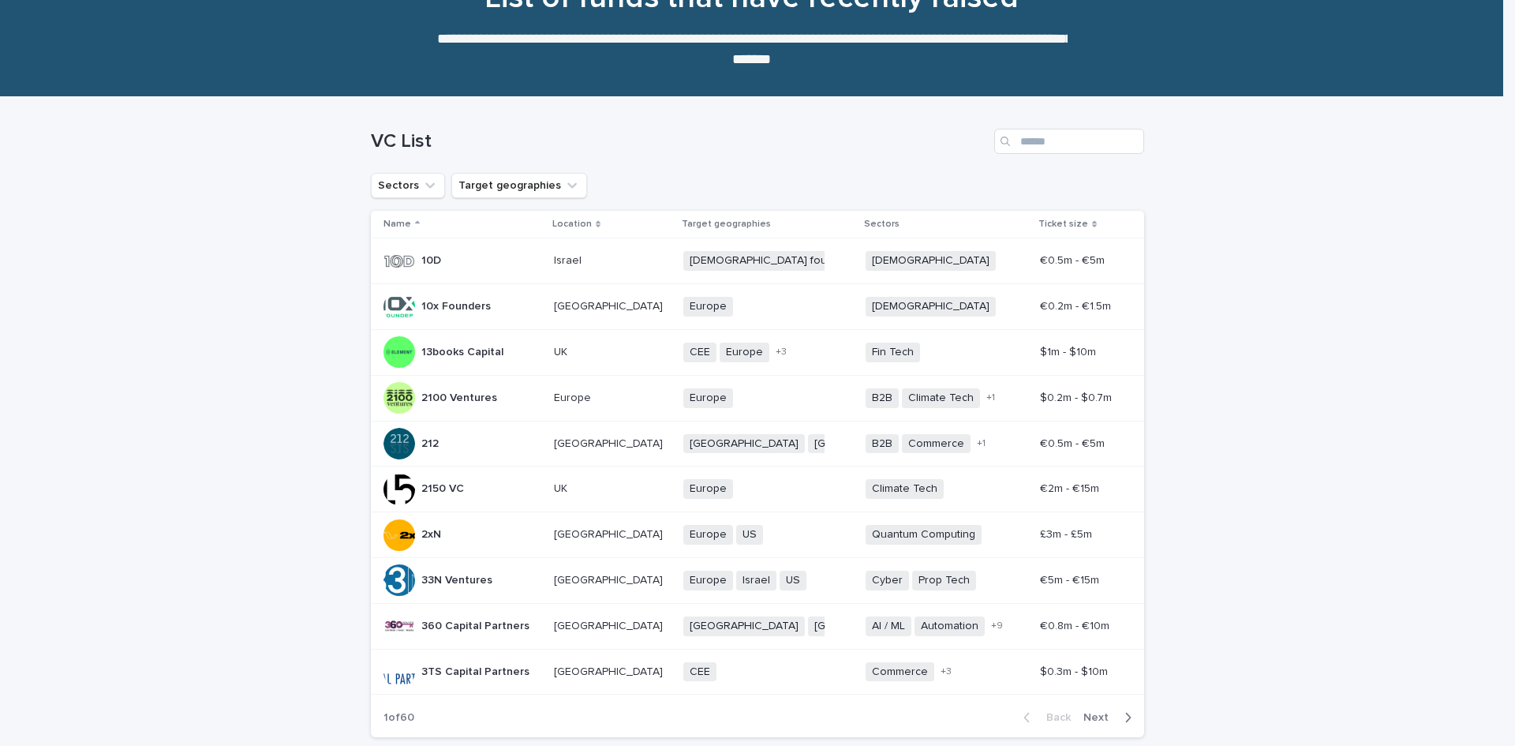
scroll to position [194, 0]
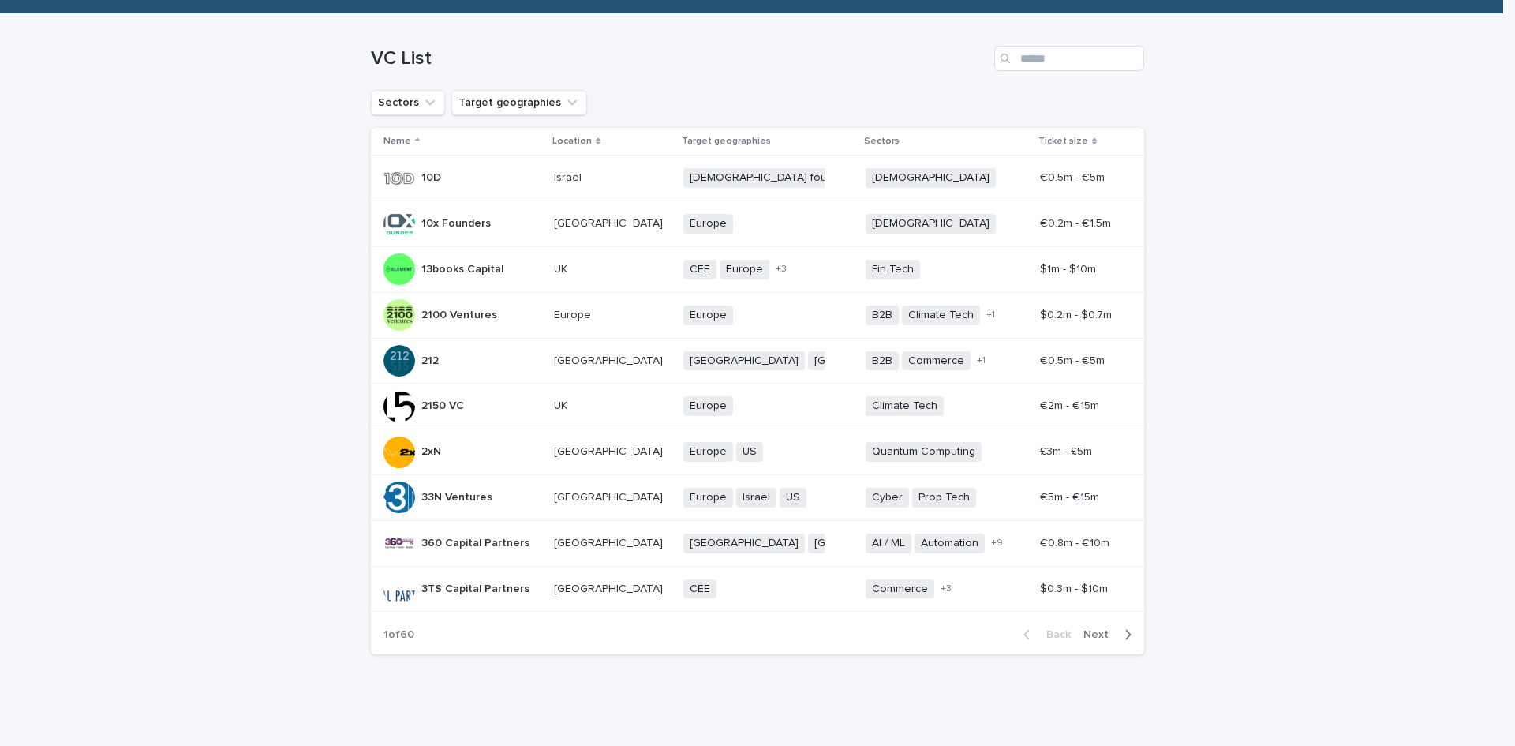
click at [1095, 636] on span "Next" at bounding box center [1101, 634] width 35 height 11
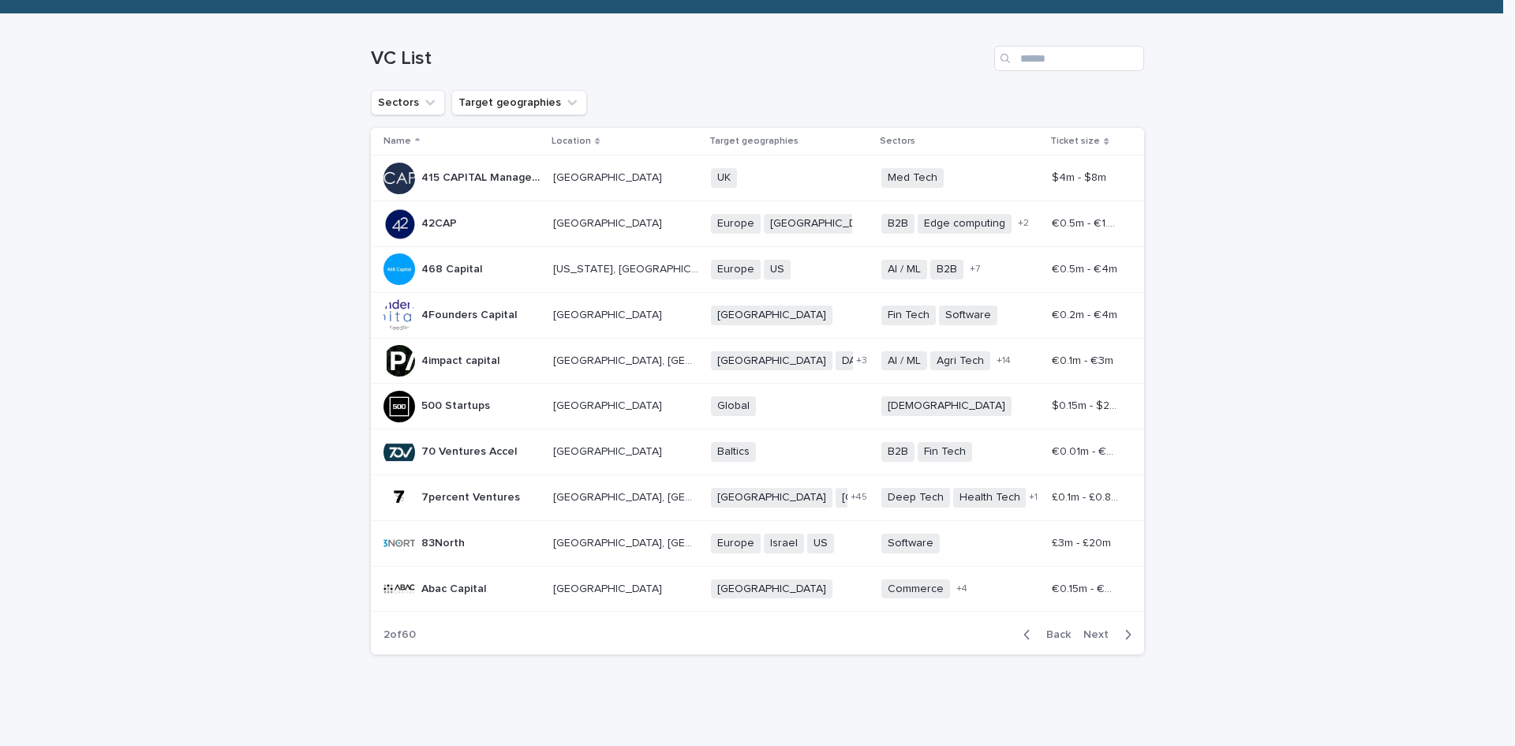
click at [1095, 636] on span "Next" at bounding box center [1101, 634] width 35 height 11
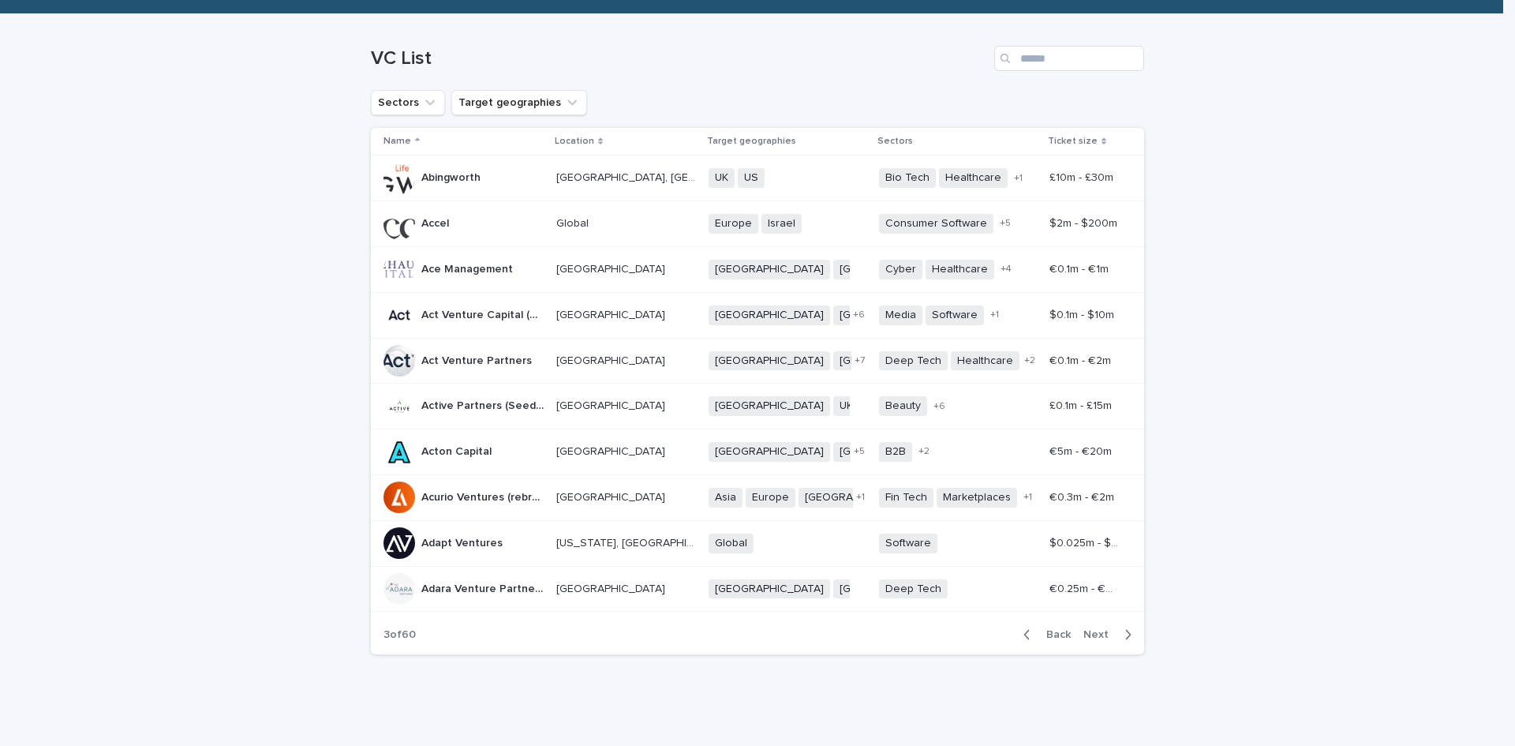
click at [1095, 636] on span "Next" at bounding box center [1101, 634] width 35 height 11
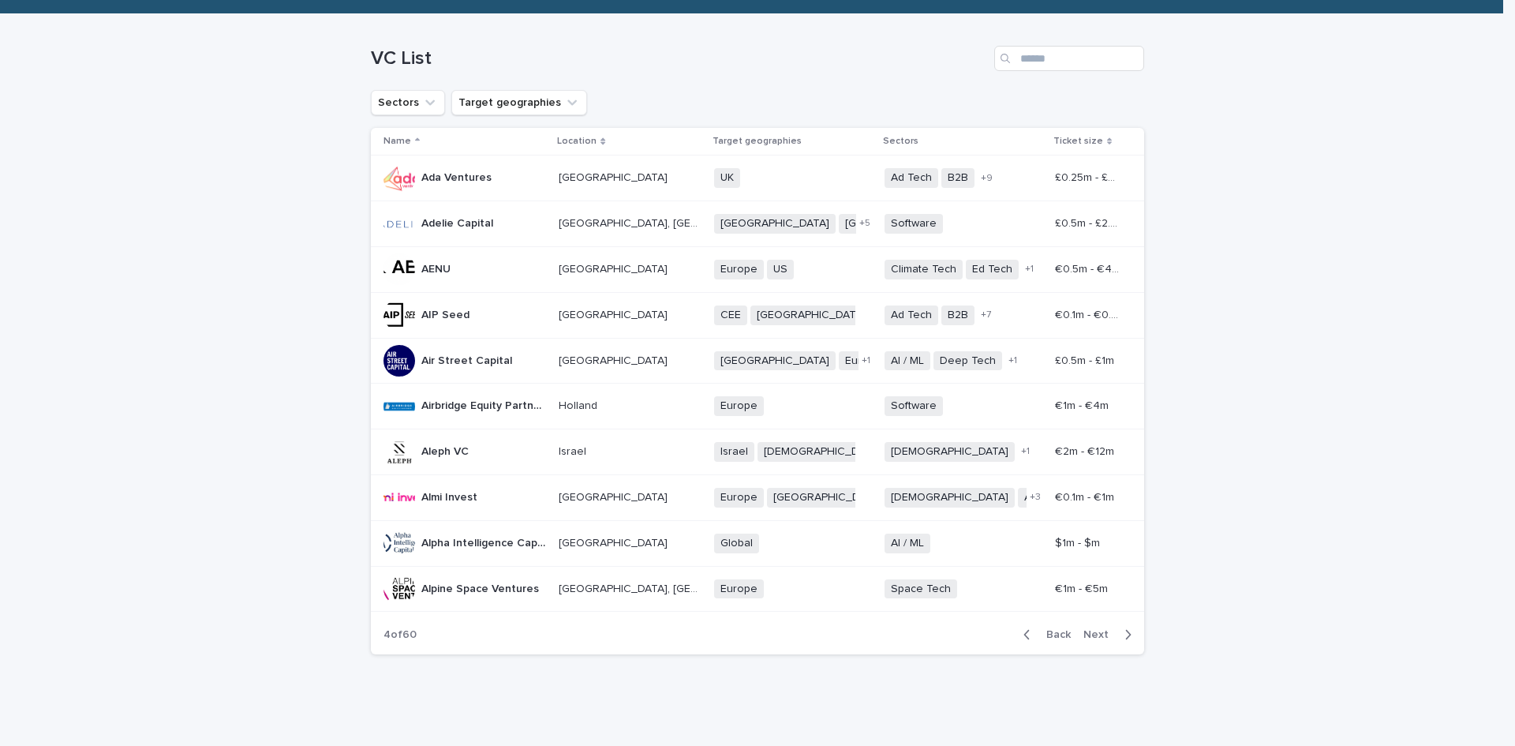
click at [1095, 636] on span "Next" at bounding box center [1101, 634] width 35 height 11
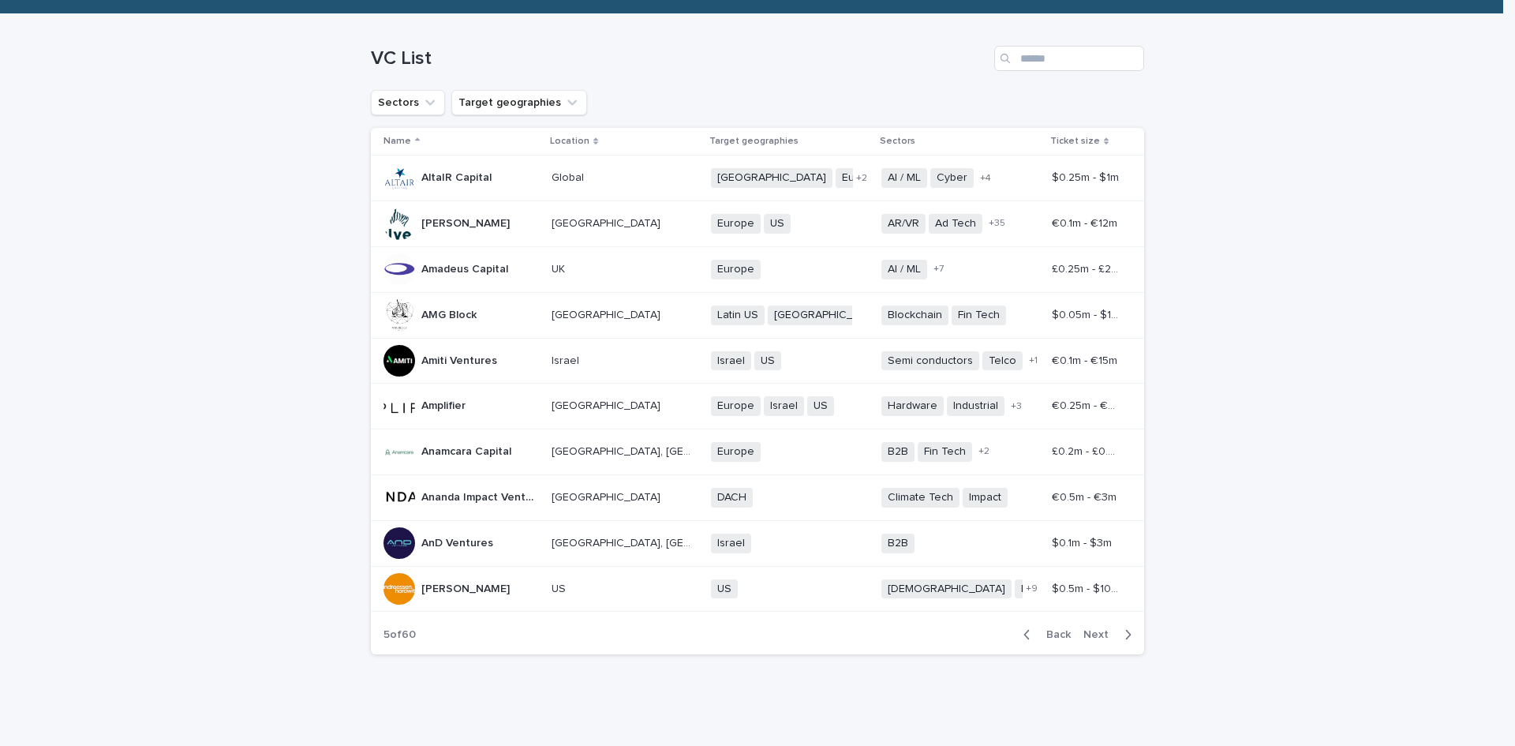
click at [1095, 636] on span "Next" at bounding box center [1101, 634] width 35 height 11
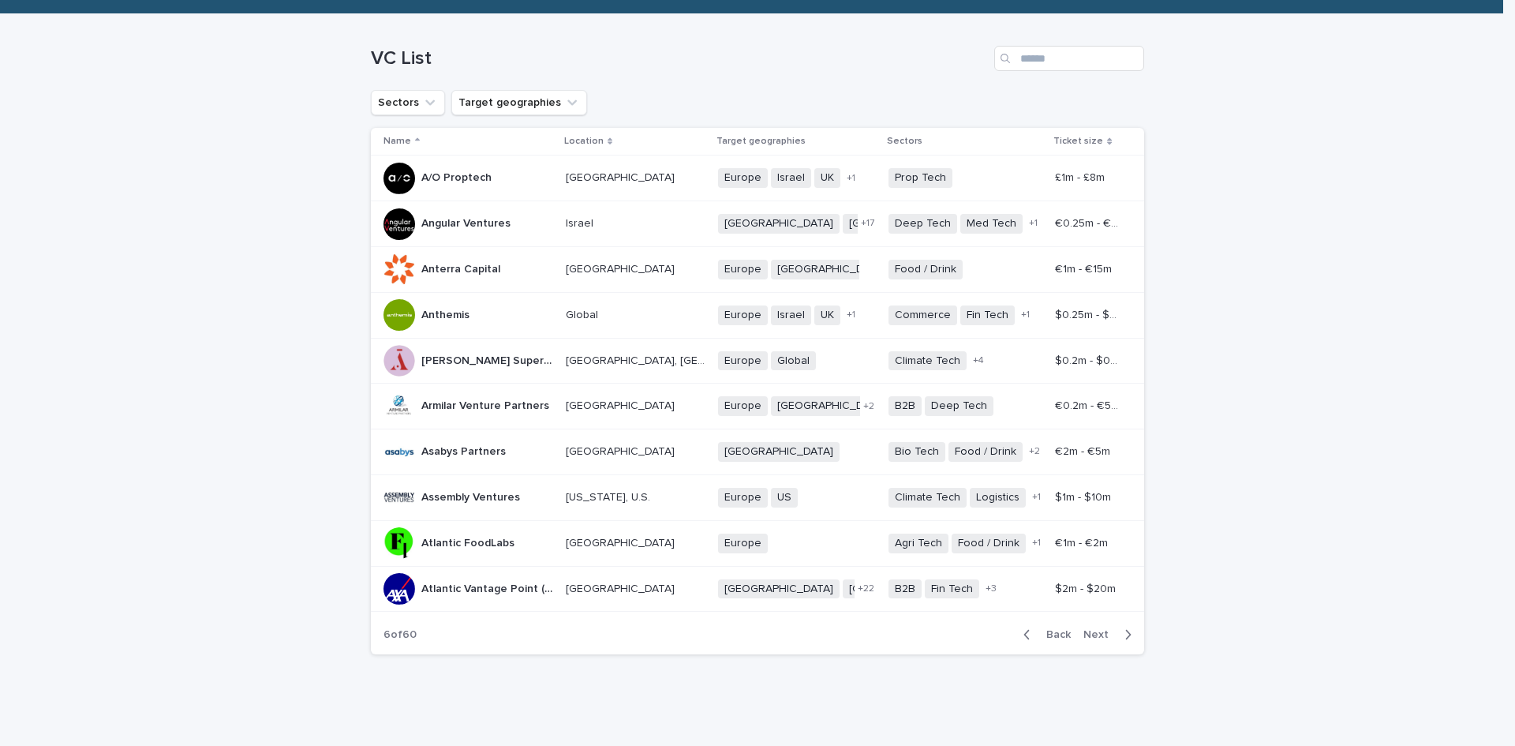
click at [1095, 636] on span "Next" at bounding box center [1101, 634] width 35 height 11
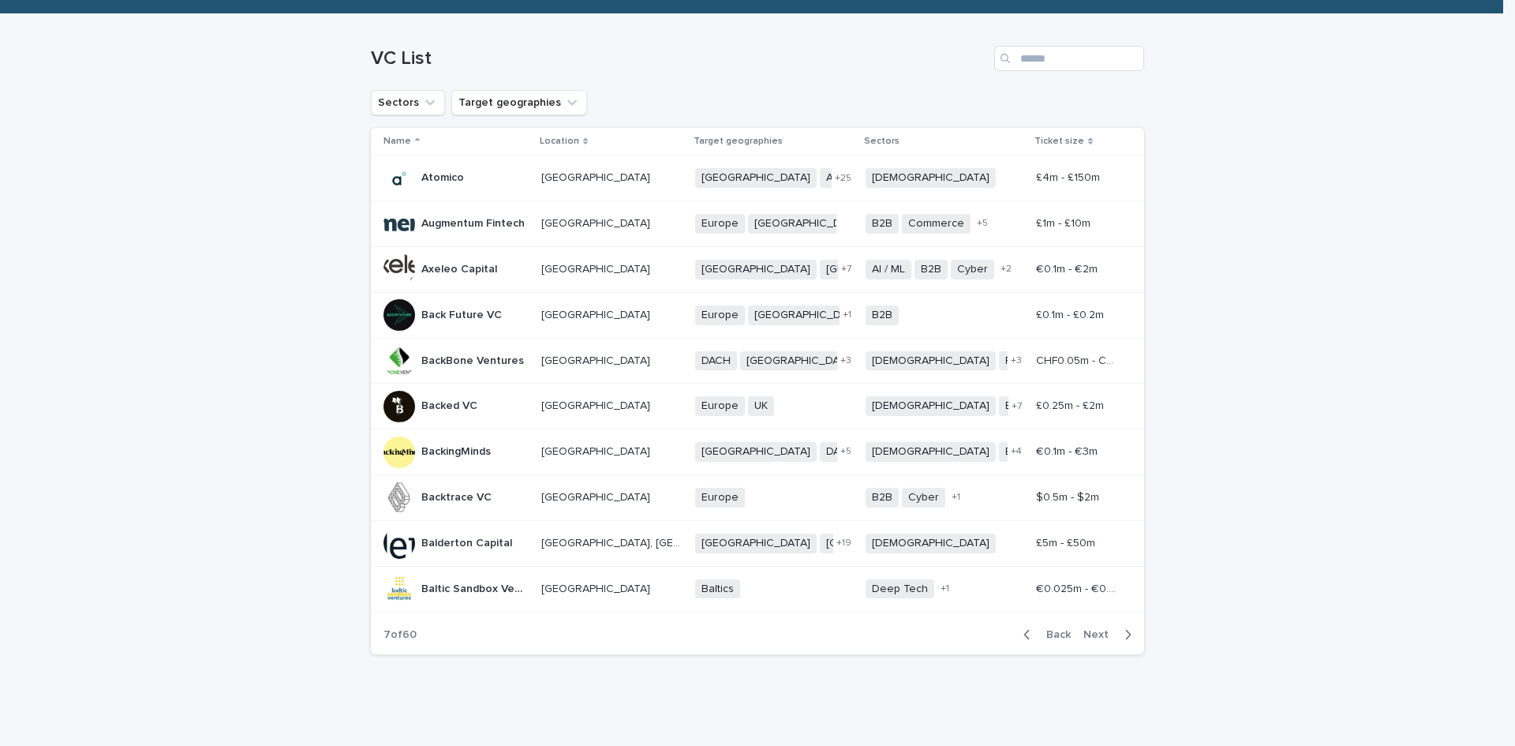
click at [1095, 636] on span "Next" at bounding box center [1101, 634] width 35 height 11
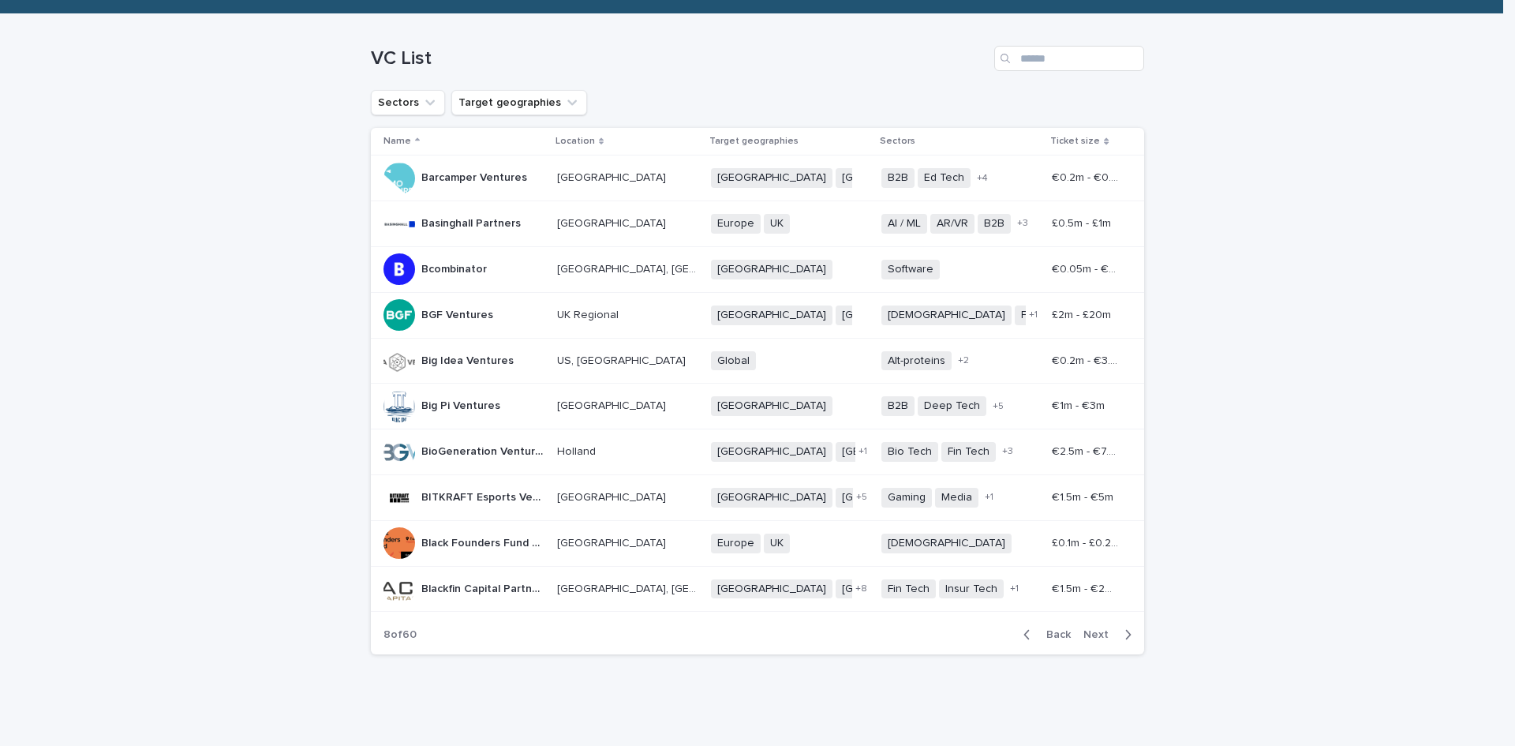
click at [447, 317] on p "BGF Ventures" at bounding box center [458, 313] width 75 height 17
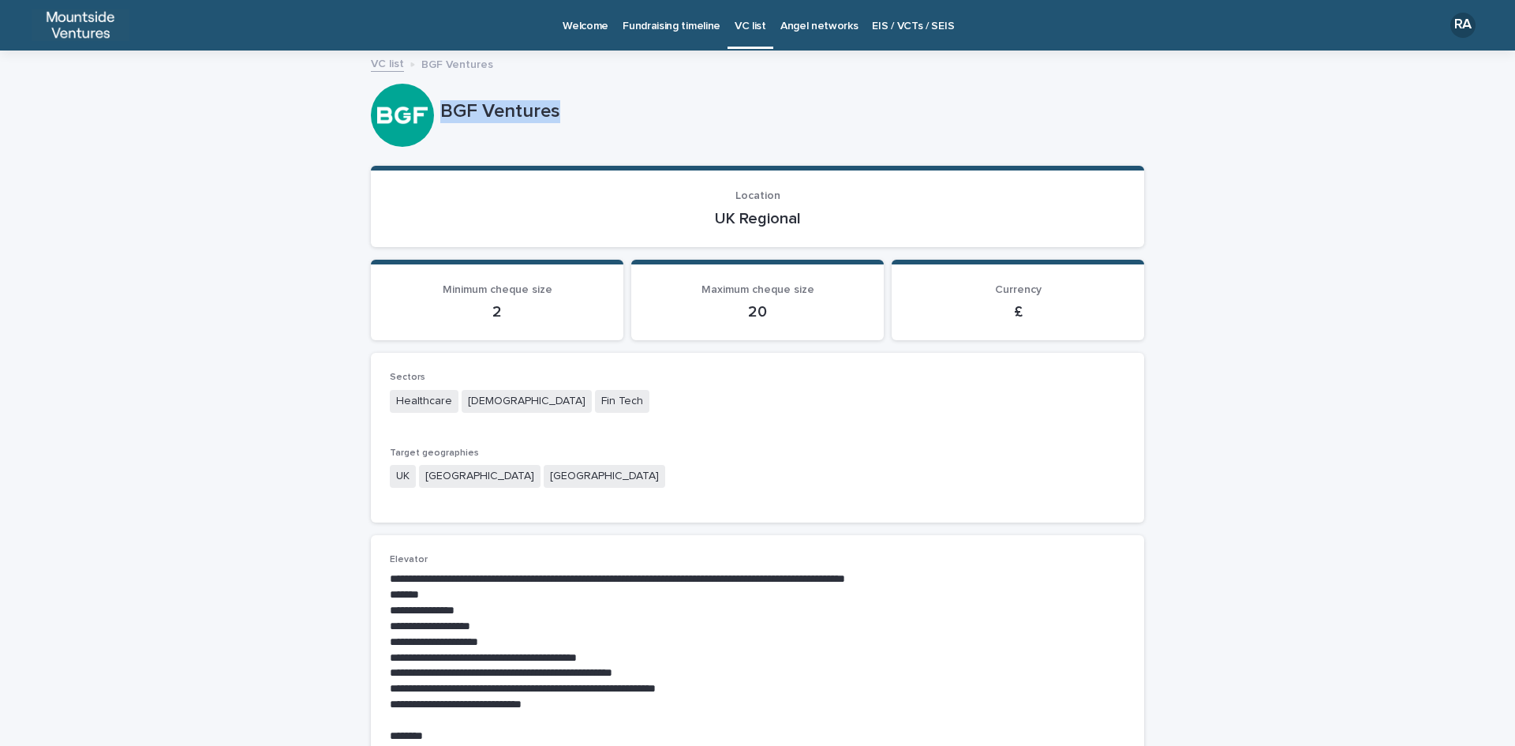
drag, startPoint x: 436, startPoint y: 108, endPoint x: 563, endPoint y: 106, distance: 127.1
click at [563, 106] on p "BGF Ventures" at bounding box center [789, 111] width 698 height 23
copy p "BGF Ventures"
drag, startPoint x: 706, startPoint y: 218, endPoint x: 809, endPoint y: 218, distance: 102.6
click at [809, 218] on p "UK Regional" at bounding box center [758, 218] width 736 height 19
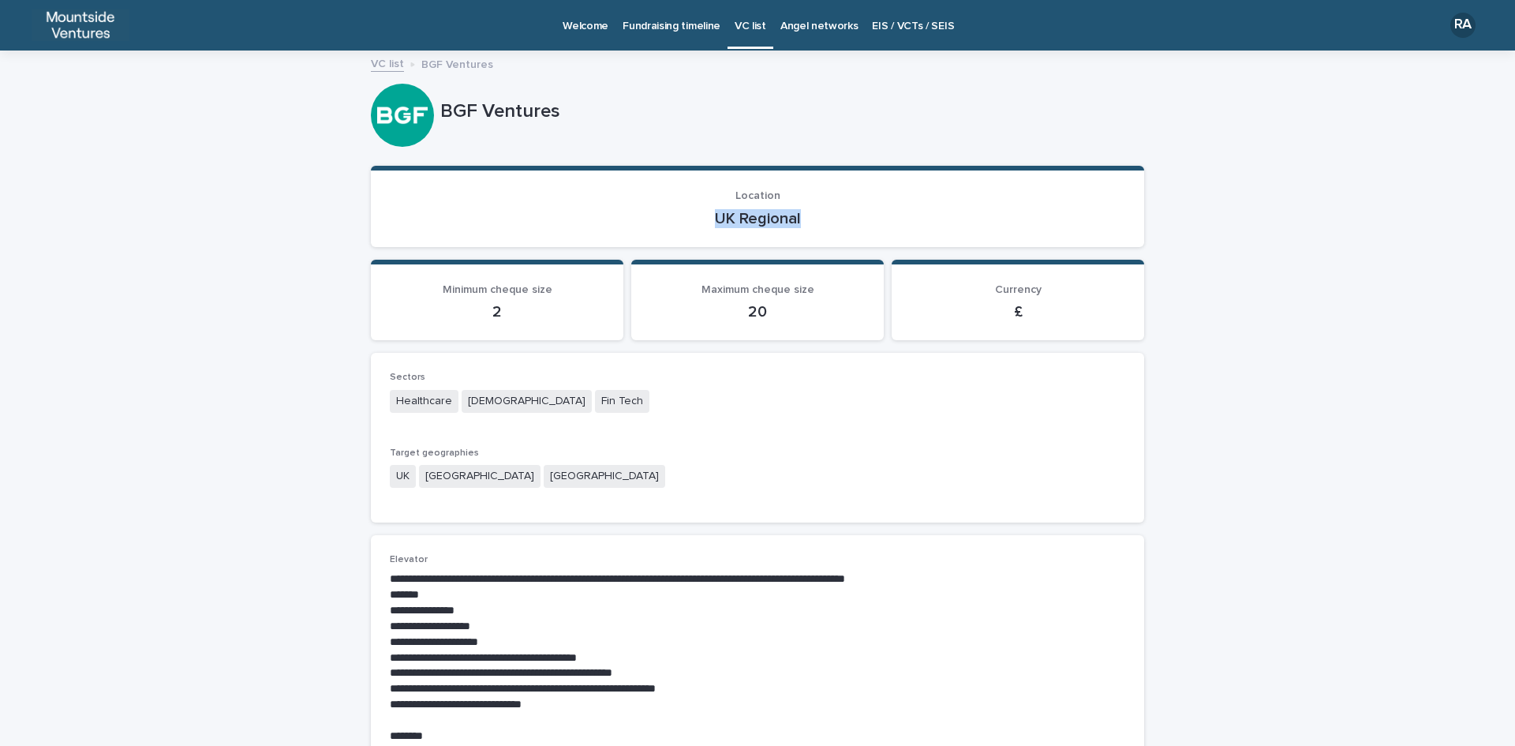
copy p "UK Regional"
drag, startPoint x: 387, startPoint y: 398, endPoint x: 601, endPoint y: 397, distance: 213.9
click at [601, 397] on div "Healthcare Agnostic Fin Tech" at bounding box center [758, 403] width 736 height 26
copy div "Healthcare Agnostic Fin Tech"
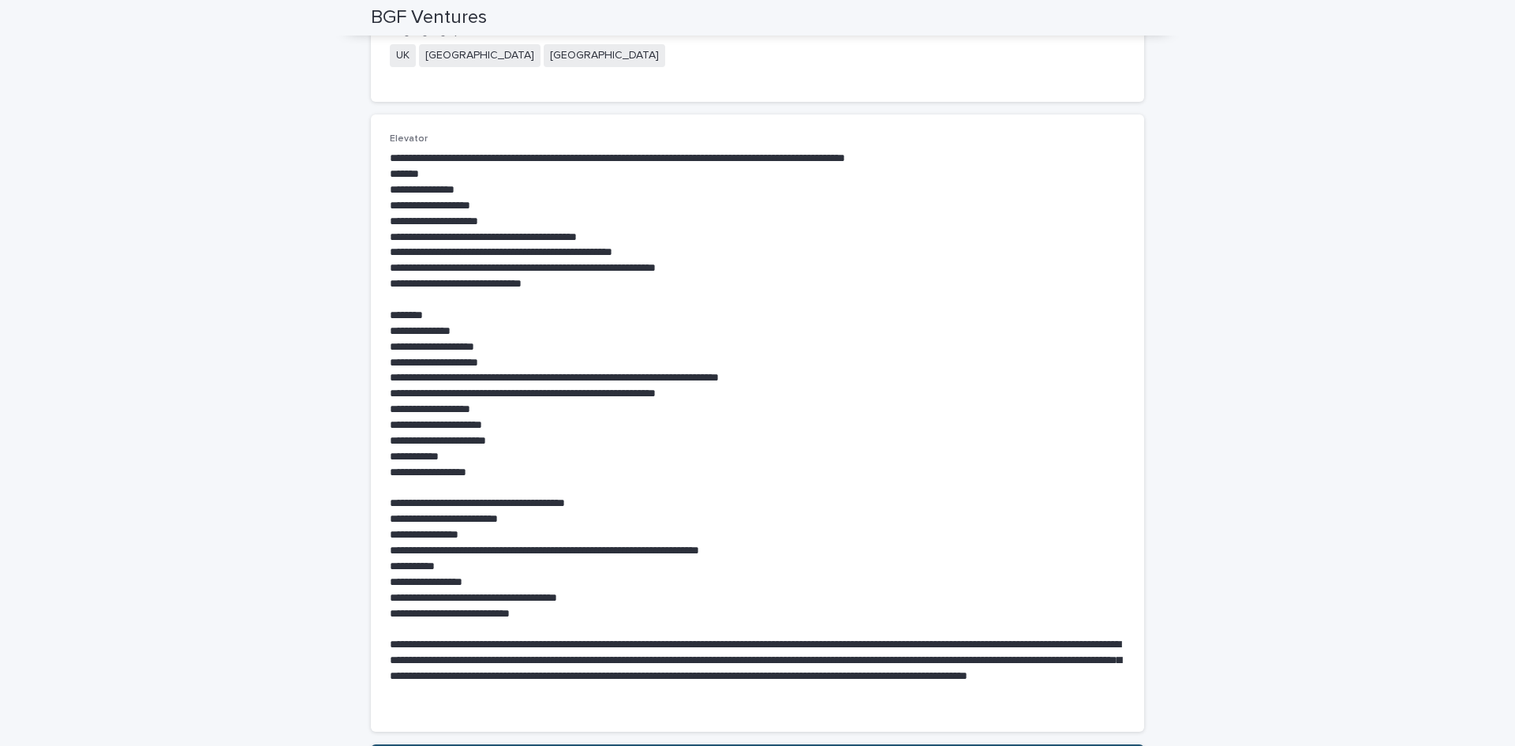
scroll to position [578, 0]
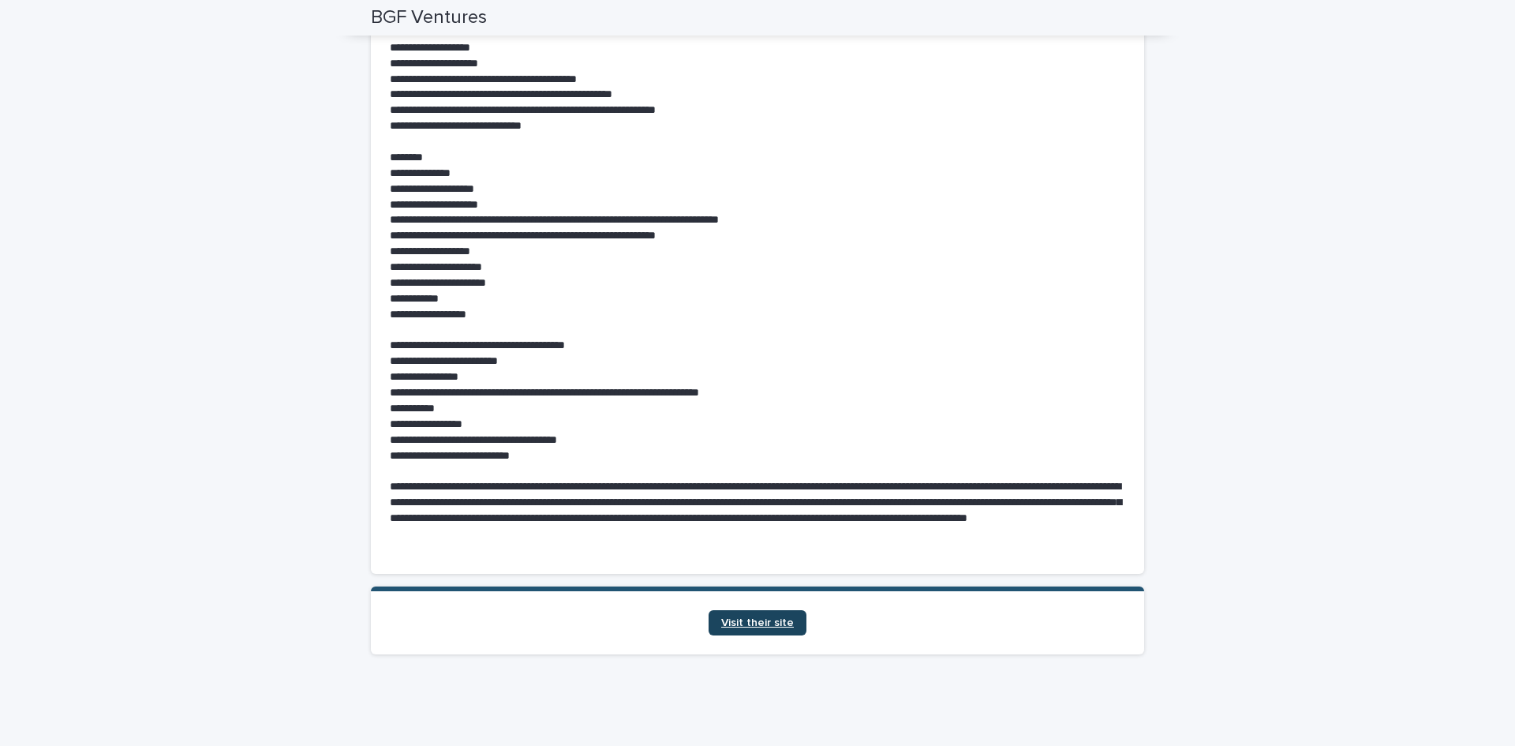
click at [757, 628] on link "Visit their site" at bounding box center [758, 622] width 98 height 25
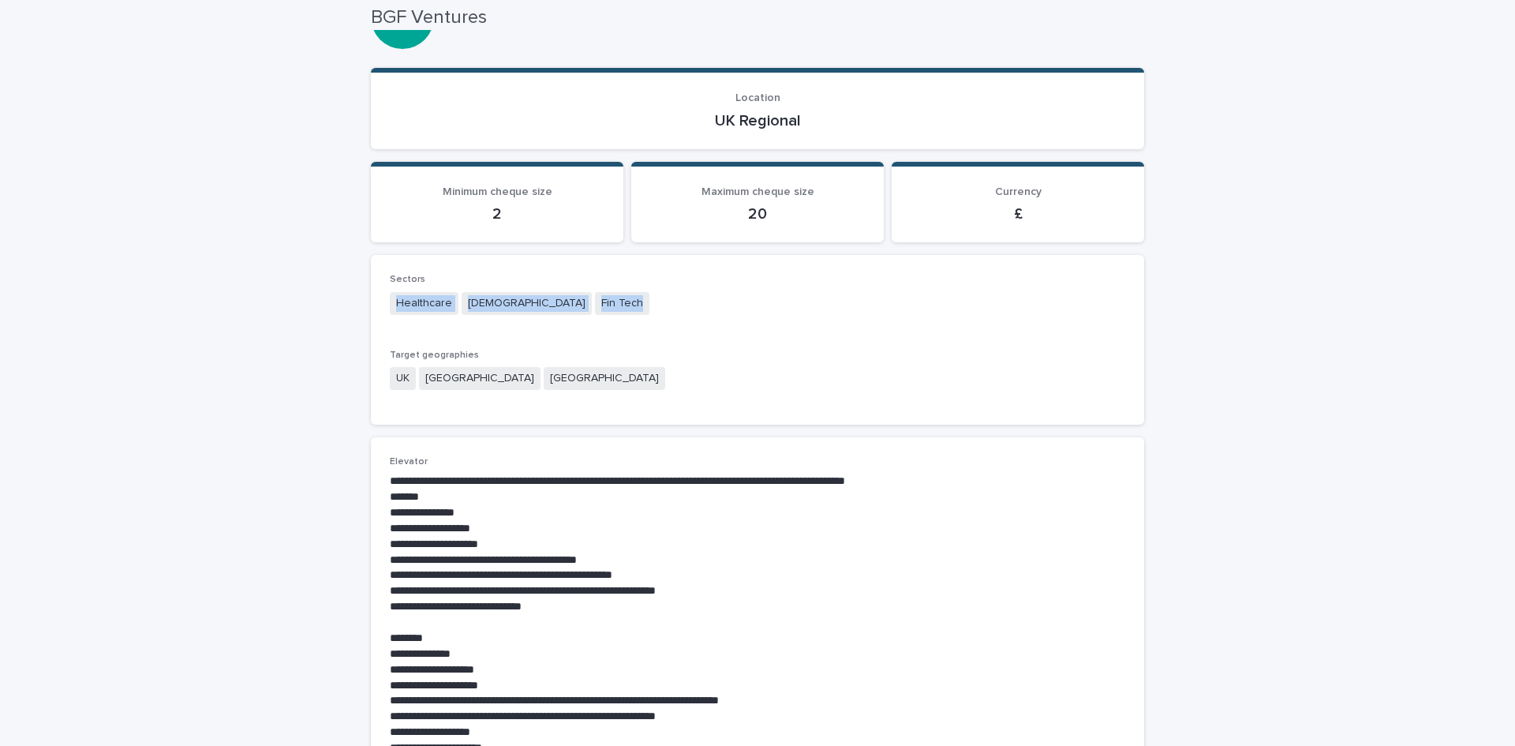
scroll to position [0, 0]
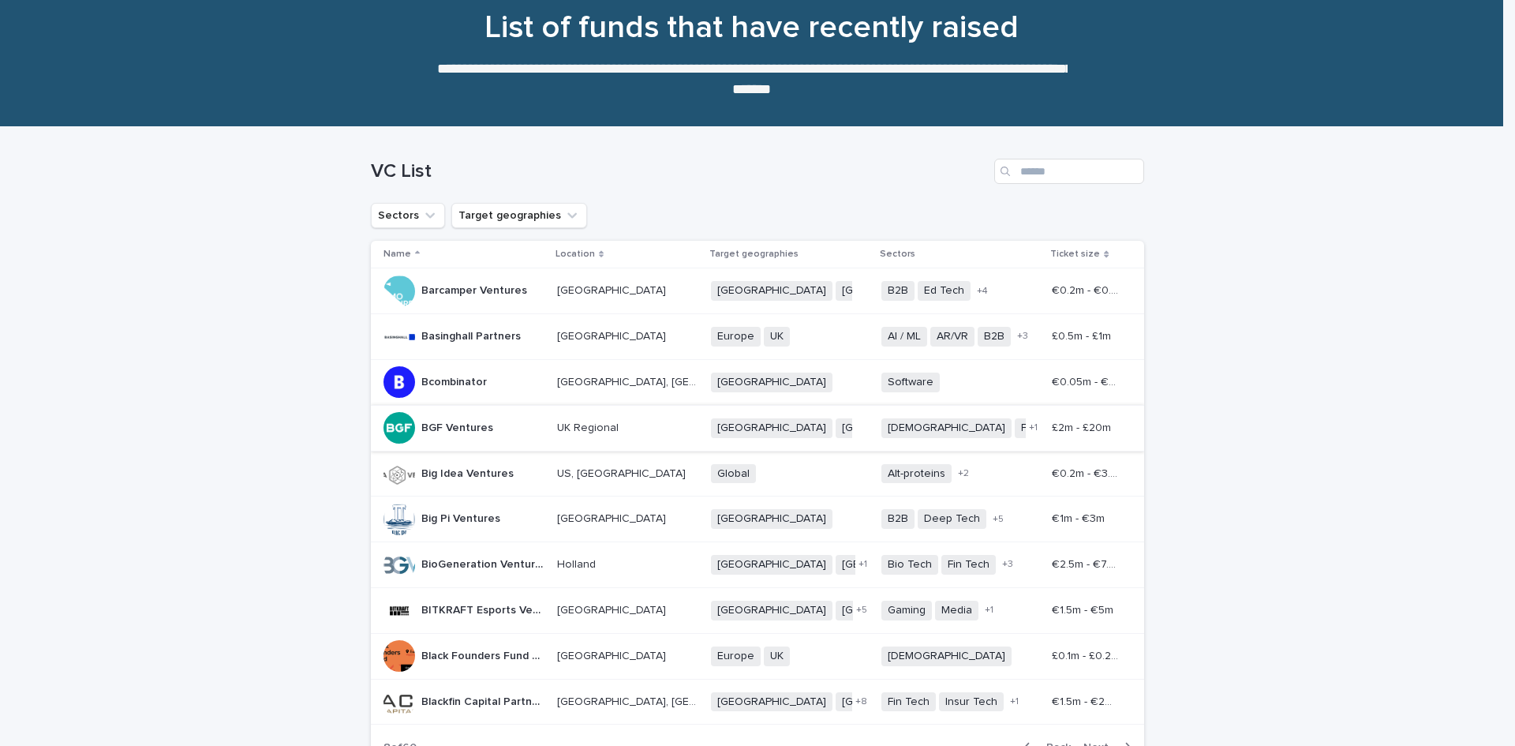
scroll to position [158, 0]
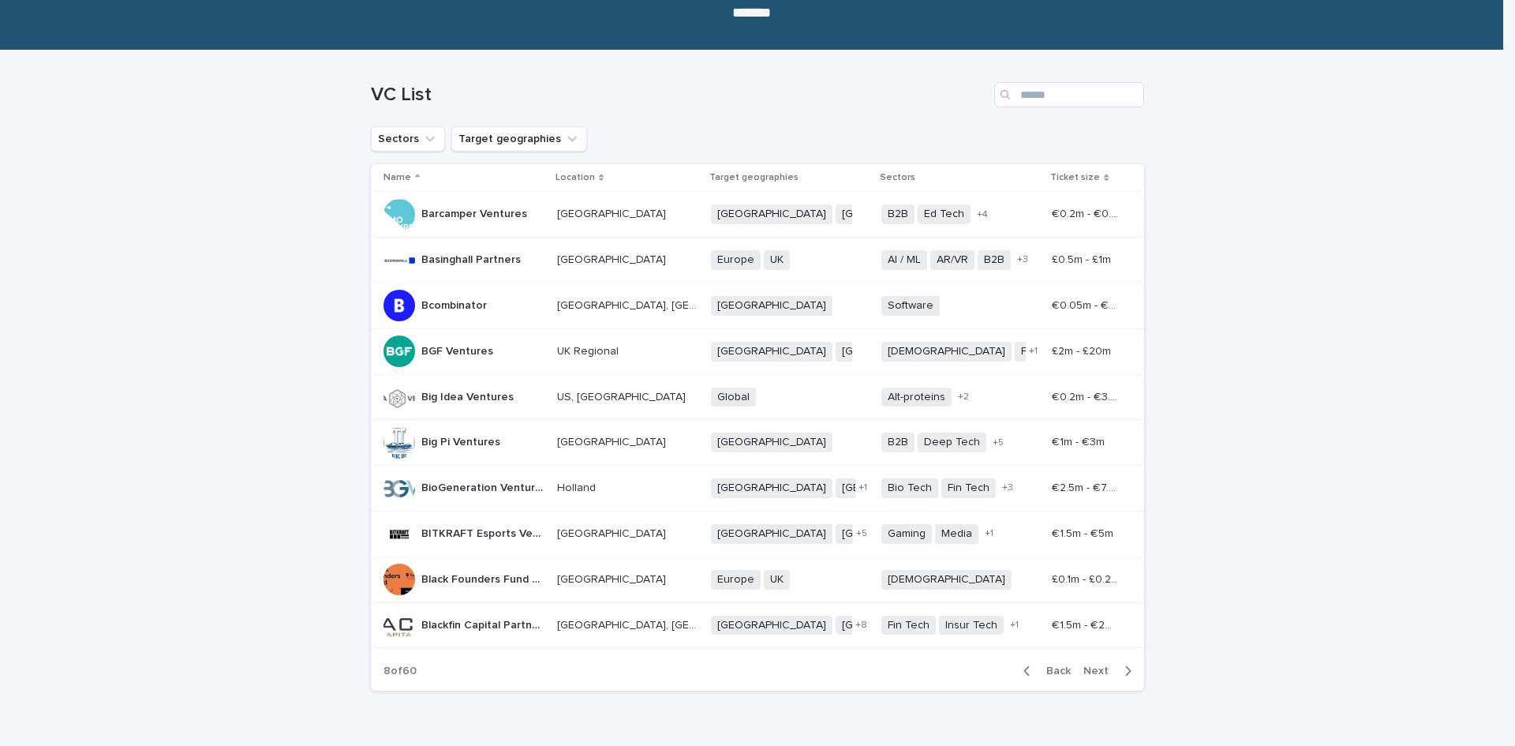
click at [466, 401] on p "Big Idea Ventures" at bounding box center [468, 395] width 95 height 17
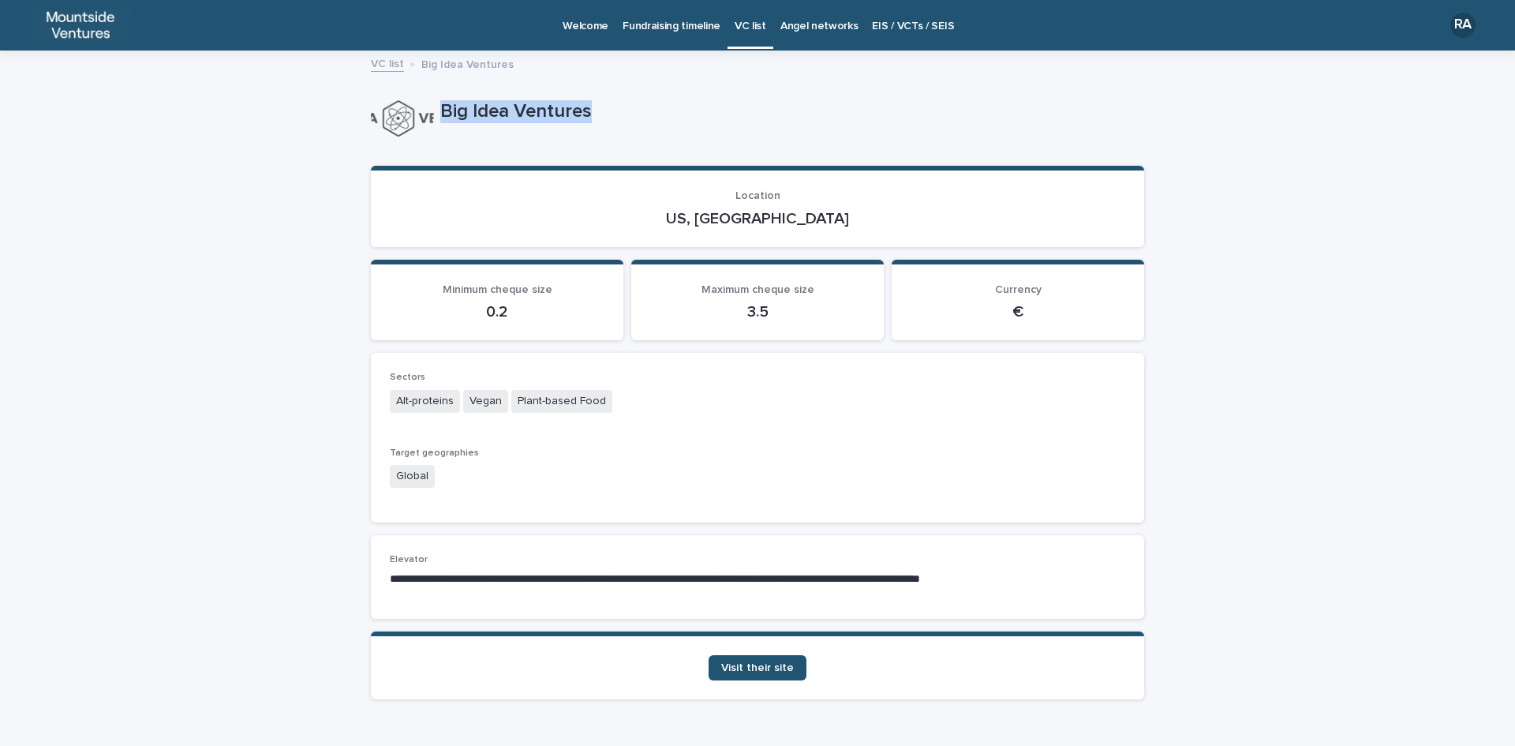
drag, startPoint x: 435, startPoint y: 107, endPoint x: 595, endPoint y: 107, distance: 160.2
click at [595, 107] on p "Big Idea Ventures" at bounding box center [789, 111] width 698 height 23
copy p "Big Idea Ventures"
drag, startPoint x: 724, startPoint y: 218, endPoint x: 797, endPoint y: 218, distance: 73.4
click at [797, 218] on p "US, [GEOGRAPHIC_DATA]" at bounding box center [758, 218] width 736 height 19
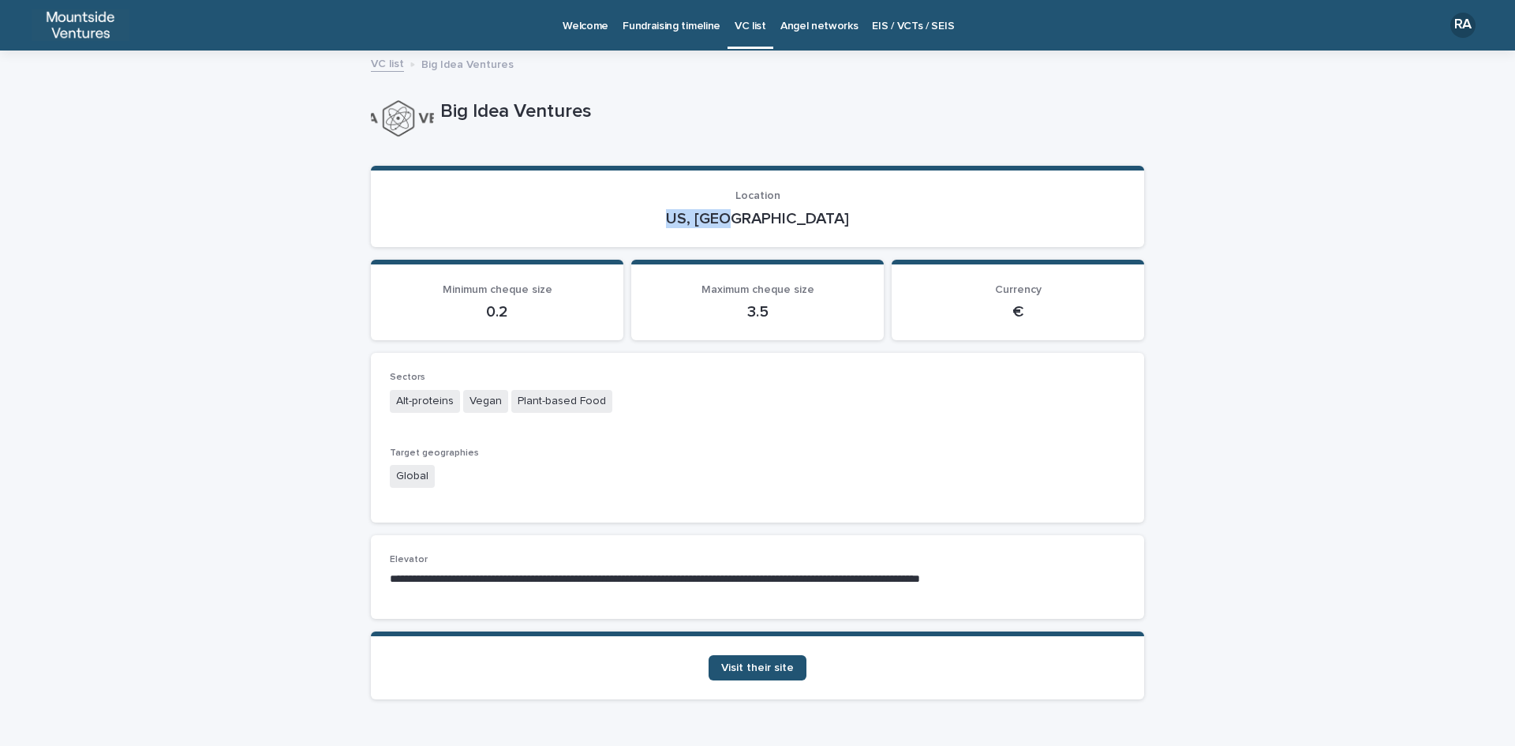
copy p "US, [GEOGRAPHIC_DATA]"
drag, startPoint x: 391, startPoint y: 402, endPoint x: 637, endPoint y: 399, distance: 245.5
click at [637, 399] on div "Alt-proteins Vegan Plant-based Food" at bounding box center [758, 403] width 736 height 26
copy div "Alt-proteins Vegan Plant-based Food"
click at [766, 669] on span "Visit their site" at bounding box center [757, 667] width 73 height 11
